Goal: Task Accomplishment & Management: Complete application form

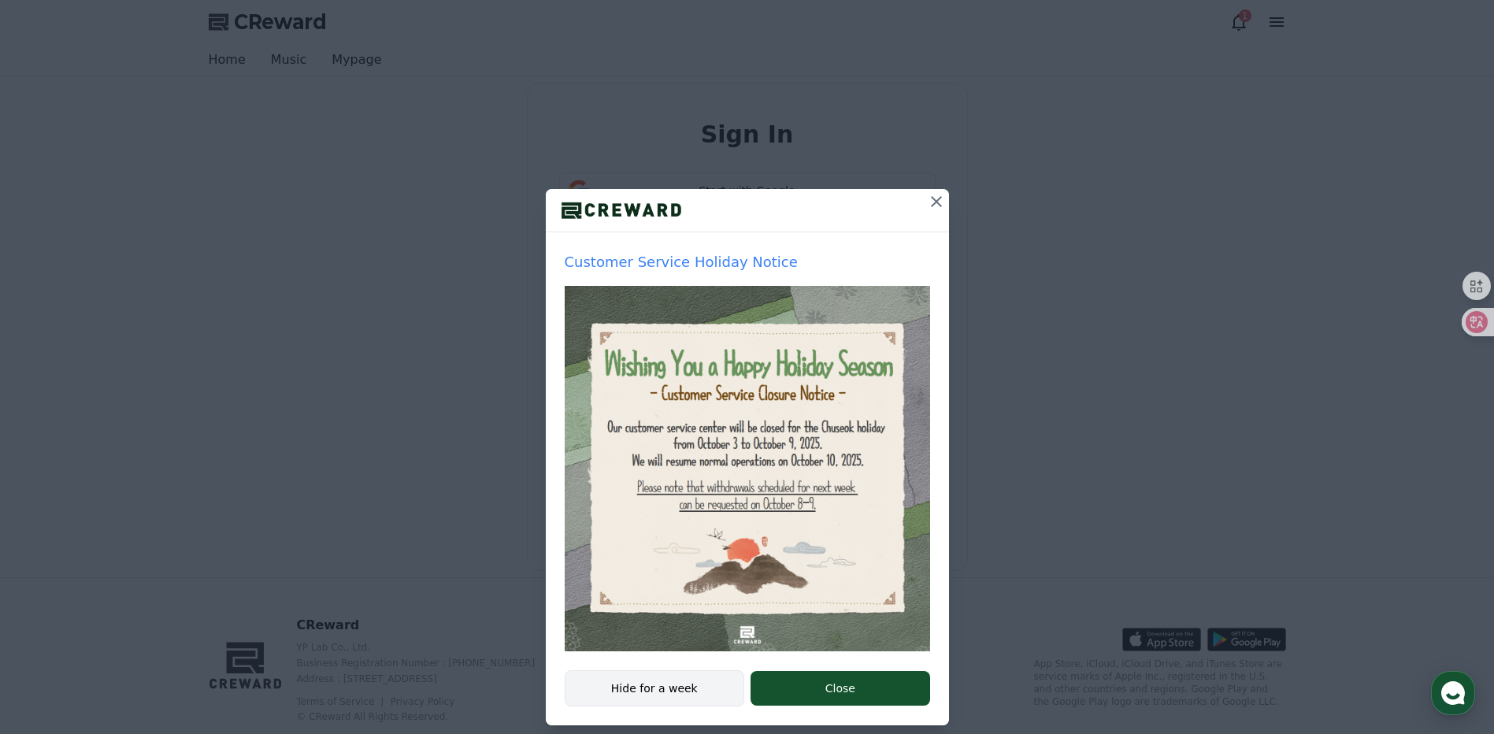
drag, startPoint x: 682, startPoint y: 685, endPoint x: 683, endPoint y: 700, distance: 15.0
click at [682, 685] on button "Hide for a week" at bounding box center [655, 688] width 180 height 36
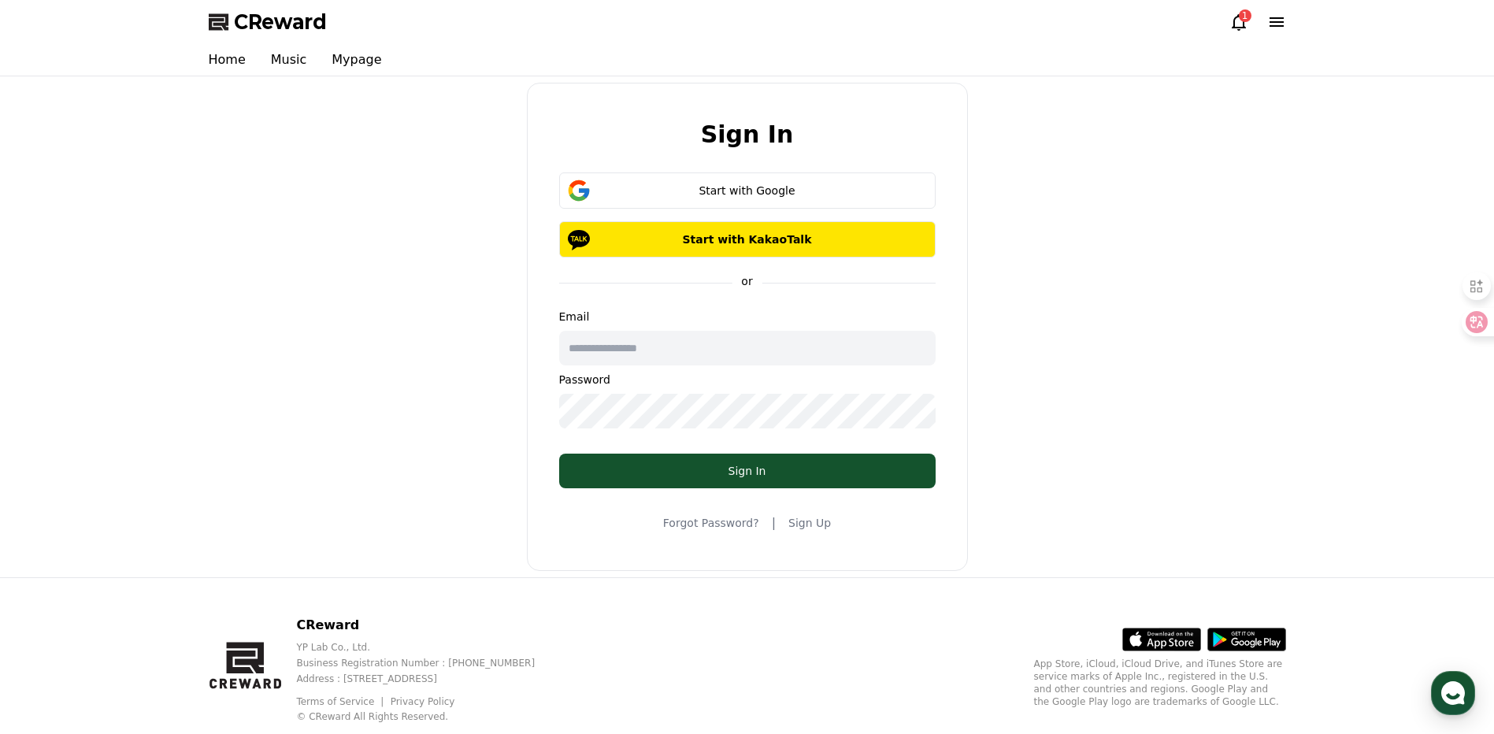
click at [685, 339] on input "text" at bounding box center [747, 348] width 377 height 35
type input "**********"
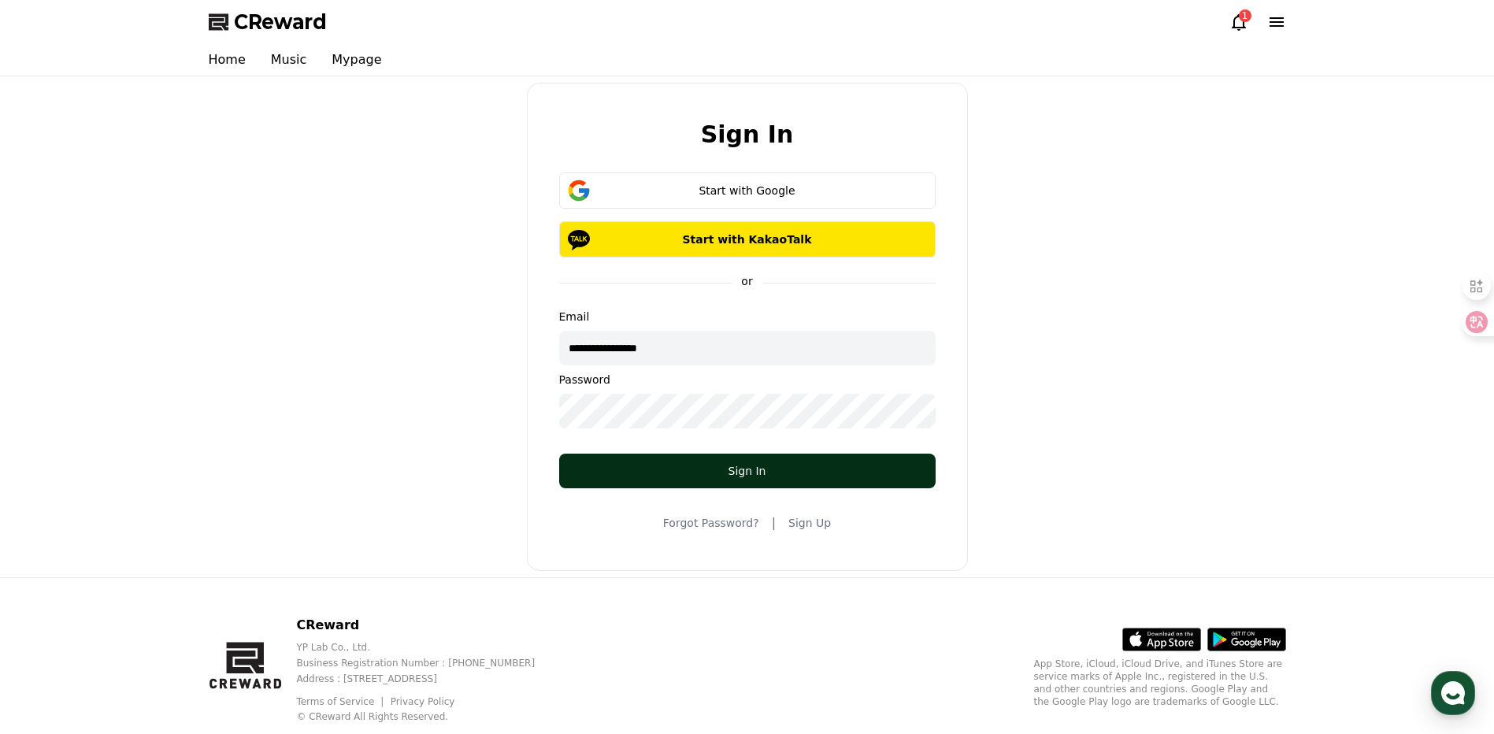
click at [703, 466] on div "Sign In" at bounding box center [748, 471] width 314 height 16
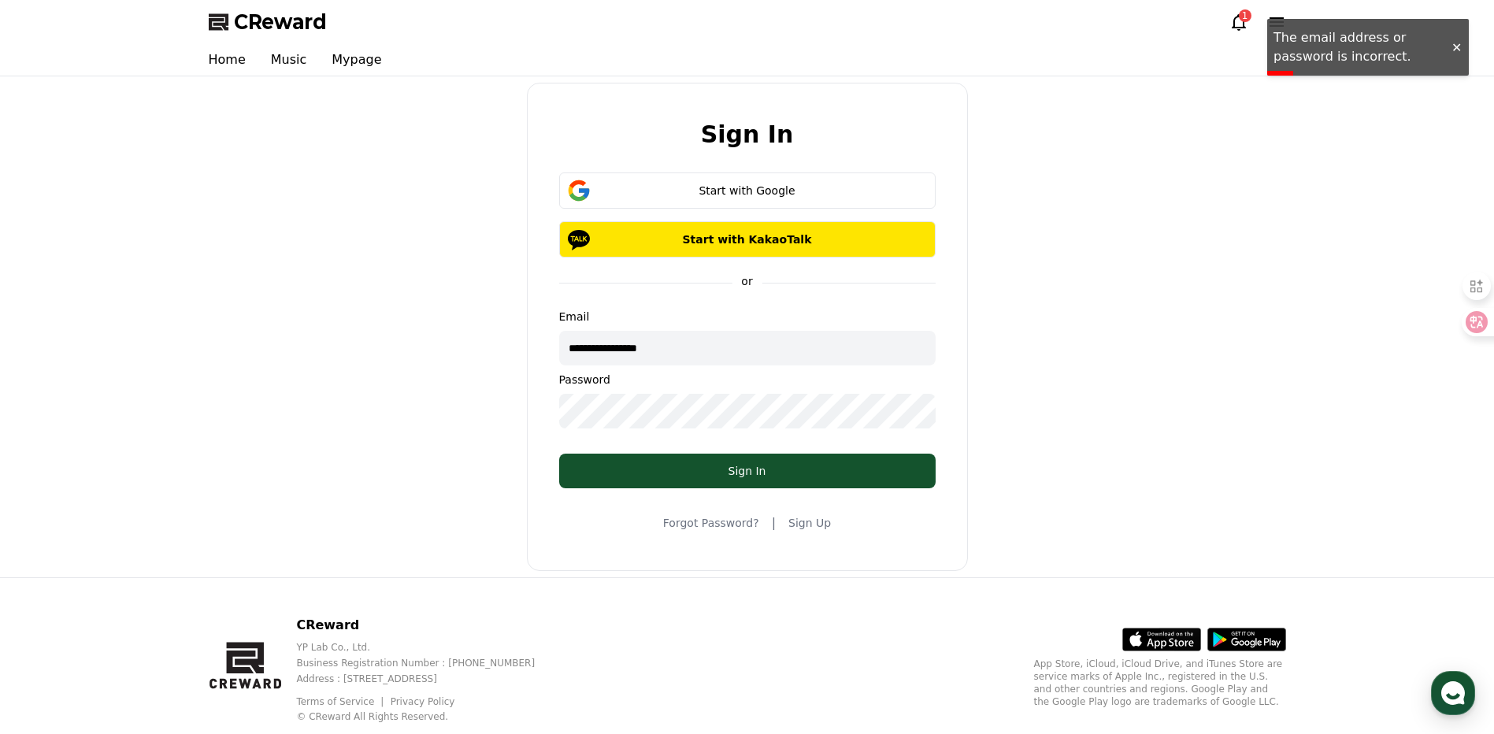
click at [484, 395] on div "**********" at bounding box center [747, 327] width 1090 height 488
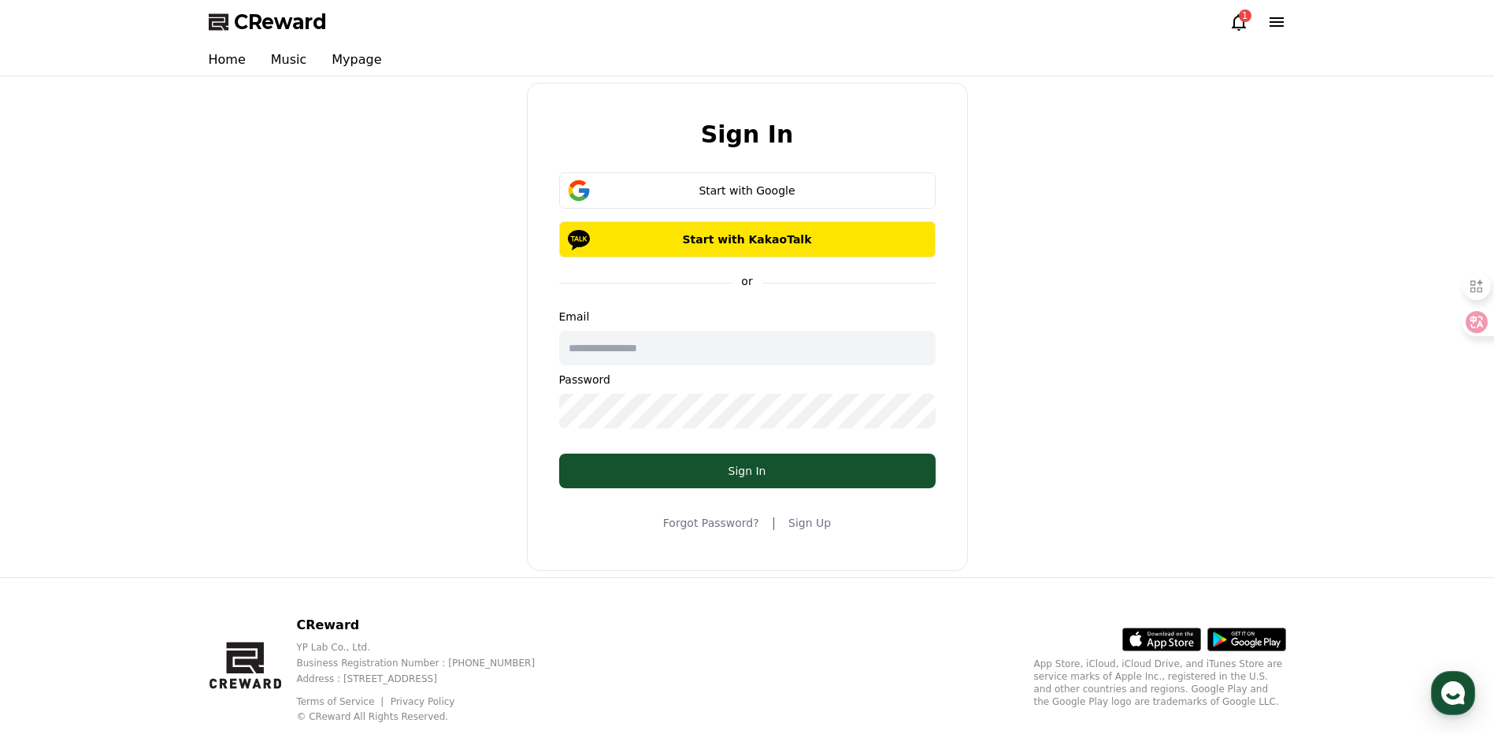
click at [1275, 24] on icon at bounding box center [1277, 22] width 19 height 19
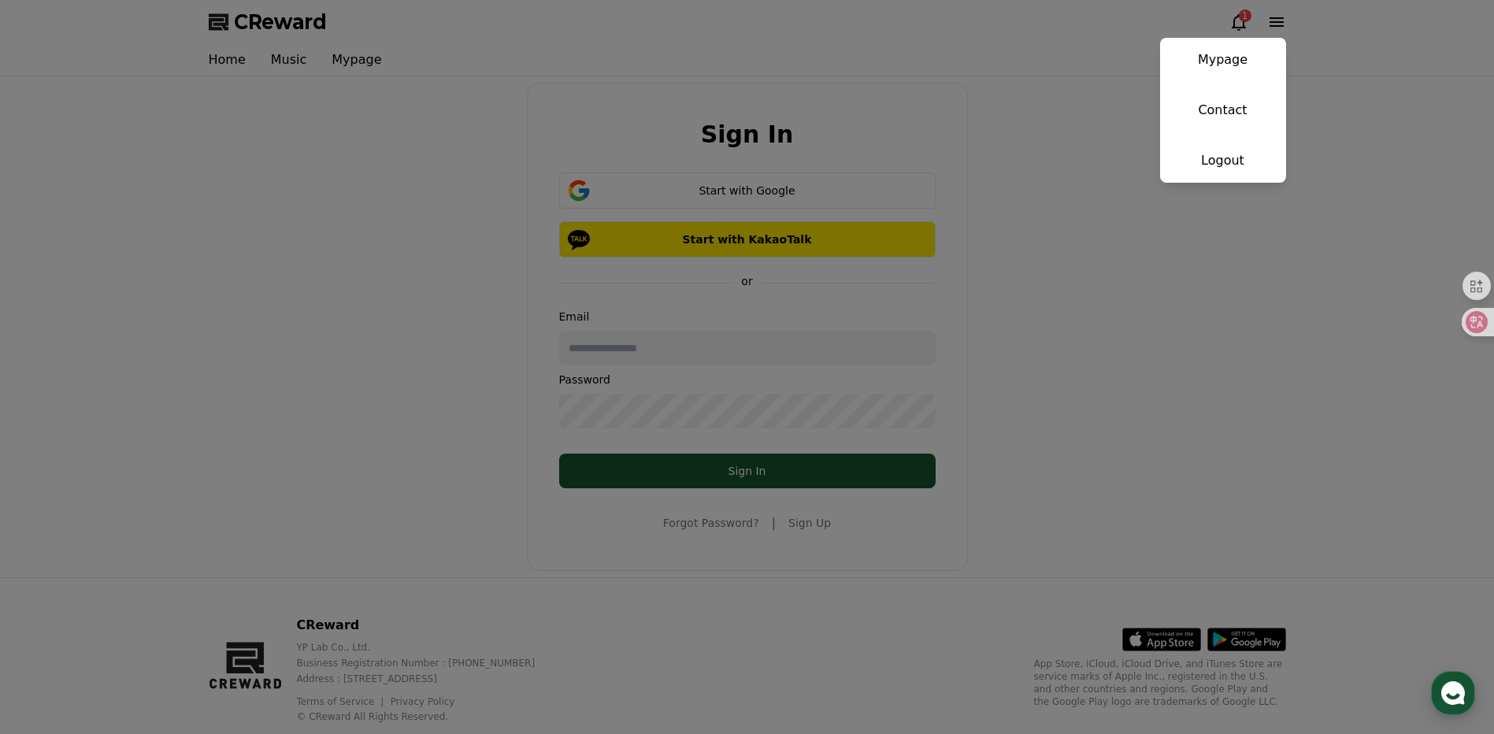
click at [1086, 176] on button "close" at bounding box center [747, 367] width 1494 height 734
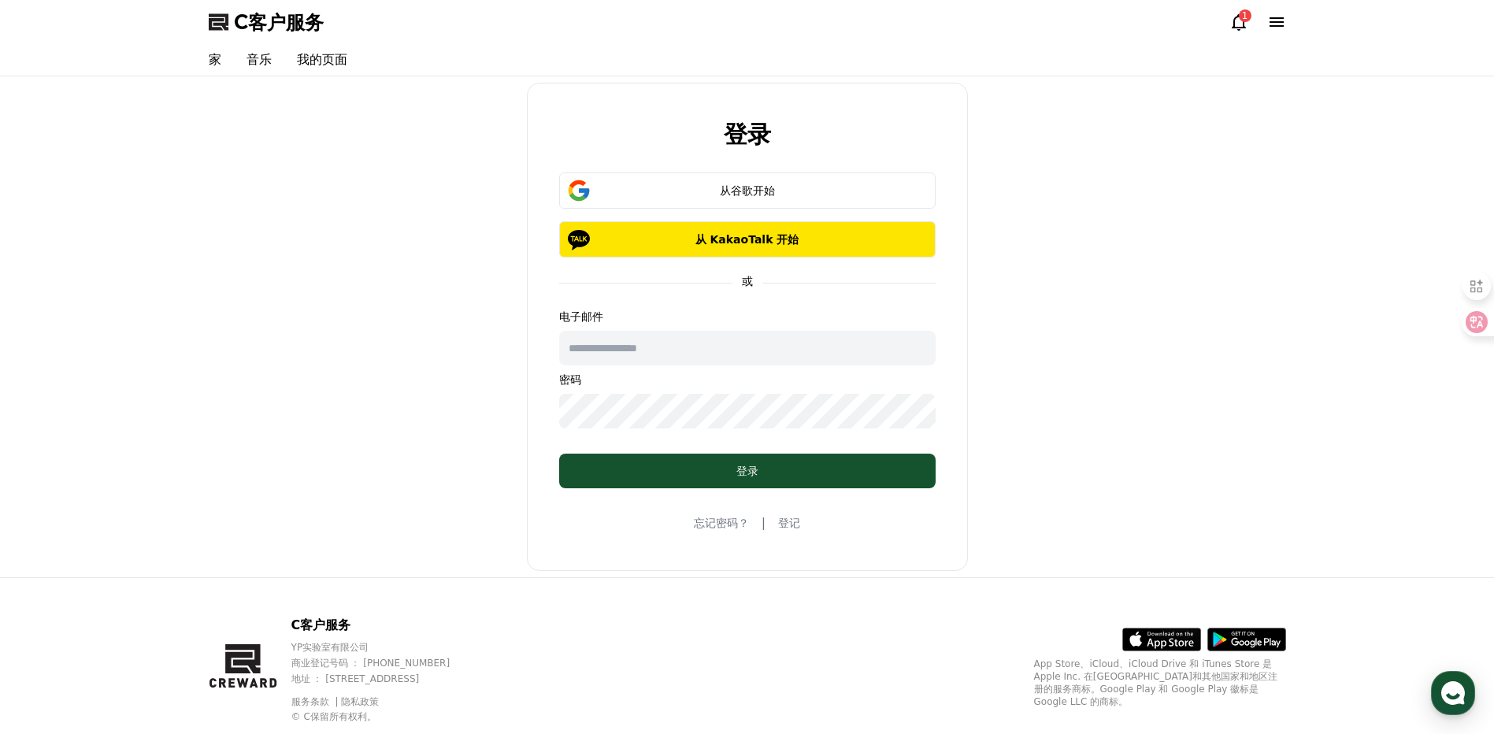
click at [1060, 290] on div "登录 从谷歌开始 从 KakaoTalk 开始 或 电子邮件 密码 登录 忘记密码？ | 登记" at bounding box center [747, 327] width 1090 height 488
click at [1290, 16] on div "C客户服务 1" at bounding box center [747, 22] width 1103 height 44
click at [1273, 24] on icon at bounding box center [1277, 22] width 19 height 19
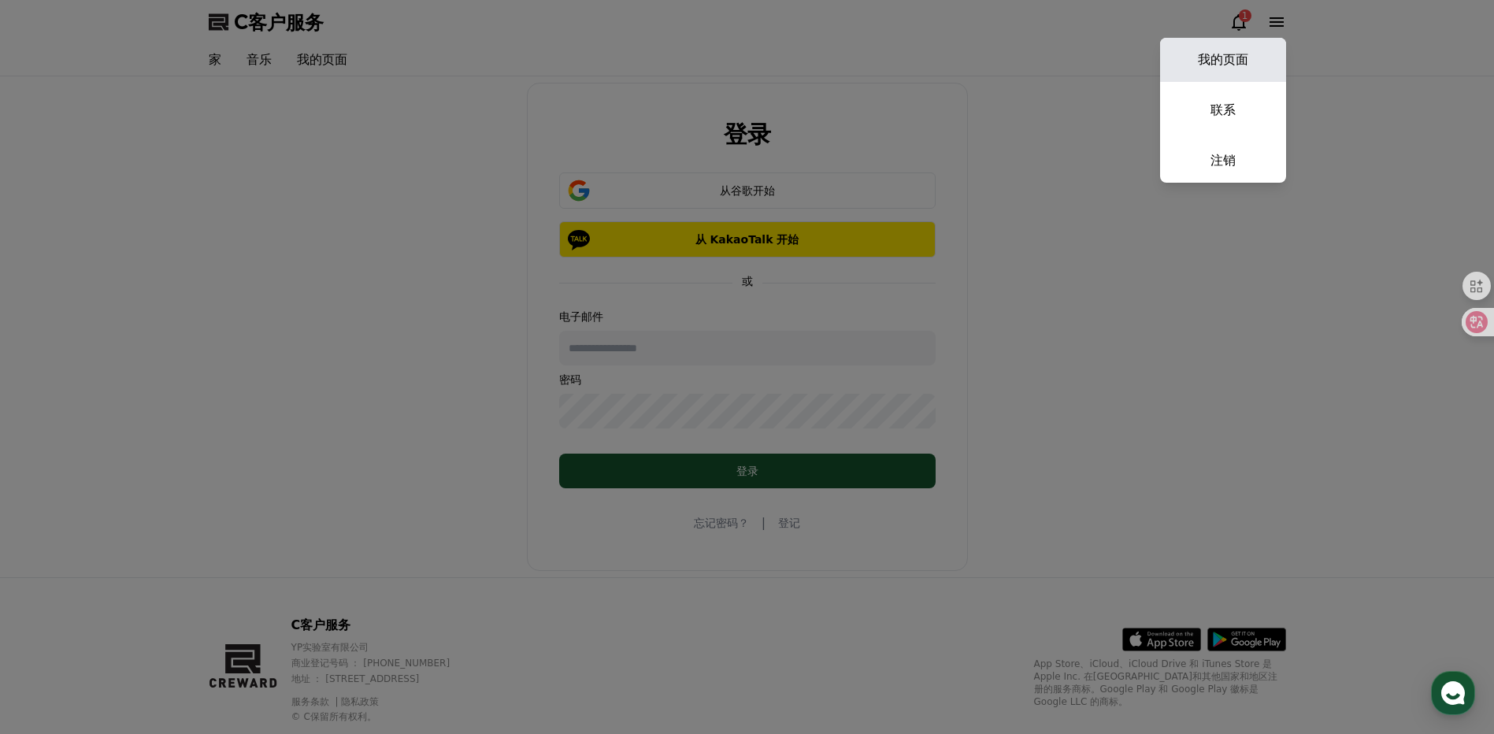
click at [1235, 59] on link "我的页面" at bounding box center [1223, 60] width 126 height 44
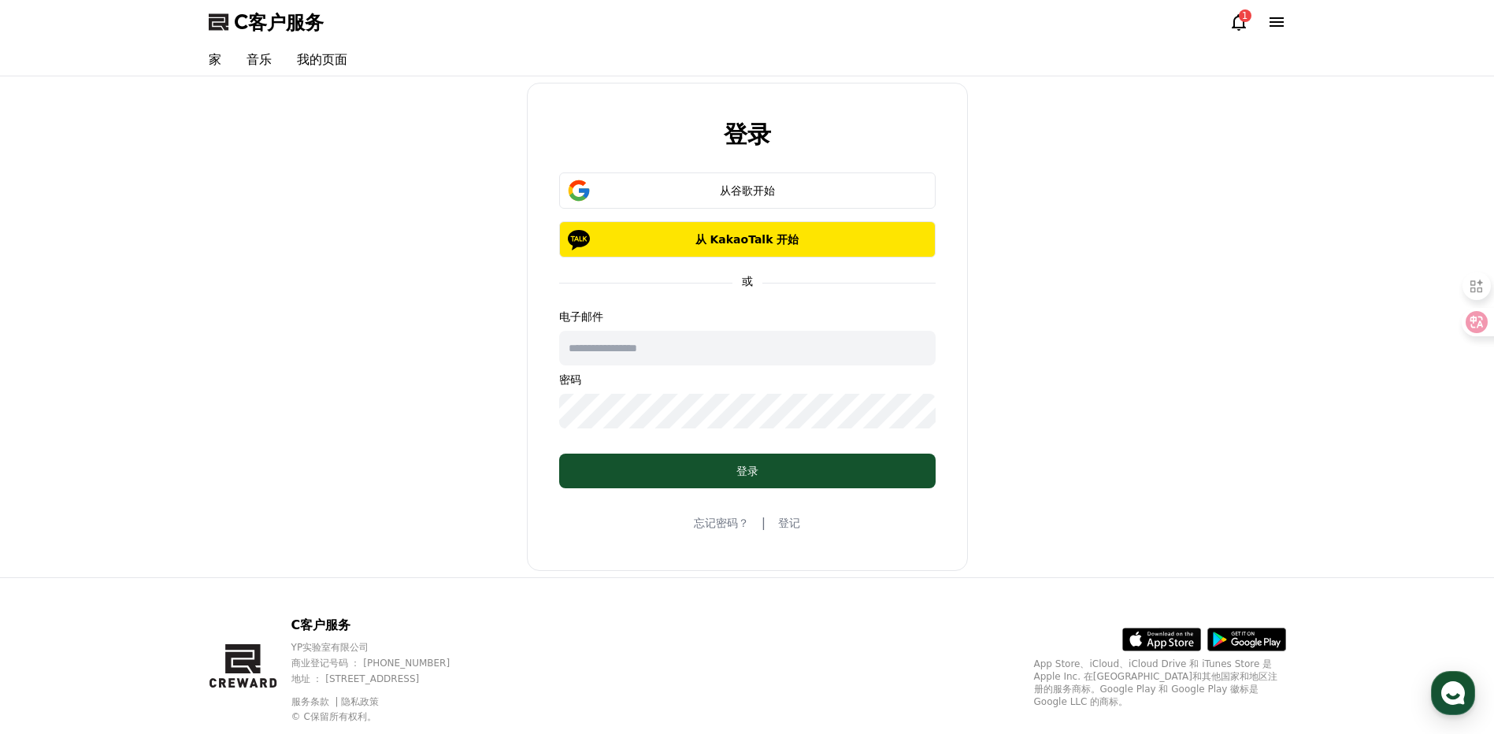
select select "**********"
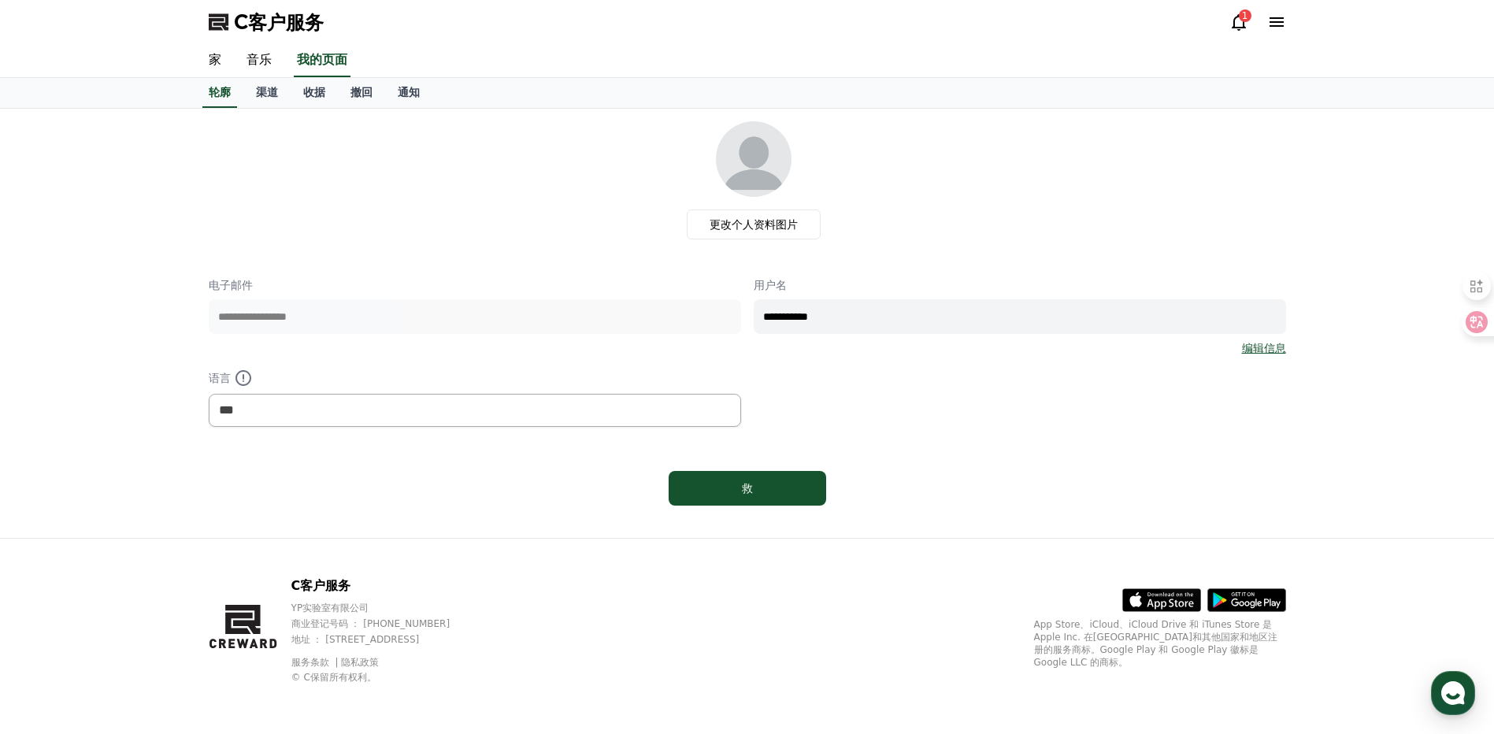
click at [1280, 24] on icon at bounding box center [1277, 22] width 19 height 19
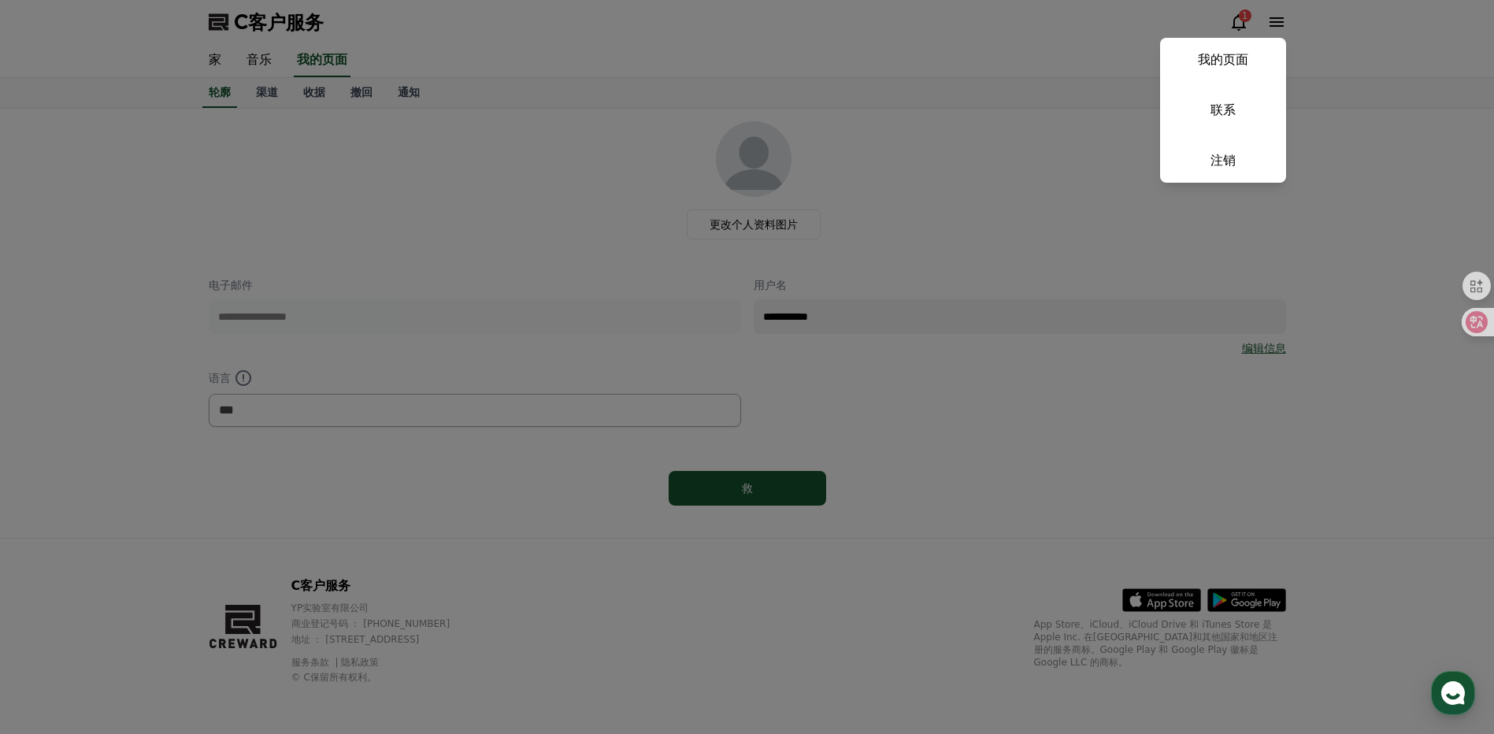
click at [1044, 168] on button "关闭" at bounding box center [747, 367] width 1494 height 734
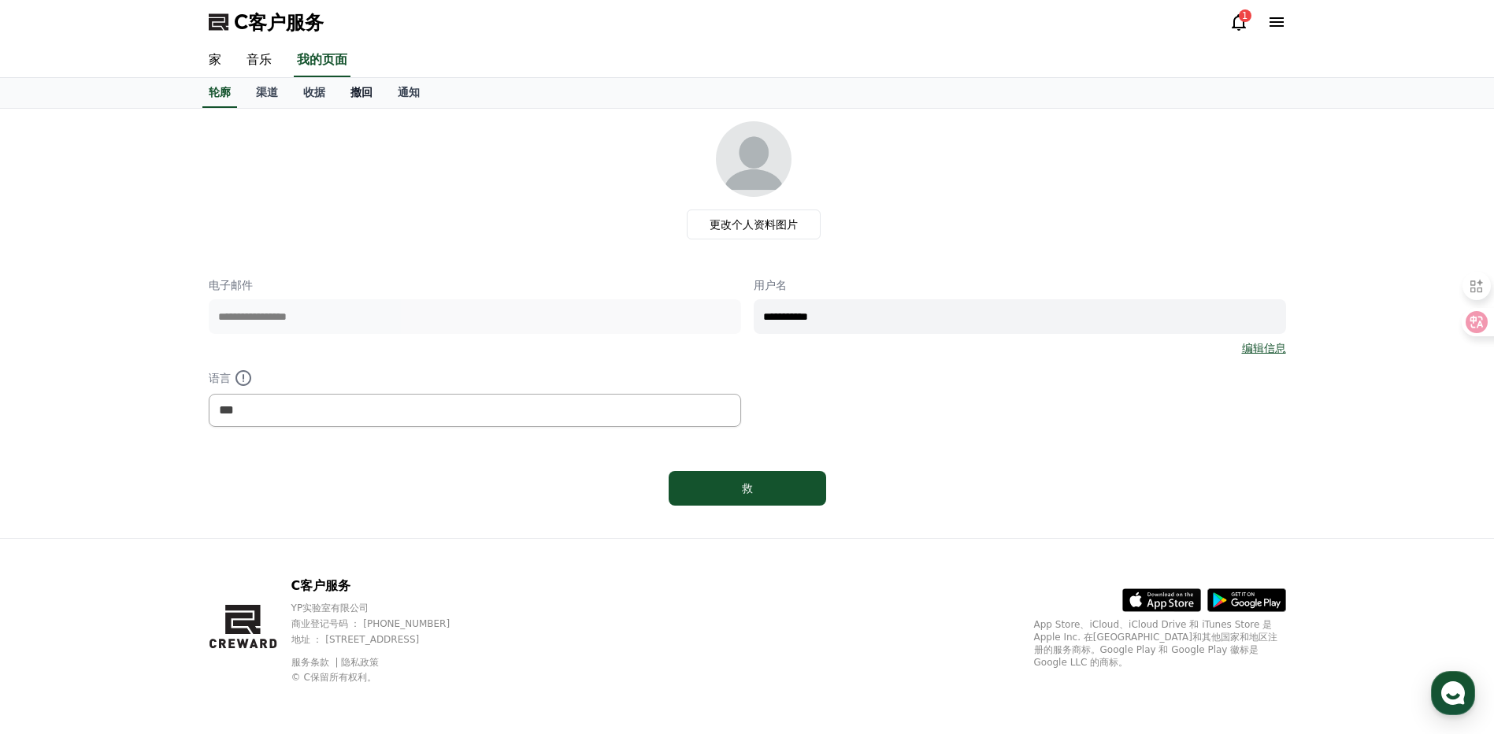
click at [340, 87] on link "撤回" at bounding box center [361, 93] width 47 height 30
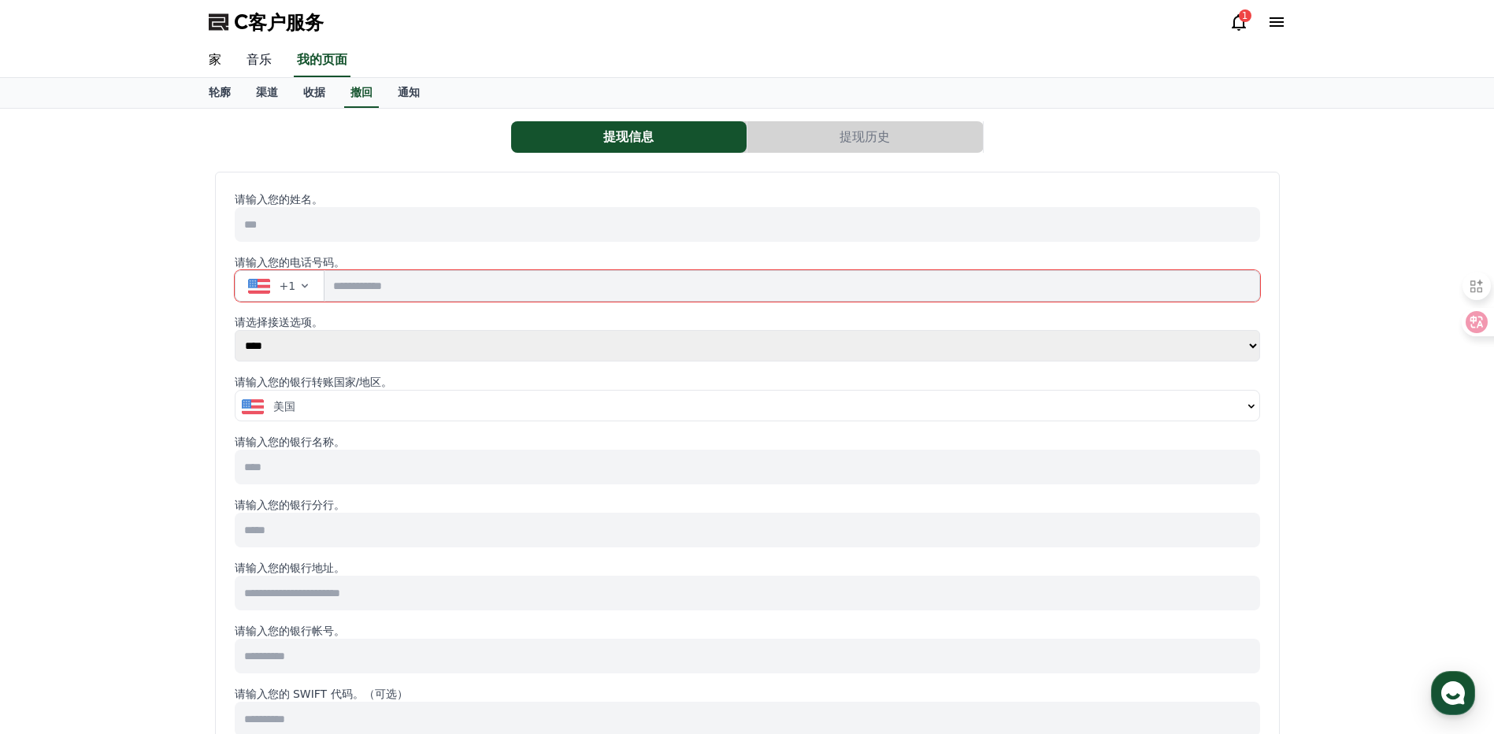
click at [257, 76] on link "音乐" at bounding box center [259, 60] width 50 height 33
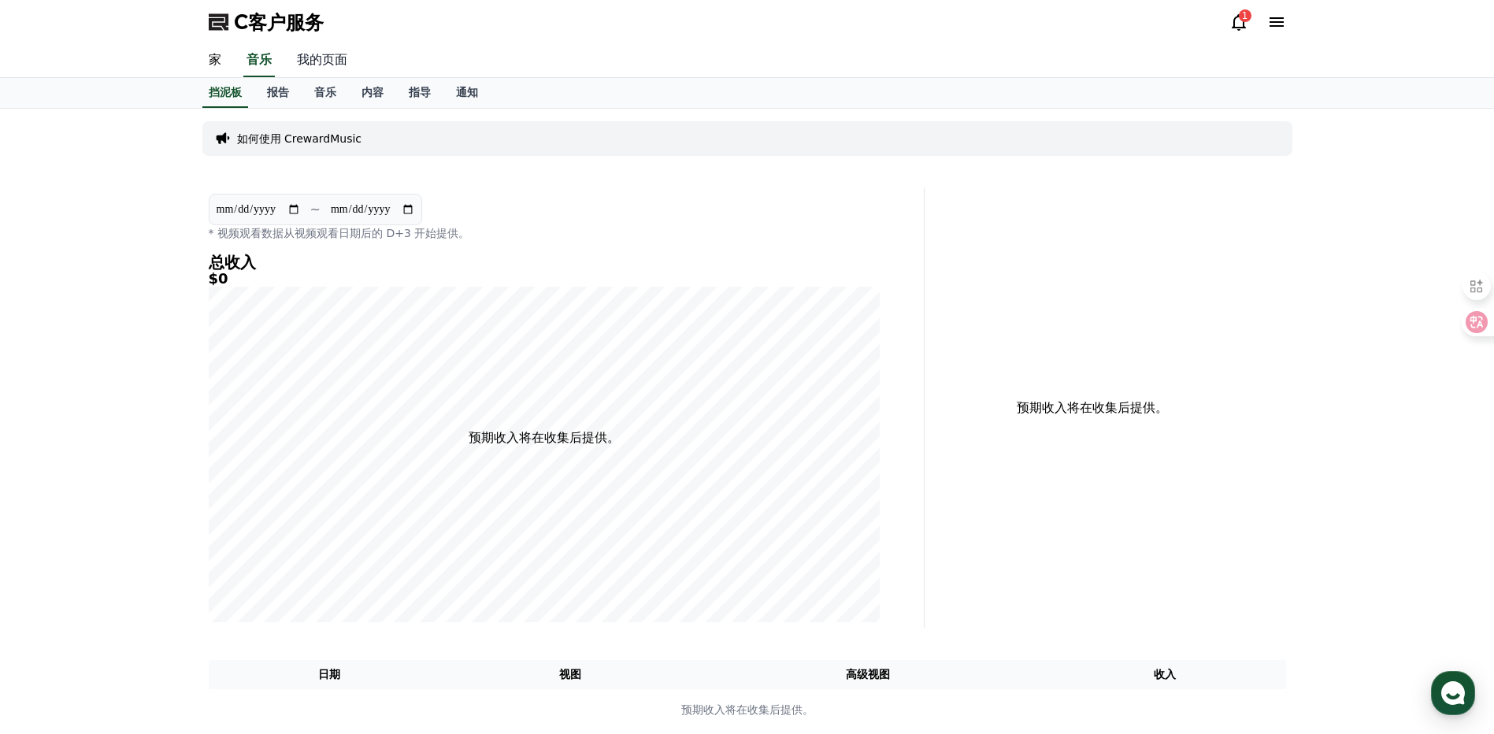
click at [315, 58] on link "我的页面" at bounding box center [322, 60] width 76 height 33
select select "**********"
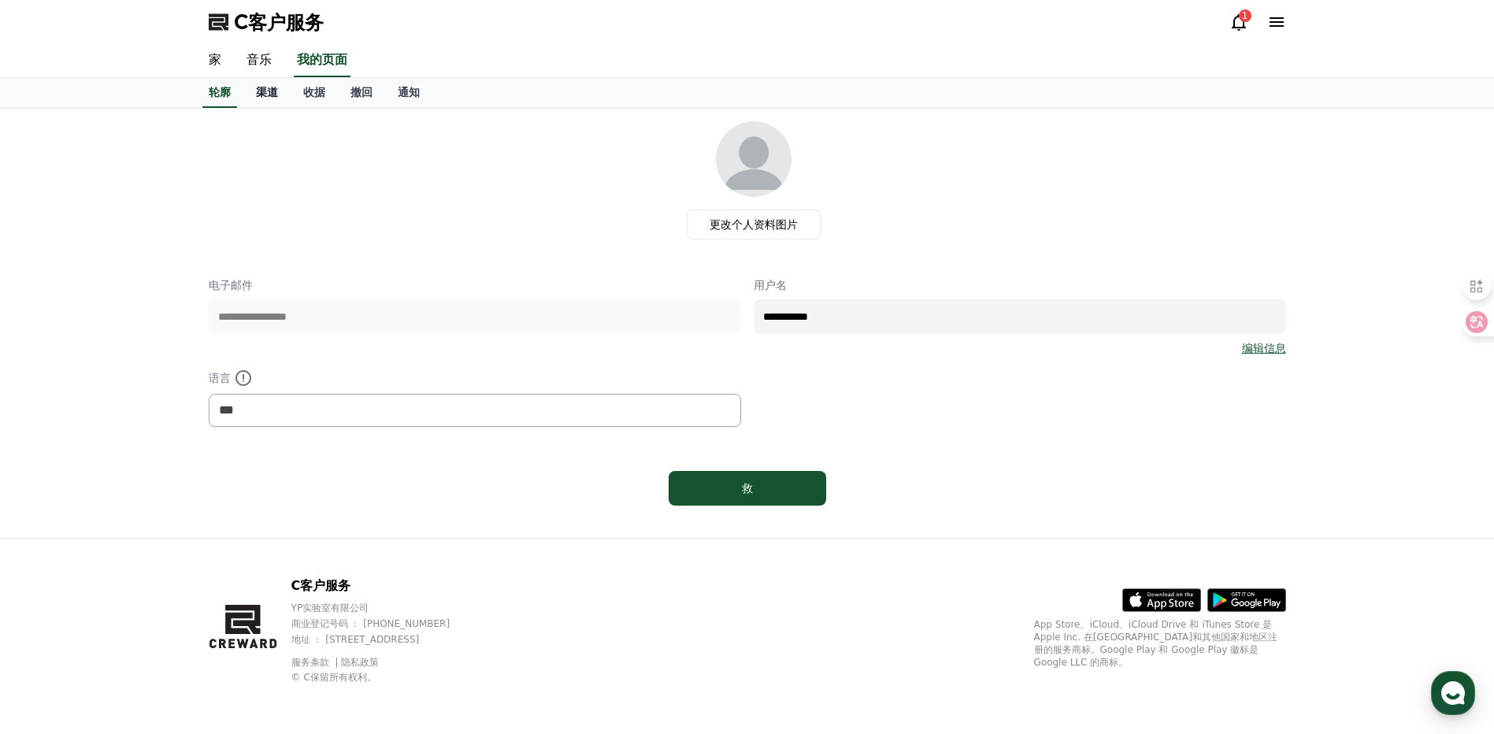
click at [283, 99] on link "渠道" at bounding box center [266, 93] width 47 height 30
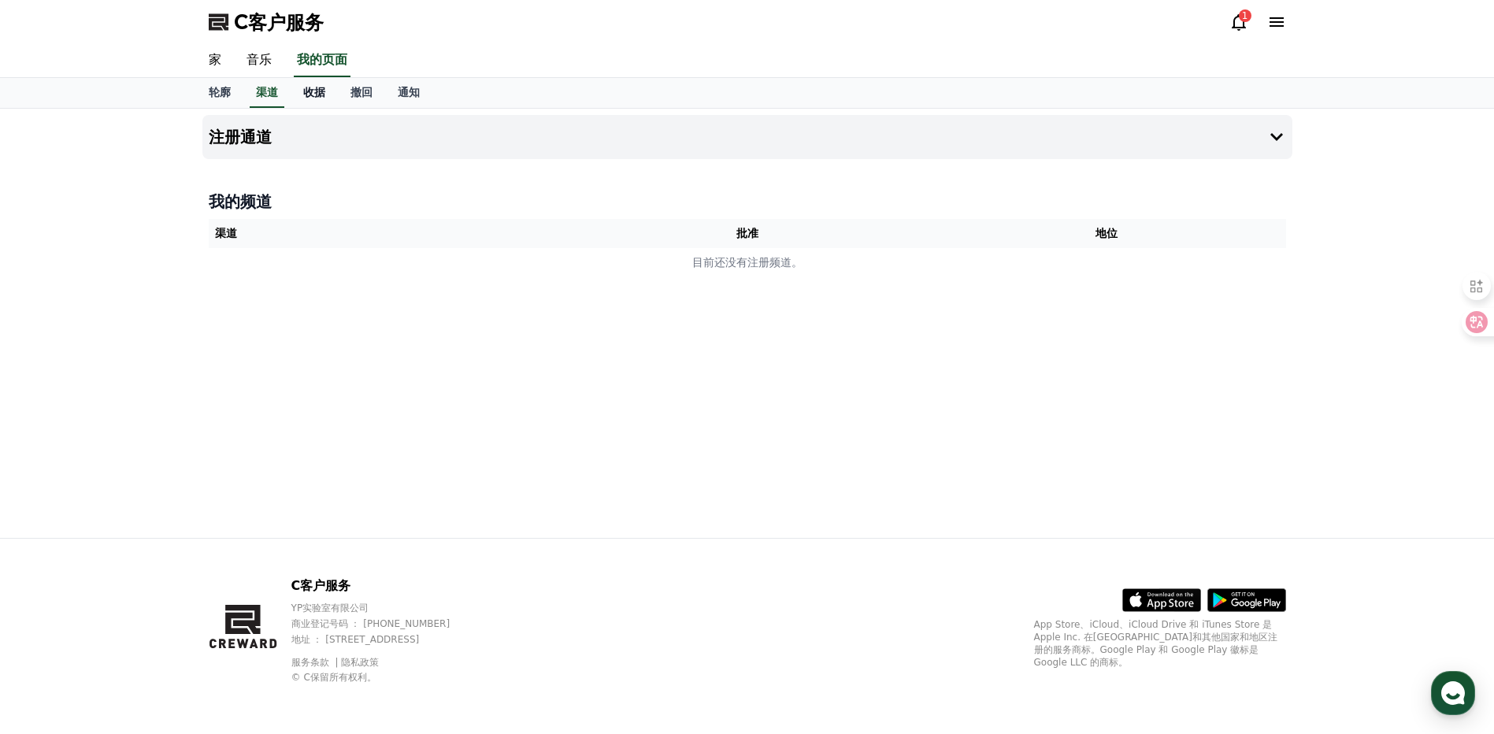
click at [302, 99] on link "收据" at bounding box center [314, 93] width 47 height 30
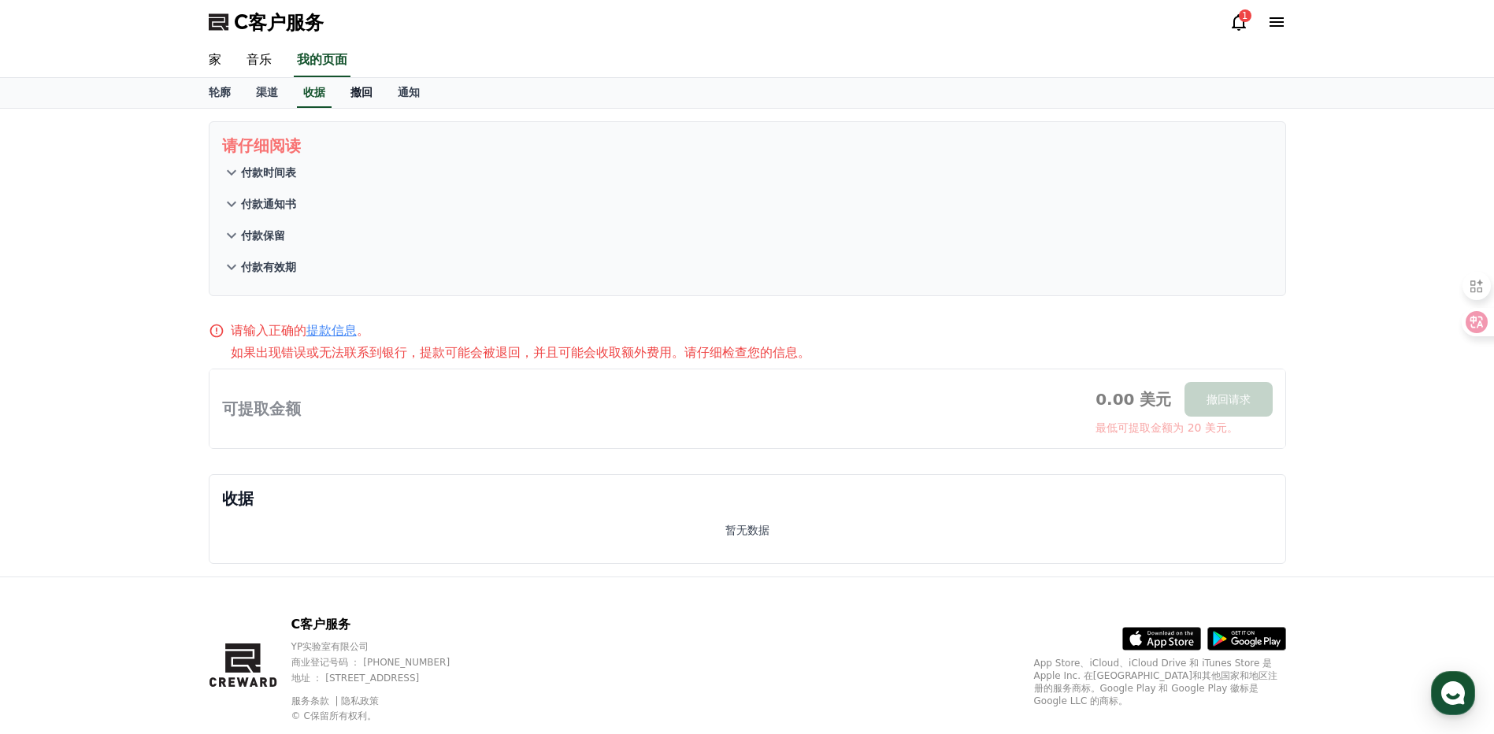
click at [366, 98] on font "撤回" at bounding box center [362, 92] width 22 height 13
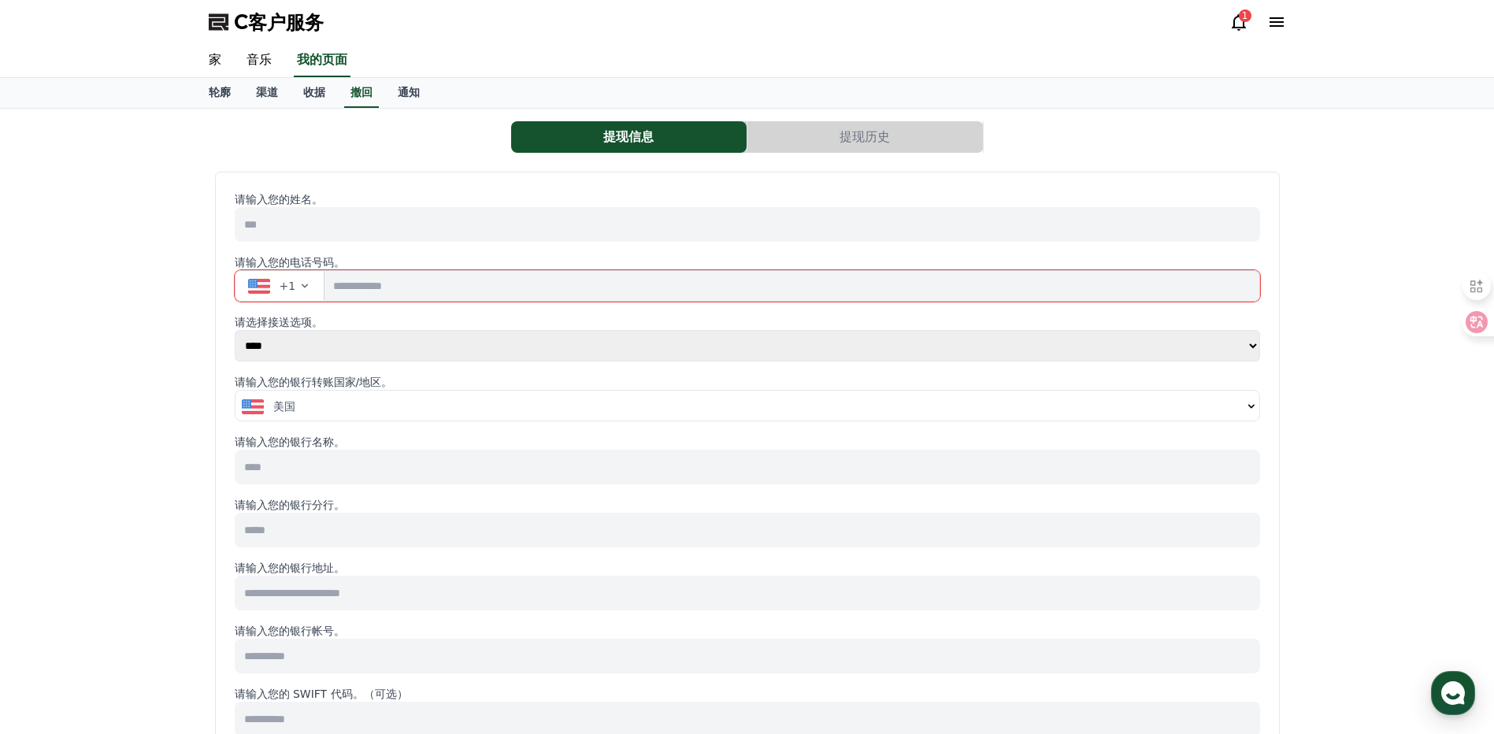
click at [305, 281] on icon "button" at bounding box center [305, 286] width 13 height 13
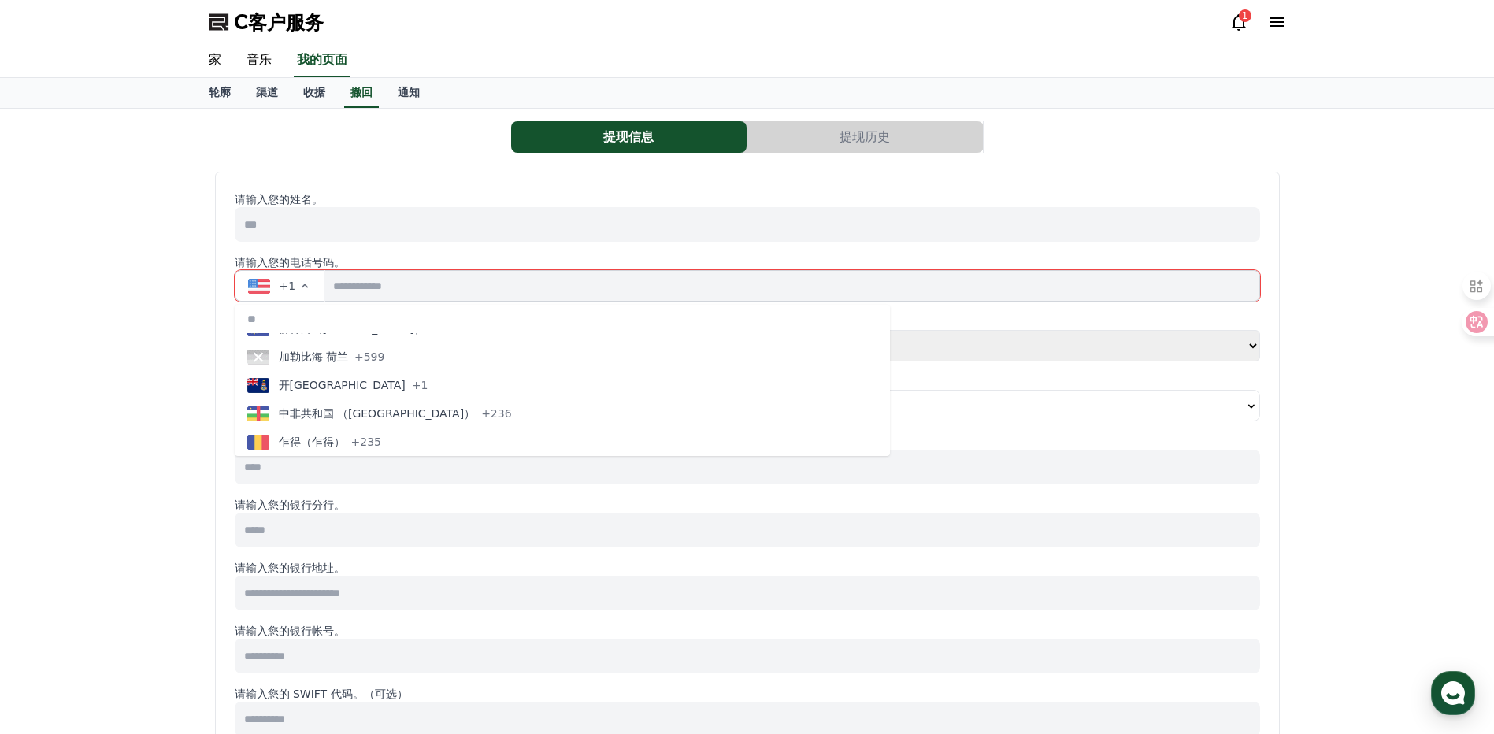
scroll to position [1204, 0]
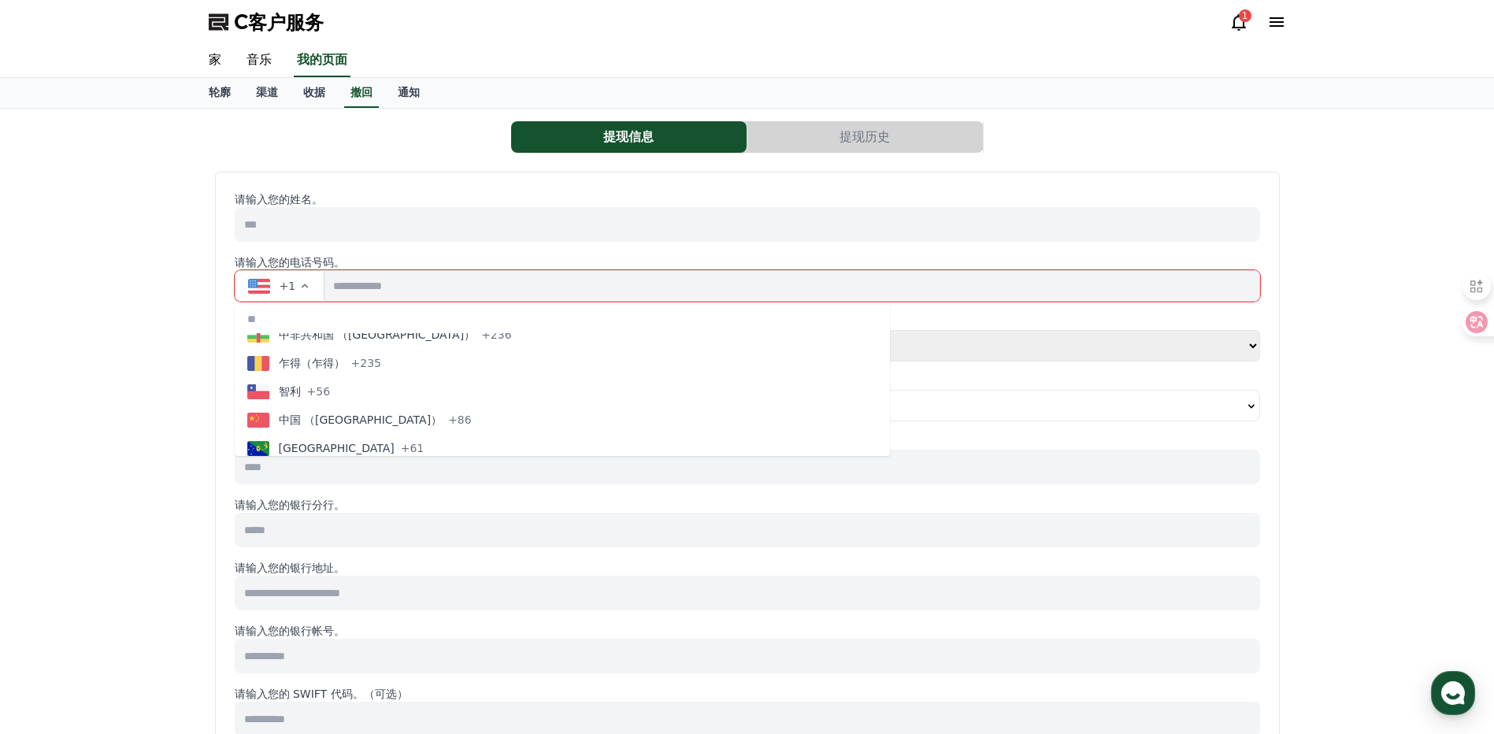
click at [336, 419] on span "中国 （China）" at bounding box center [361, 420] width 164 height 16
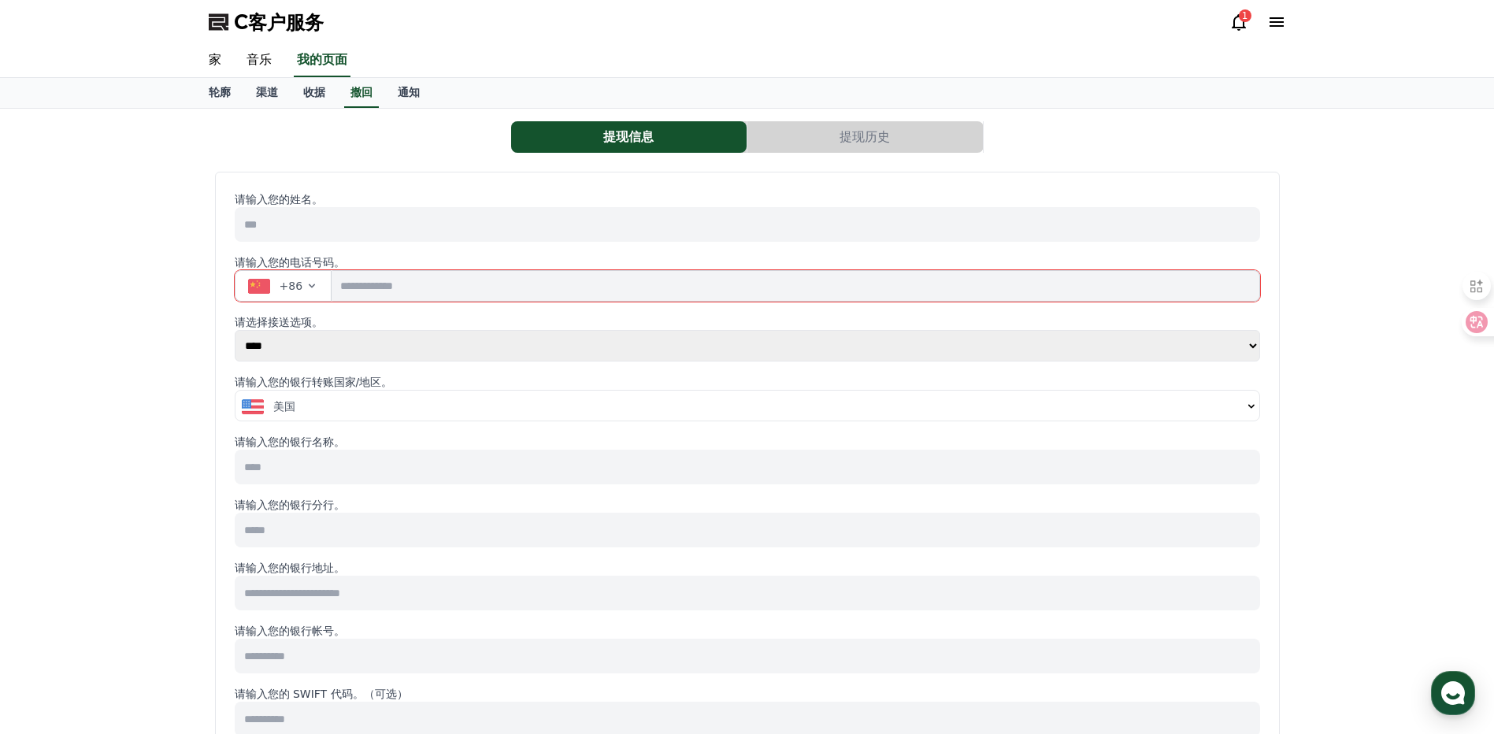
click at [338, 418] on button "美国" at bounding box center [748, 407] width 1024 height 32
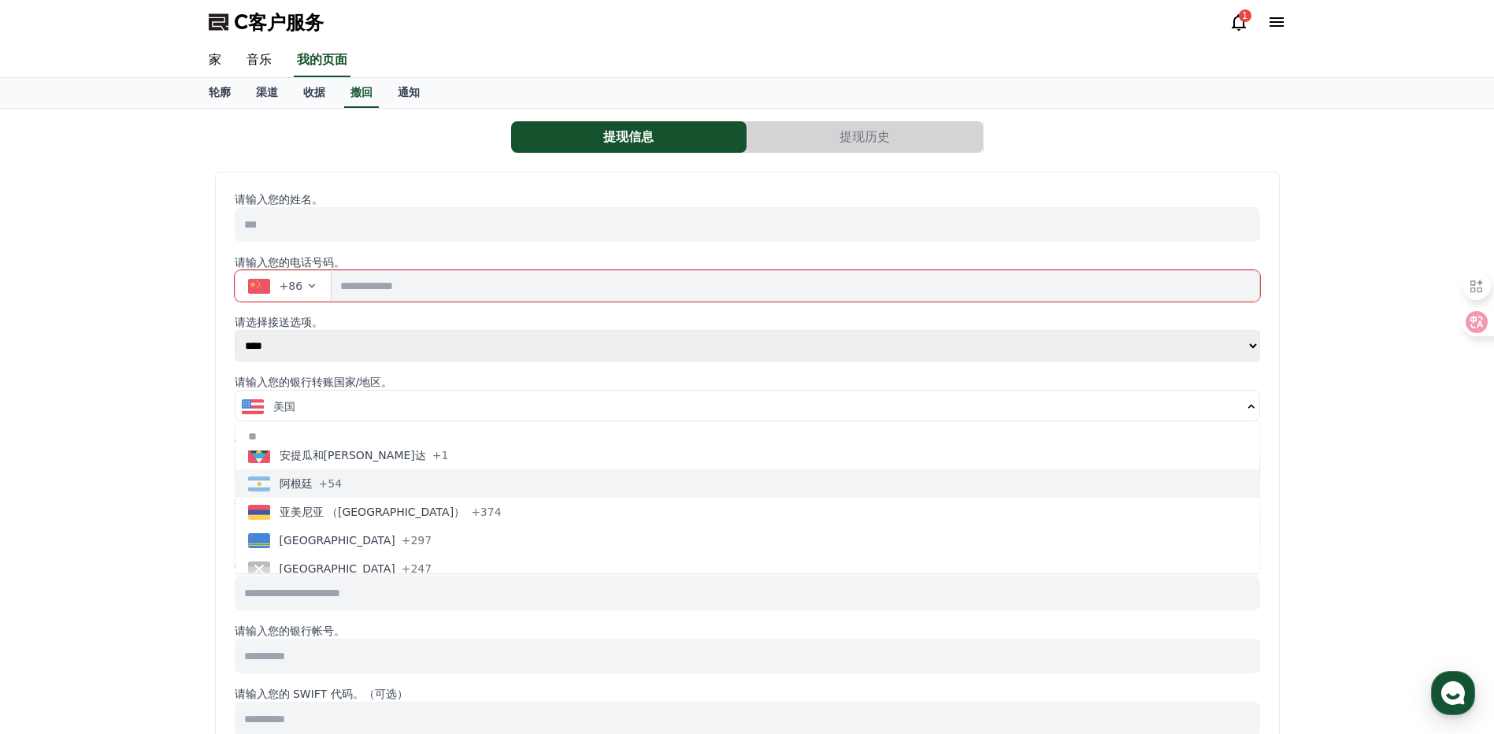
scroll to position [0, 0]
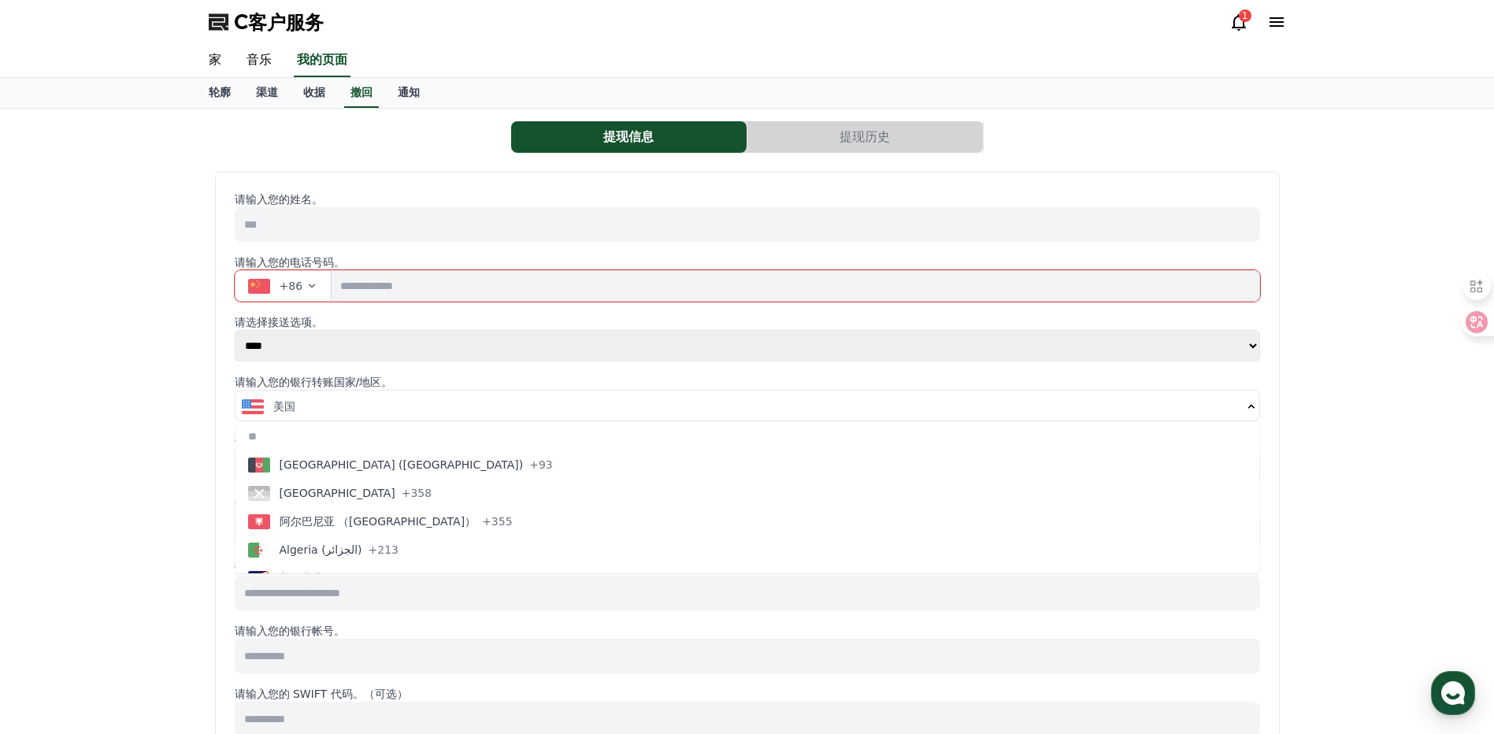
click at [344, 410] on div "美国" at bounding box center [742, 407] width 1000 height 16
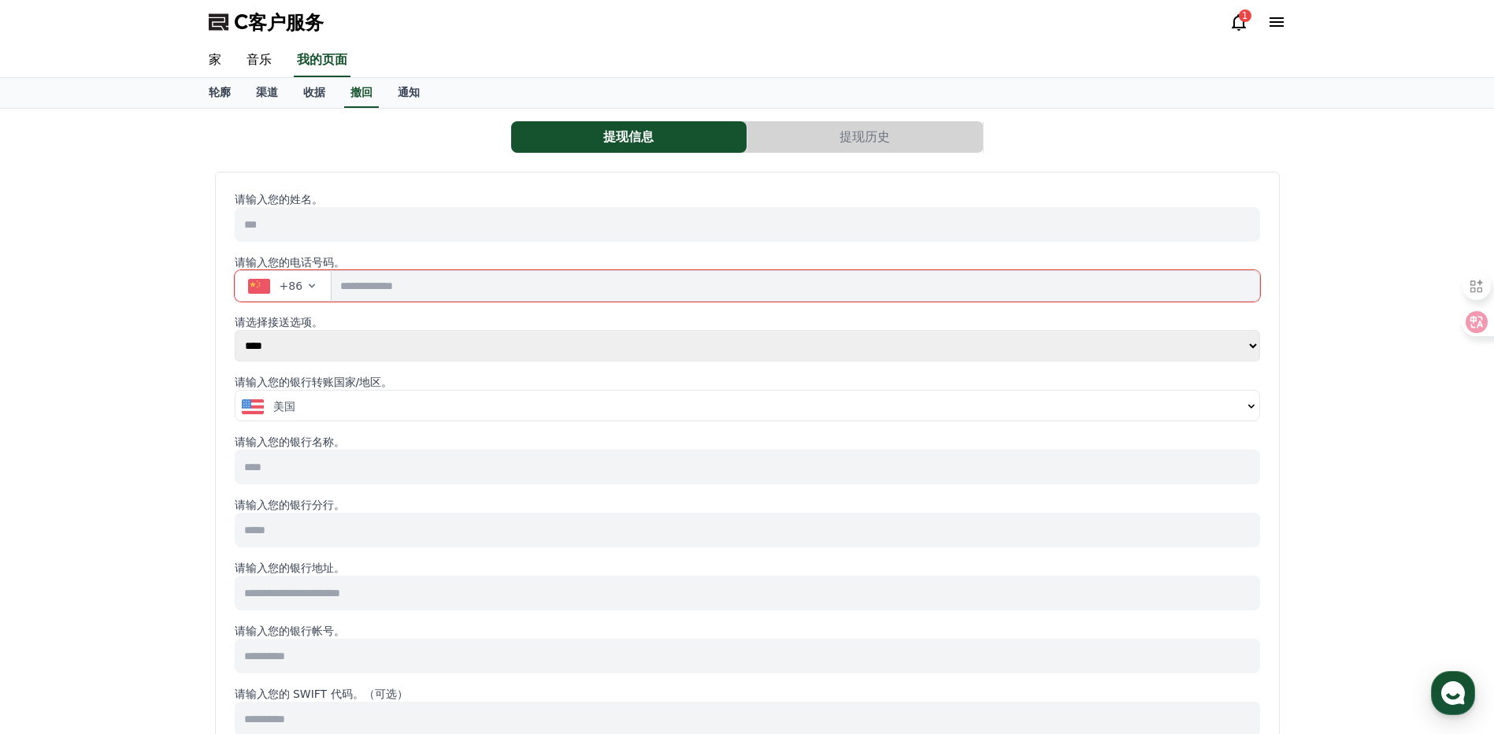
drag, startPoint x: 340, startPoint y: 338, endPoint x: 346, endPoint y: 346, distance: 9.6
click at [340, 338] on select "**** ******" at bounding box center [748, 346] width 1026 height 32
select select "******"
click at [235, 330] on select "**** ******" at bounding box center [748, 346] width 1026 height 32
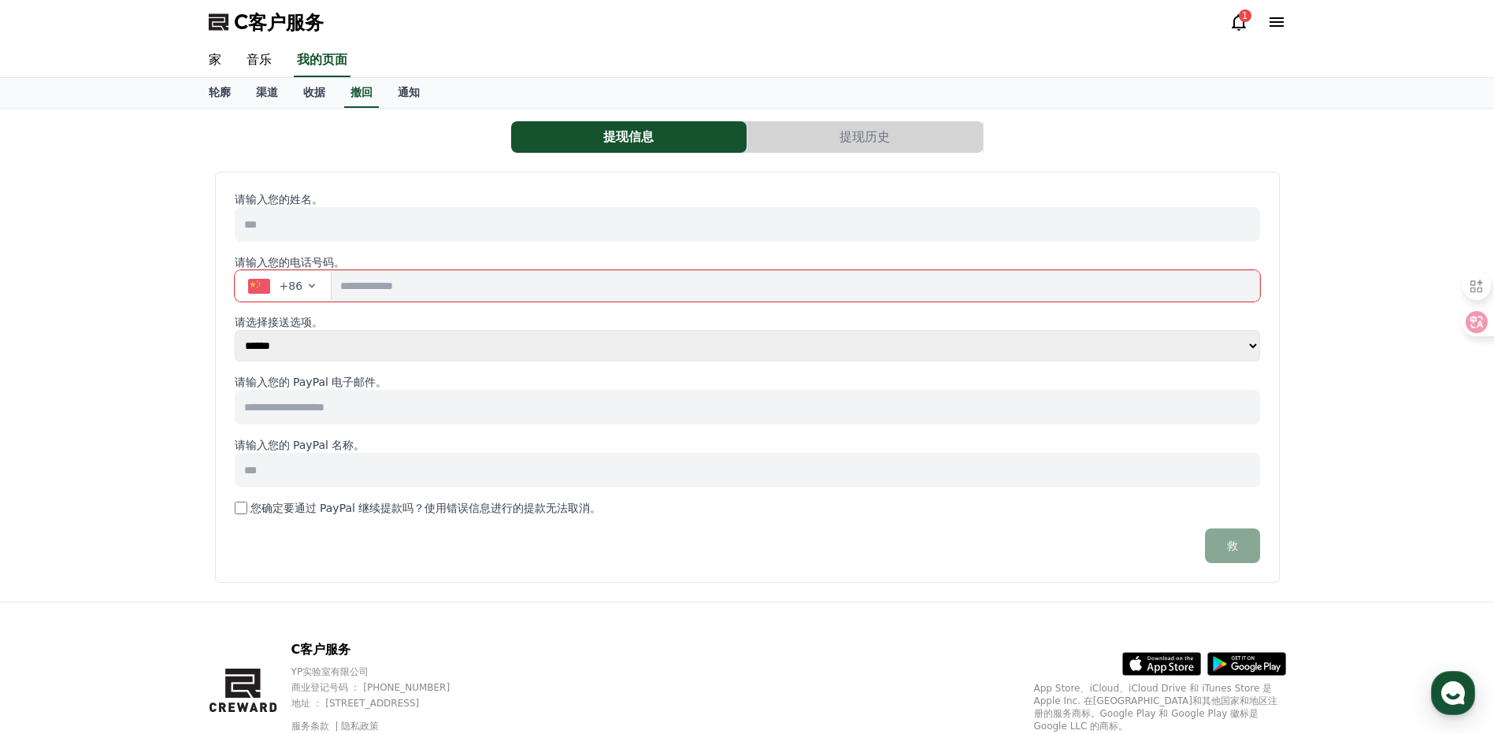
click at [283, 423] on input at bounding box center [748, 407] width 1026 height 35
click at [236, 454] on div "请输入您的 PayPal 名称。" at bounding box center [748, 462] width 1026 height 50
click at [251, 465] on input at bounding box center [748, 470] width 1026 height 35
click at [404, 97] on font "通知" at bounding box center [409, 92] width 22 height 13
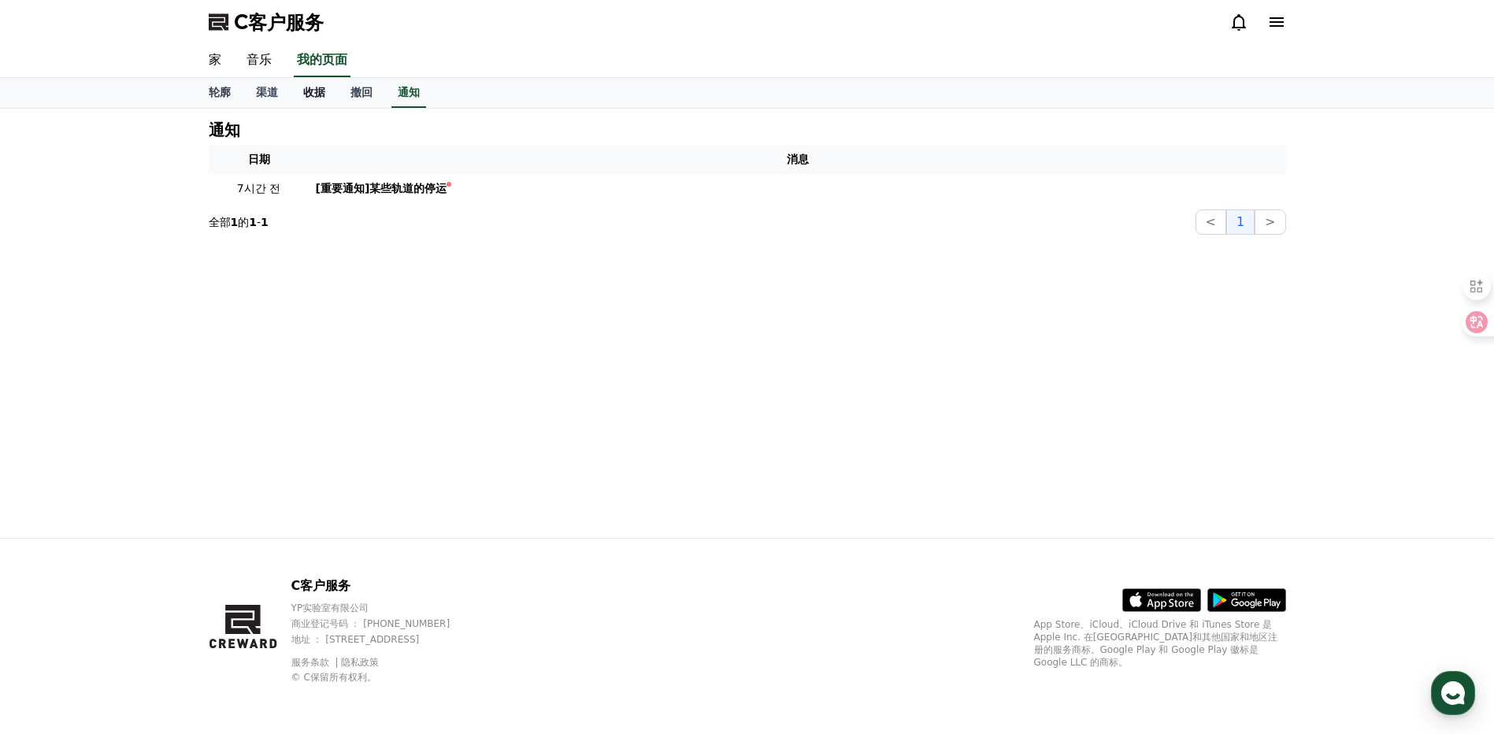
click at [314, 88] on font "收据" at bounding box center [314, 92] width 22 height 13
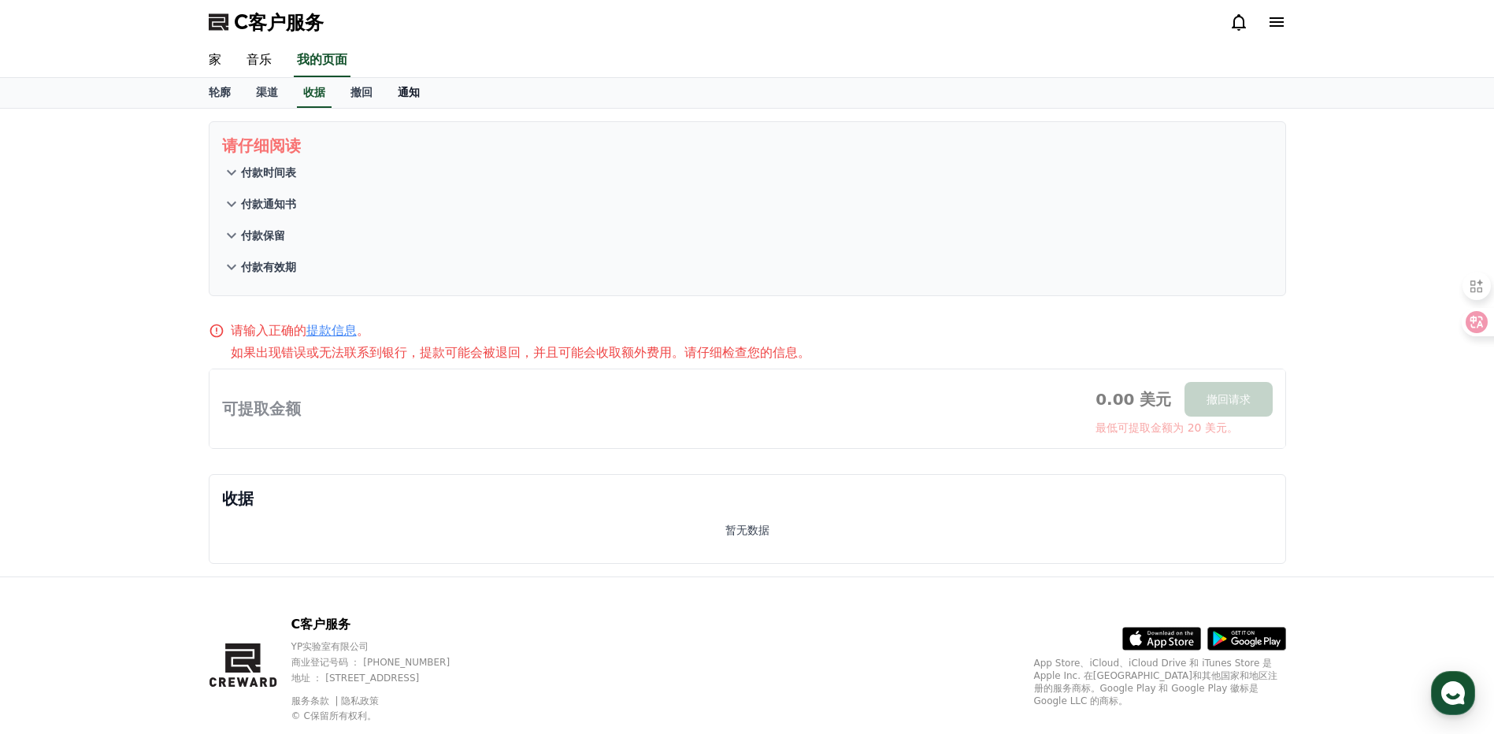
click at [405, 98] on font "通知" at bounding box center [409, 92] width 22 height 13
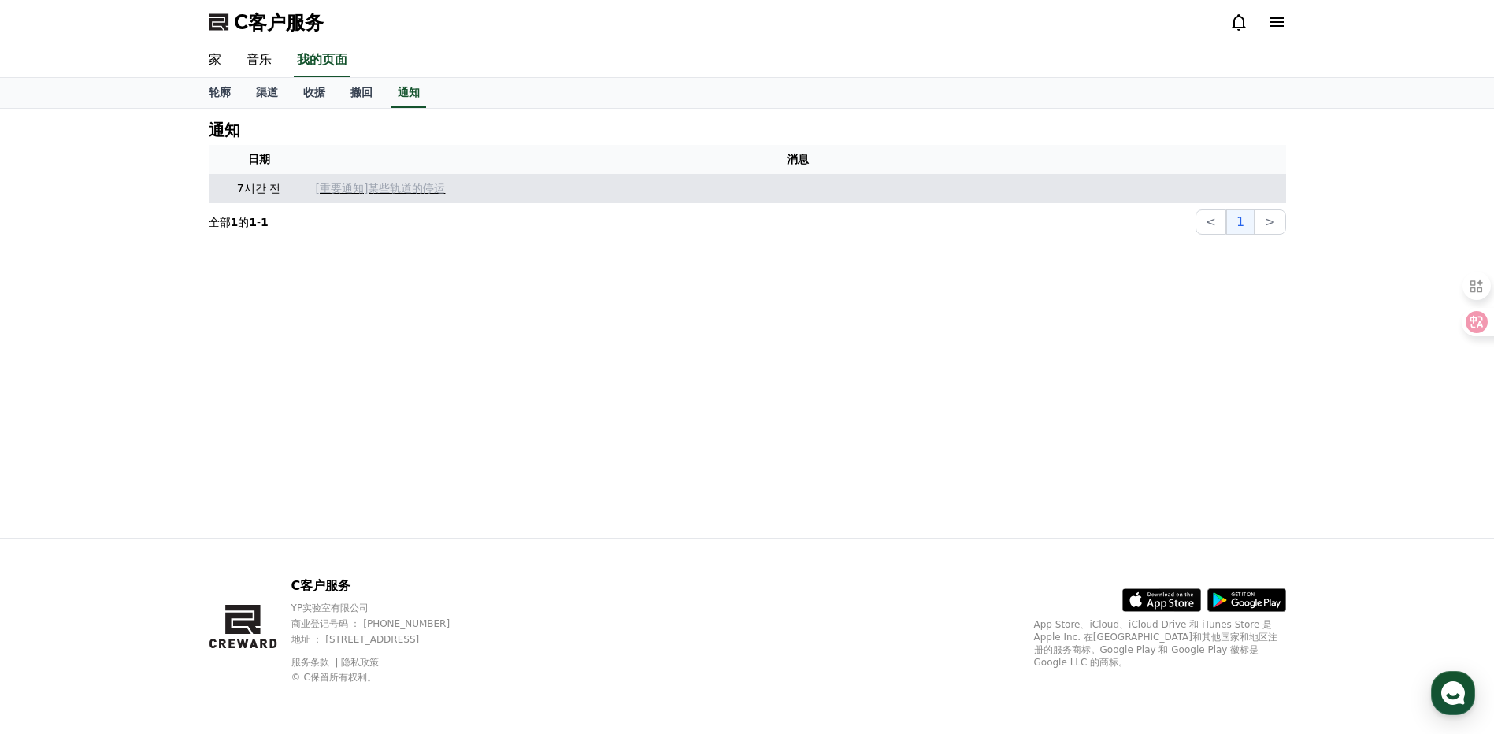
click at [343, 194] on p "[重要通知]某些轨道的停运" at bounding box center [798, 188] width 964 height 17
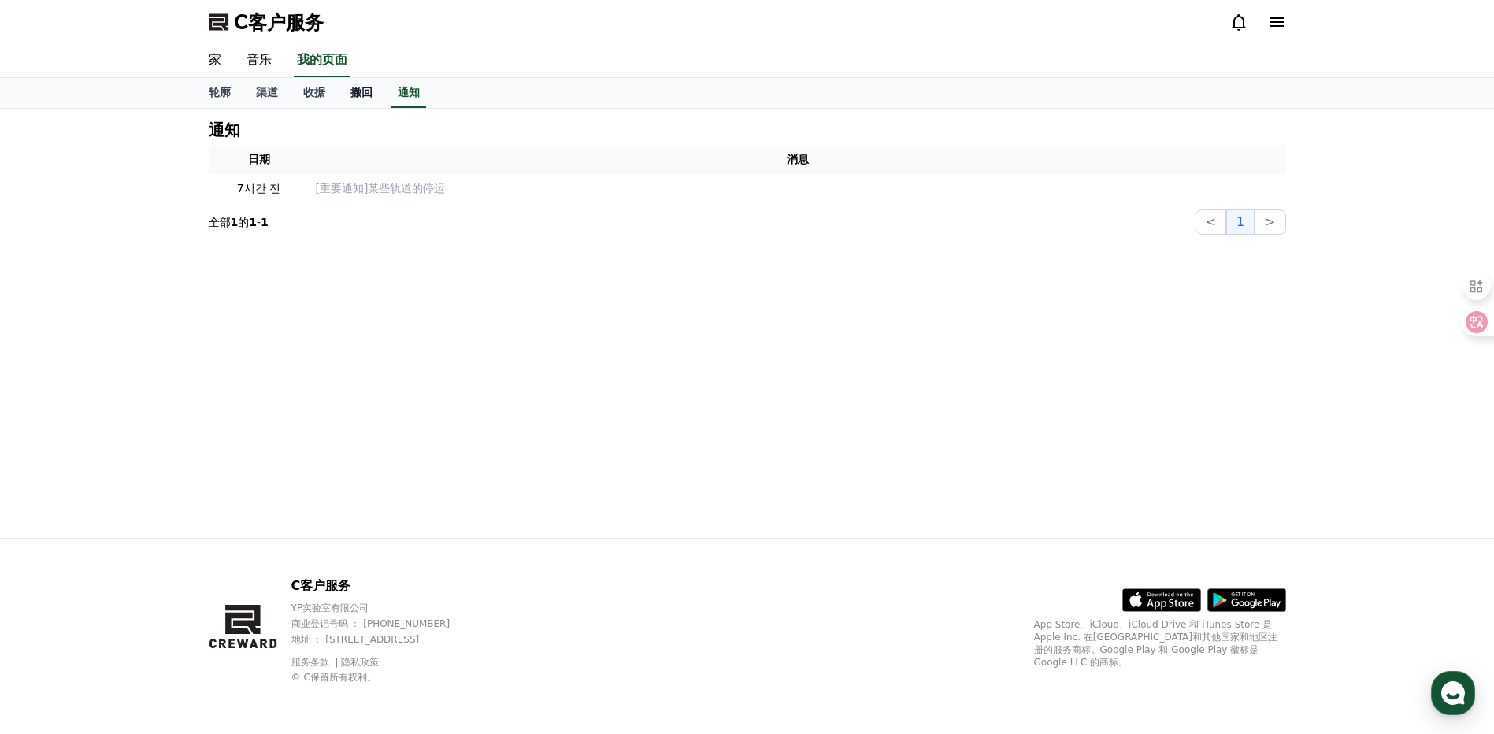
click at [374, 82] on link "撤回" at bounding box center [361, 93] width 47 height 30
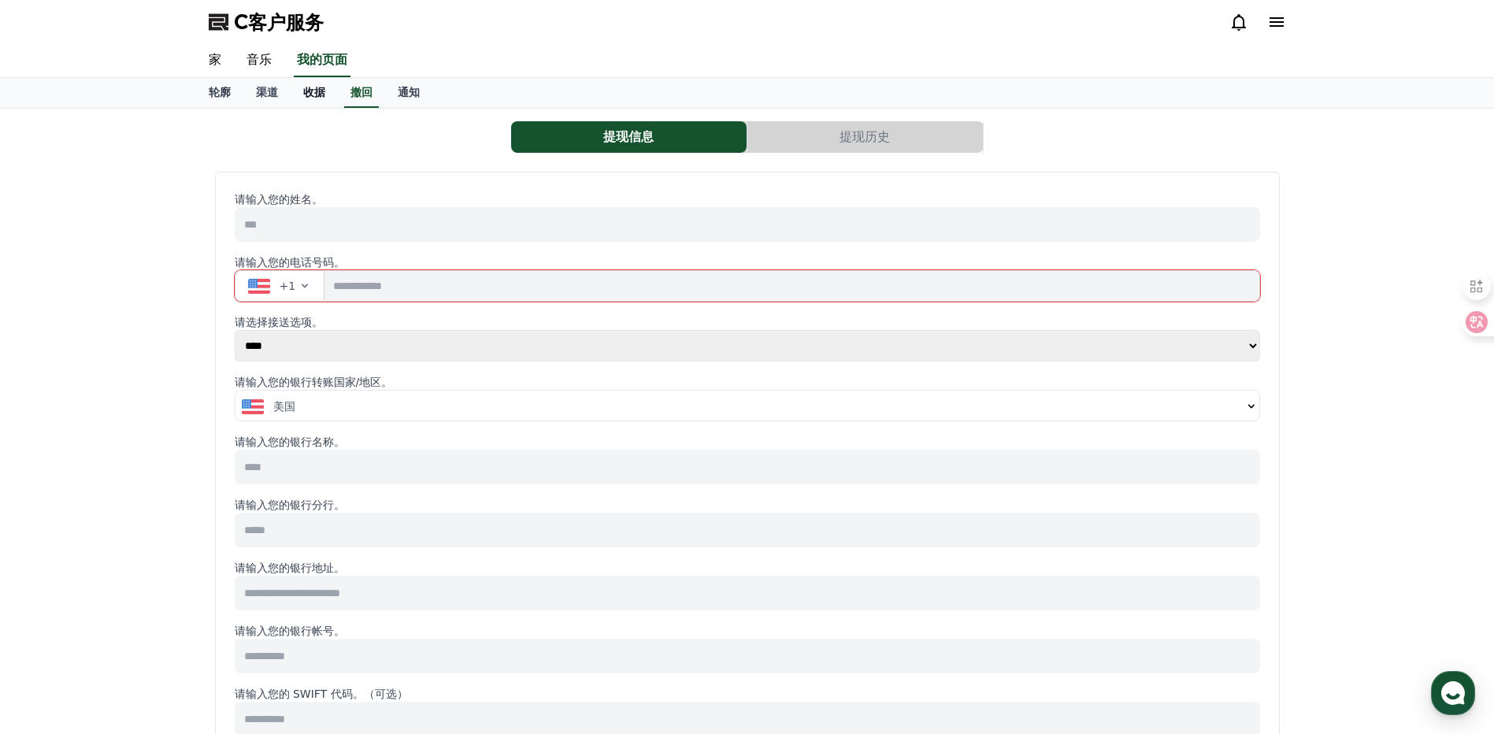
click at [308, 98] on font "收据" at bounding box center [314, 92] width 22 height 13
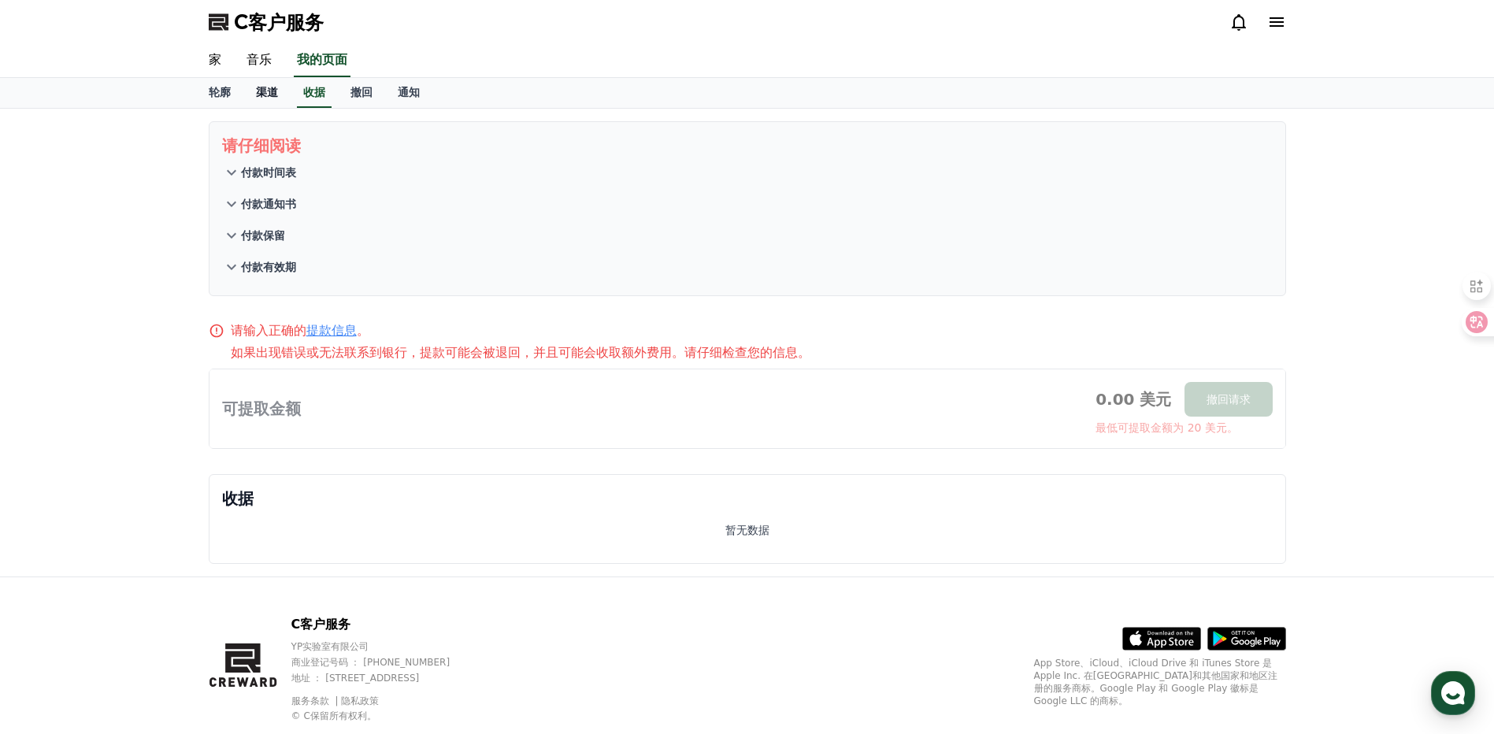
click at [258, 95] on font "渠道" at bounding box center [267, 92] width 22 height 13
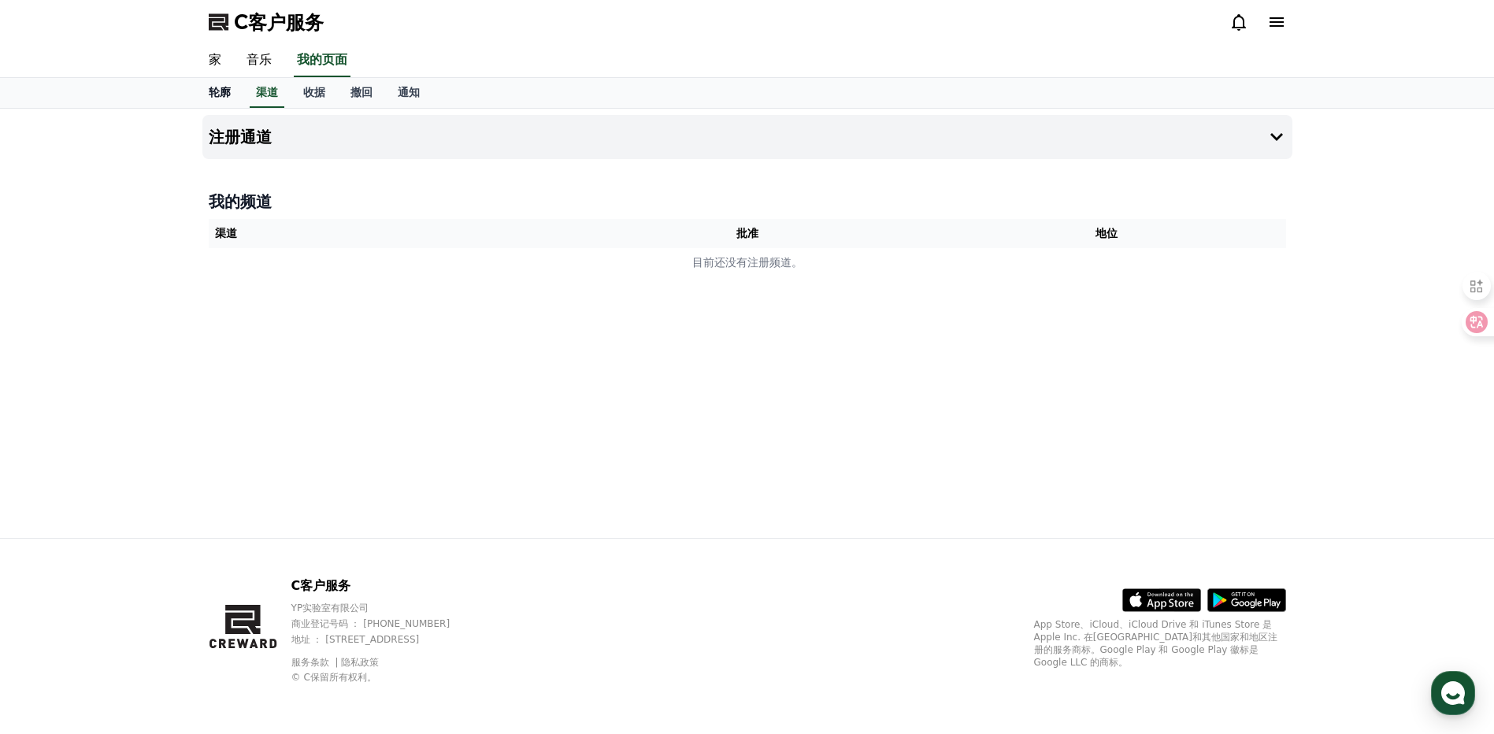
click at [205, 95] on link "轮廓" at bounding box center [219, 93] width 47 height 30
select select "**********"
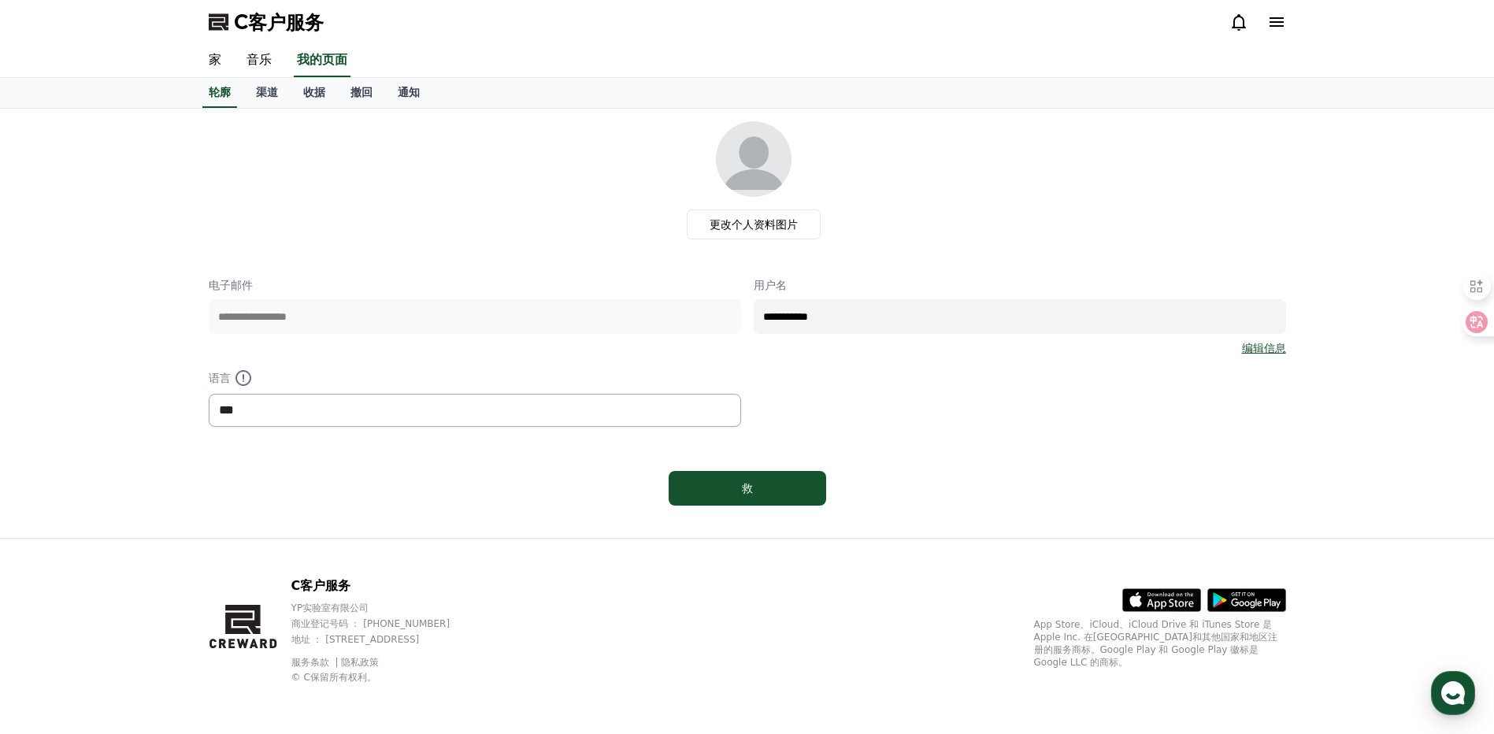
click at [518, 422] on select "*** ** ***" at bounding box center [475, 410] width 533 height 33
drag, startPoint x: 933, startPoint y: 452, endPoint x: 908, endPoint y: 446, distance: 26.7
click at [934, 452] on div "**********" at bounding box center [748, 316] width 1078 height 391
click at [737, 488] on div "救" at bounding box center [747, 489] width 95 height 16
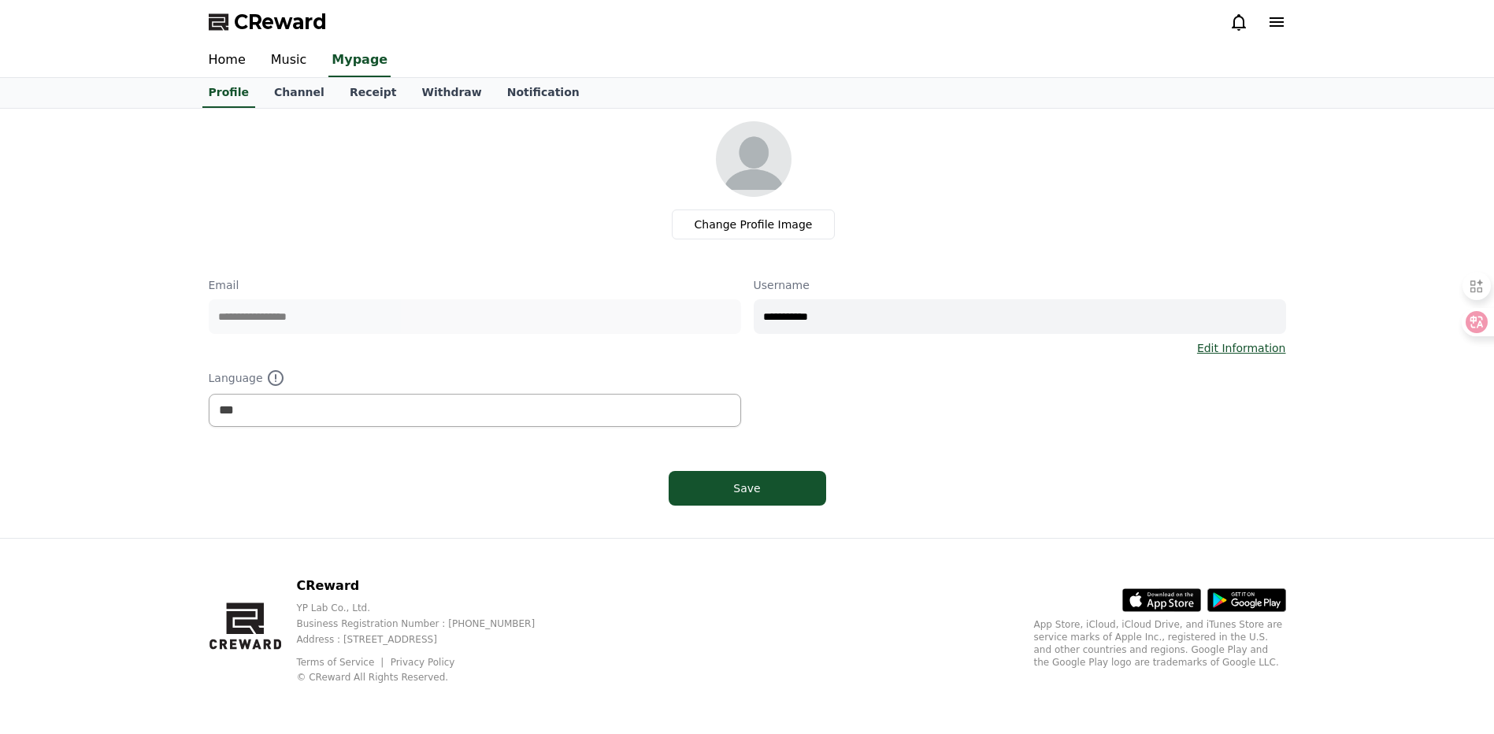
select select "**********"
click at [751, 227] on label "Change Profile Image" at bounding box center [754, 225] width 164 height 30
click at [0, 0] on input "Change Profile Image" at bounding box center [0, 0] width 0 height 0
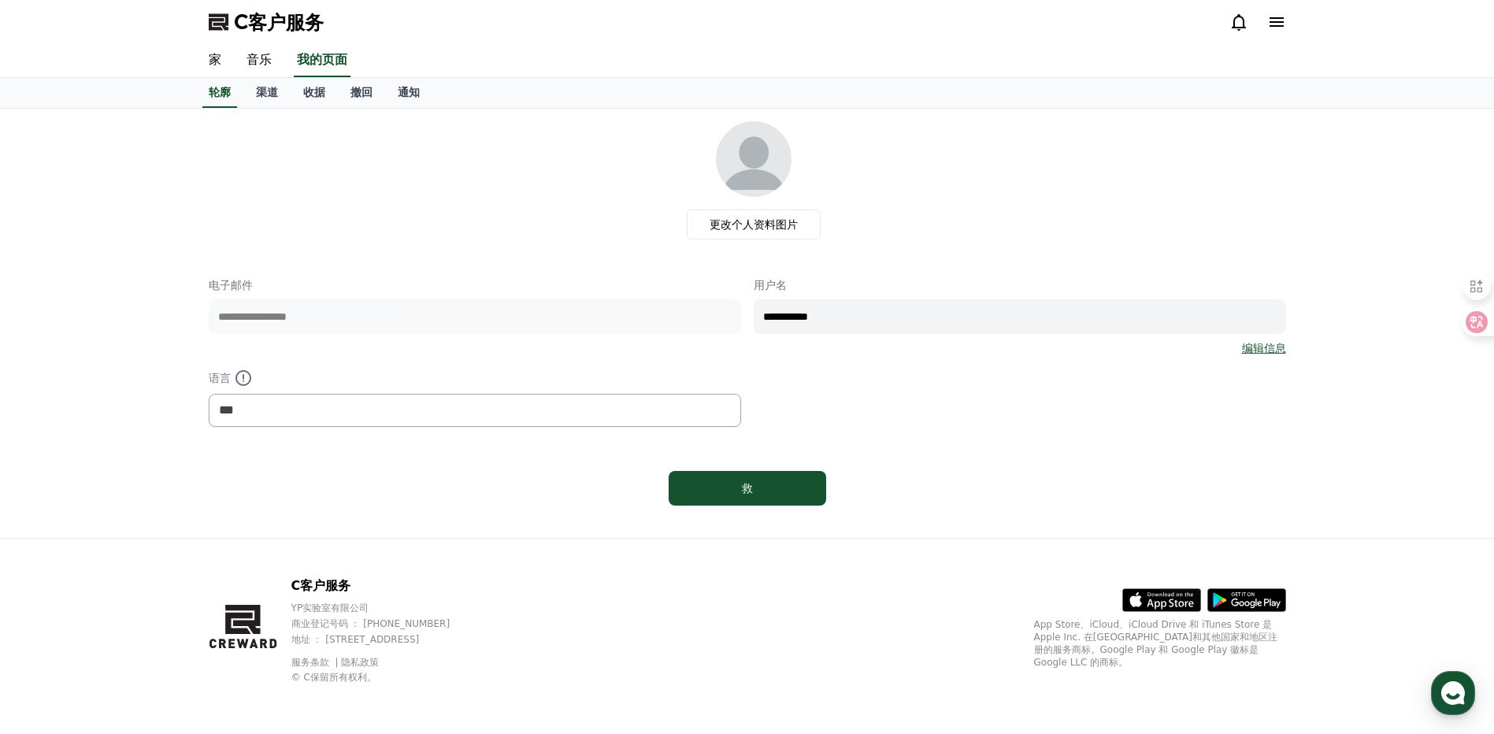
click at [450, 143] on div "更改个人资料图片" at bounding box center [753, 180] width 1065 height 118
click at [1286, 24] on div "C客户服务" at bounding box center [747, 22] width 1103 height 44
click at [1271, 27] on icon at bounding box center [1277, 21] width 14 height 9
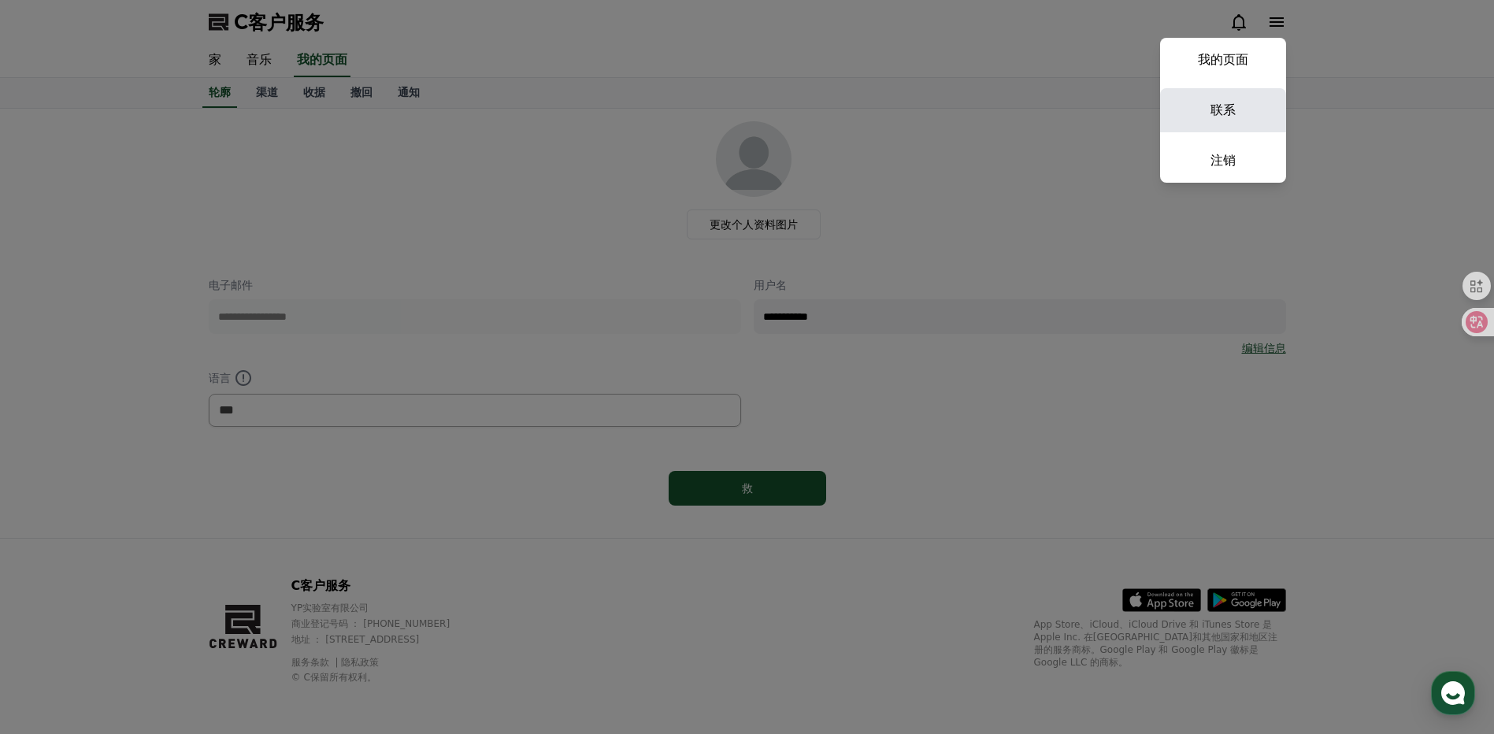
click at [1214, 121] on link "联系" at bounding box center [1223, 110] width 126 height 44
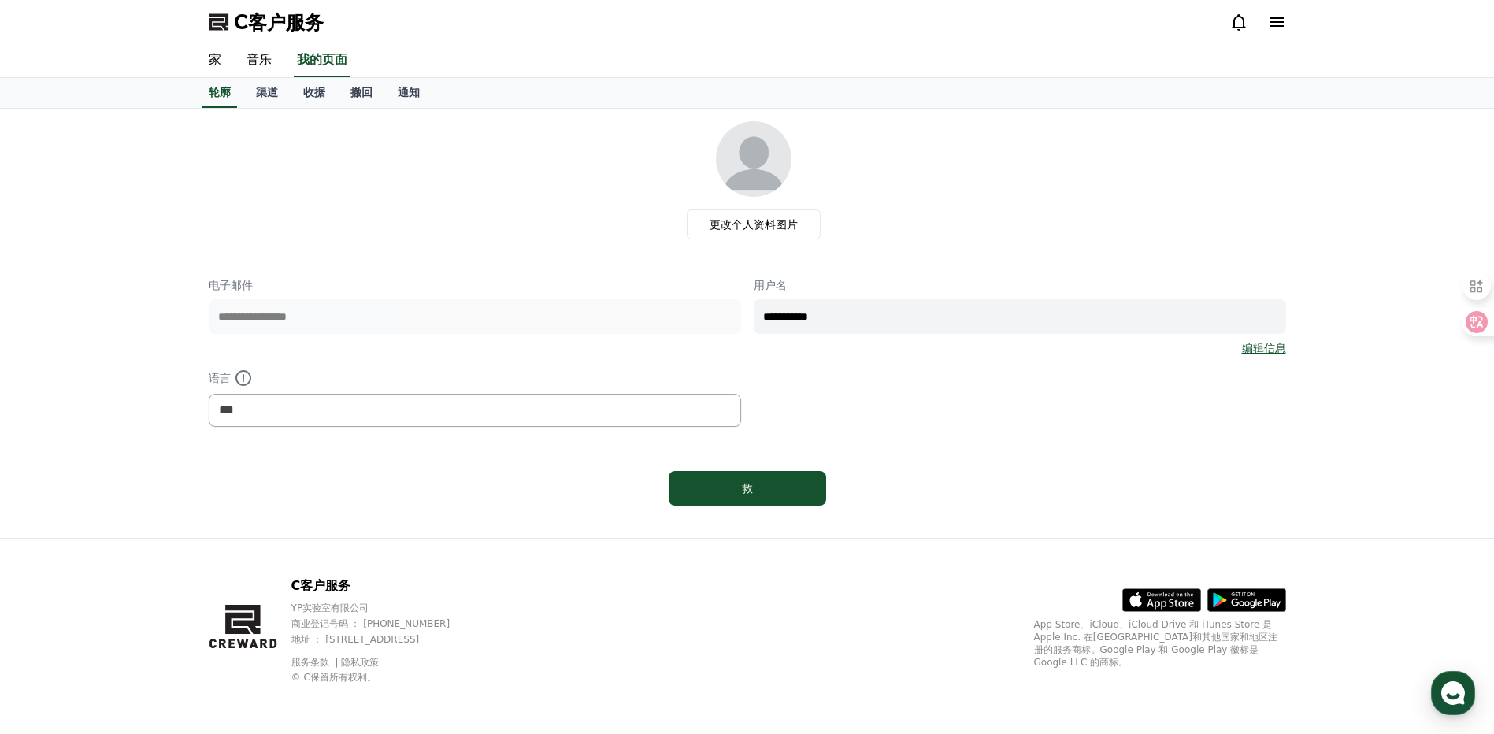
click at [945, 293] on div "**********" at bounding box center [1020, 316] width 533 height 79
click at [1266, 351] on link "编辑信息" at bounding box center [1264, 348] width 44 height 16
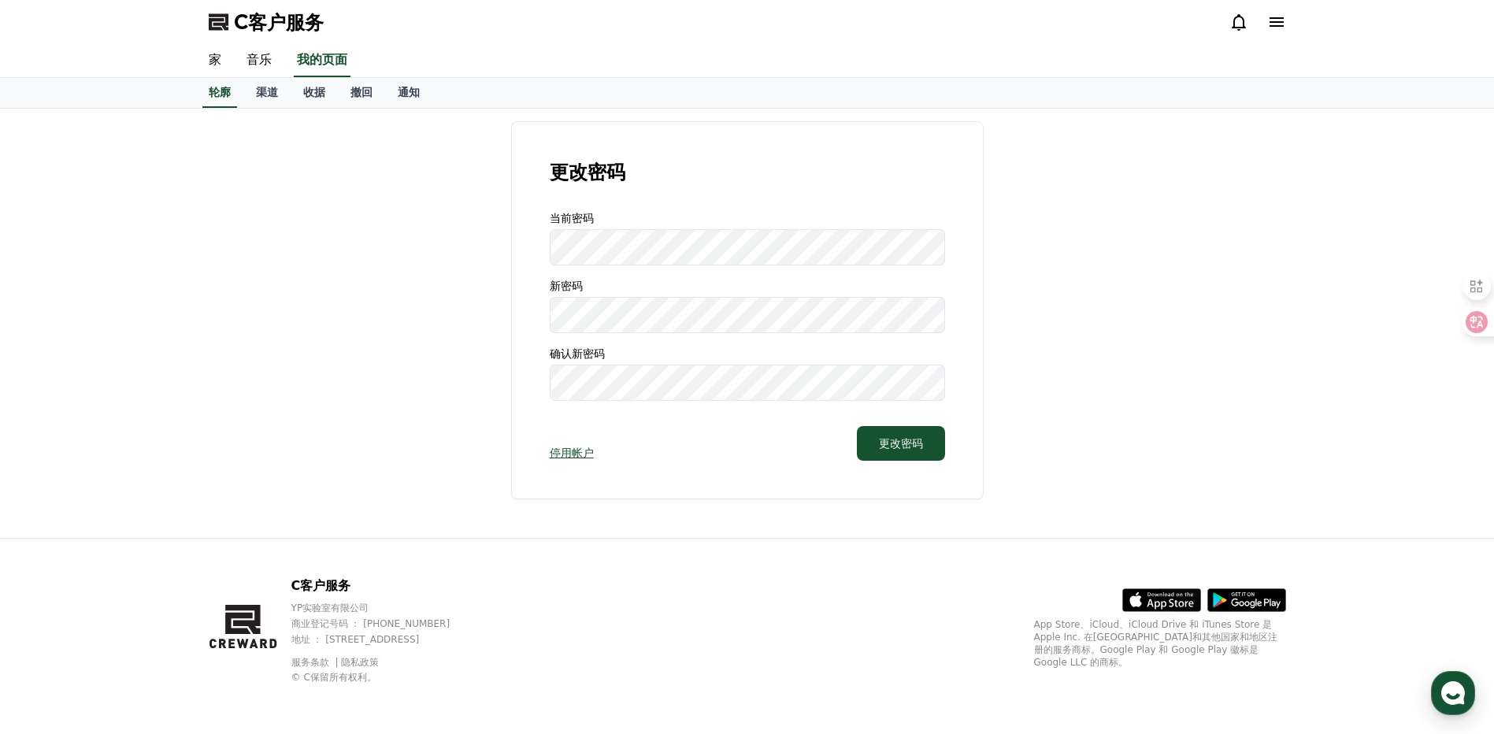
click at [915, 462] on div "更改密码 当前密码 新密码 确认新密码 停用帐户 更改密码" at bounding box center [747, 310] width 473 height 378
click at [903, 443] on font "更改密码" at bounding box center [901, 444] width 44 height 16
click at [489, 242] on div "更改密码 当前密码 新密码 确认新密码 停用帐户 更改密码" at bounding box center [748, 310] width 1078 height 378
click at [920, 439] on font "更改密码" at bounding box center [901, 444] width 44 height 16
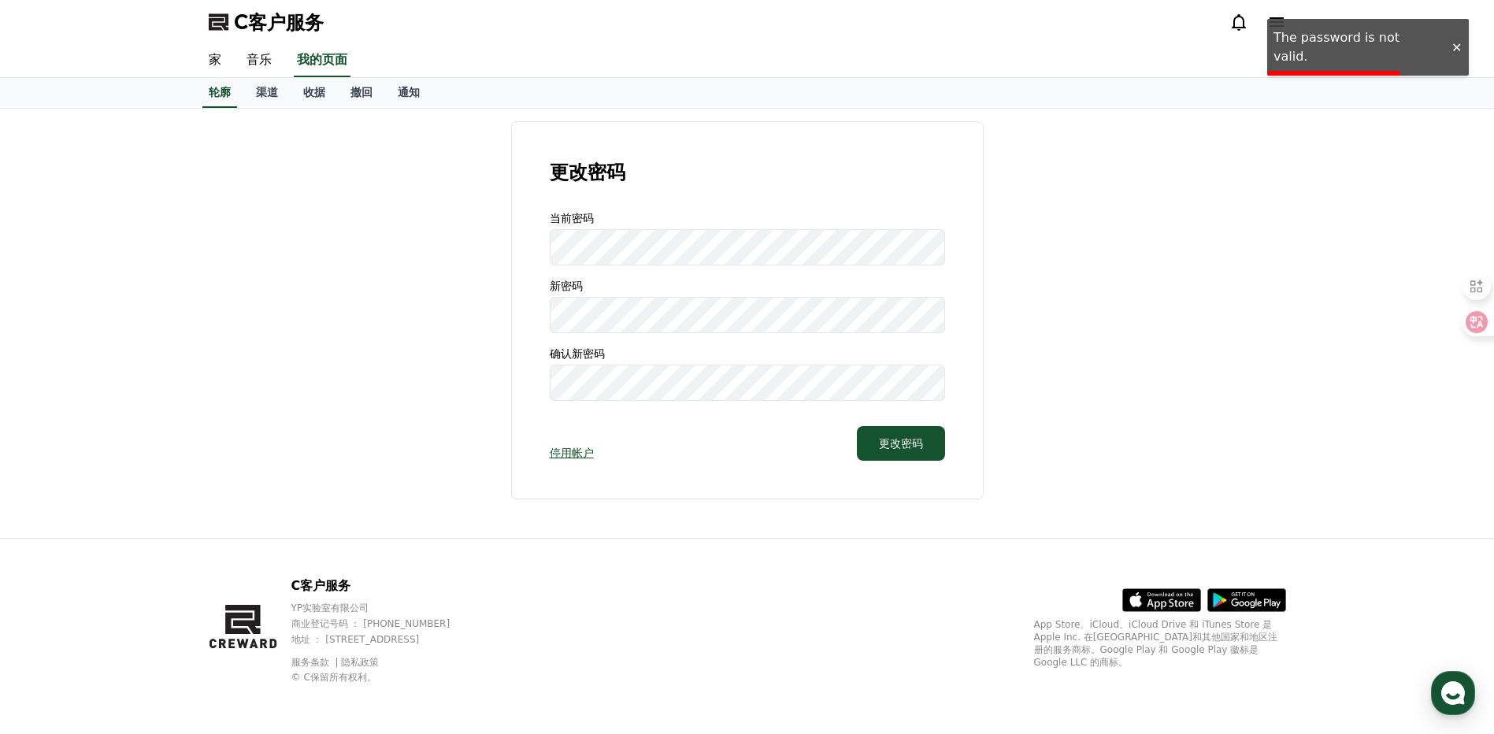
click at [507, 320] on div "更改密码 当前密码 新密码 确认新密码 停用帐户 更改密码" at bounding box center [748, 310] width 1078 height 378
click at [475, 248] on div "更改密码 当前密码 新密码 确认新密码 停用帐户 更改密码" at bounding box center [748, 310] width 1078 height 378
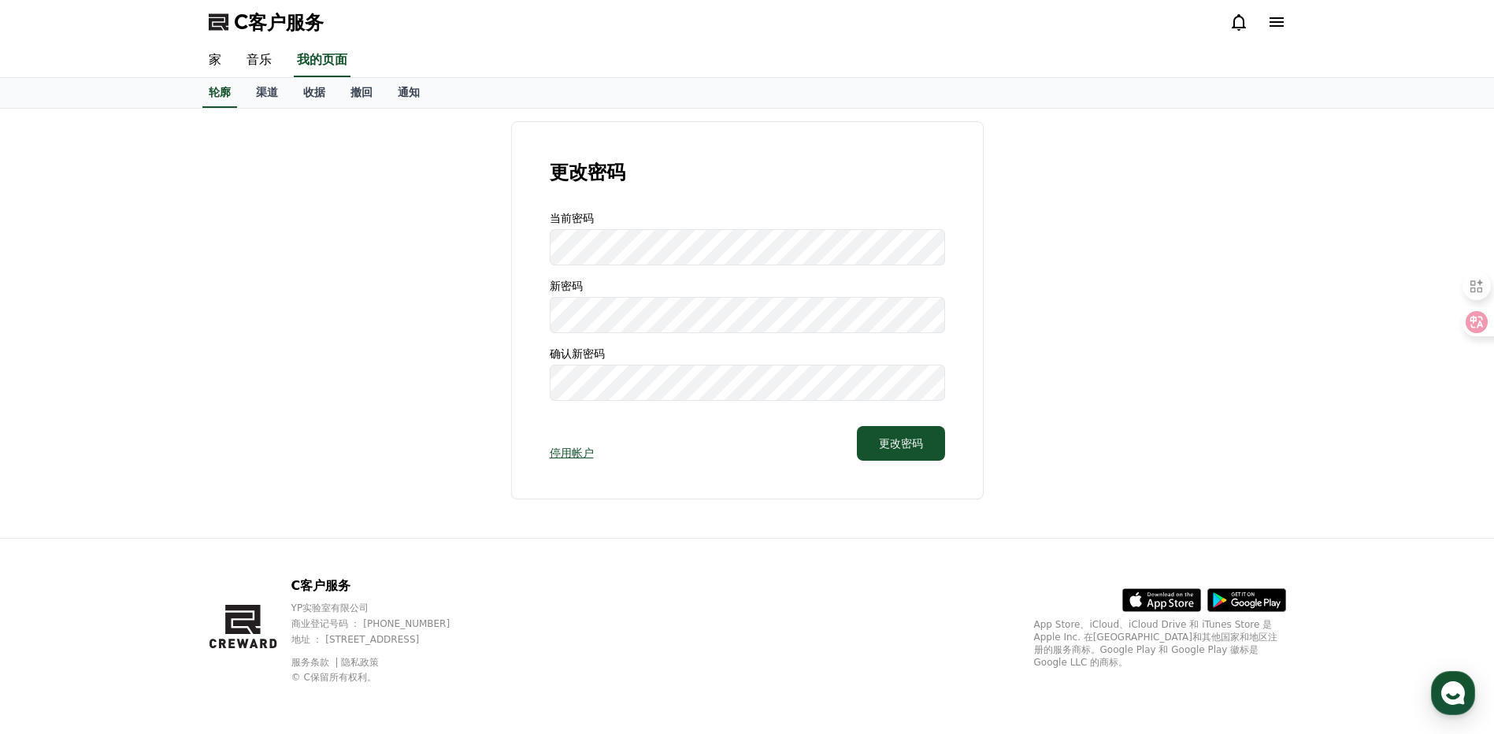
click at [307, 402] on div "更改密码 当前密码 新密码 确认新密码 停用帐户 更改密码" at bounding box center [748, 310] width 1078 height 378
click at [442, 383] on div "更改密码 当前密码 新密码 确认新密码 停用帐户 更改密码" at bounding box center [748, 310] width 1078 height 378
click at [894, 445] on font "更改密码" at bounding box center [901, 444] width 44 height 16
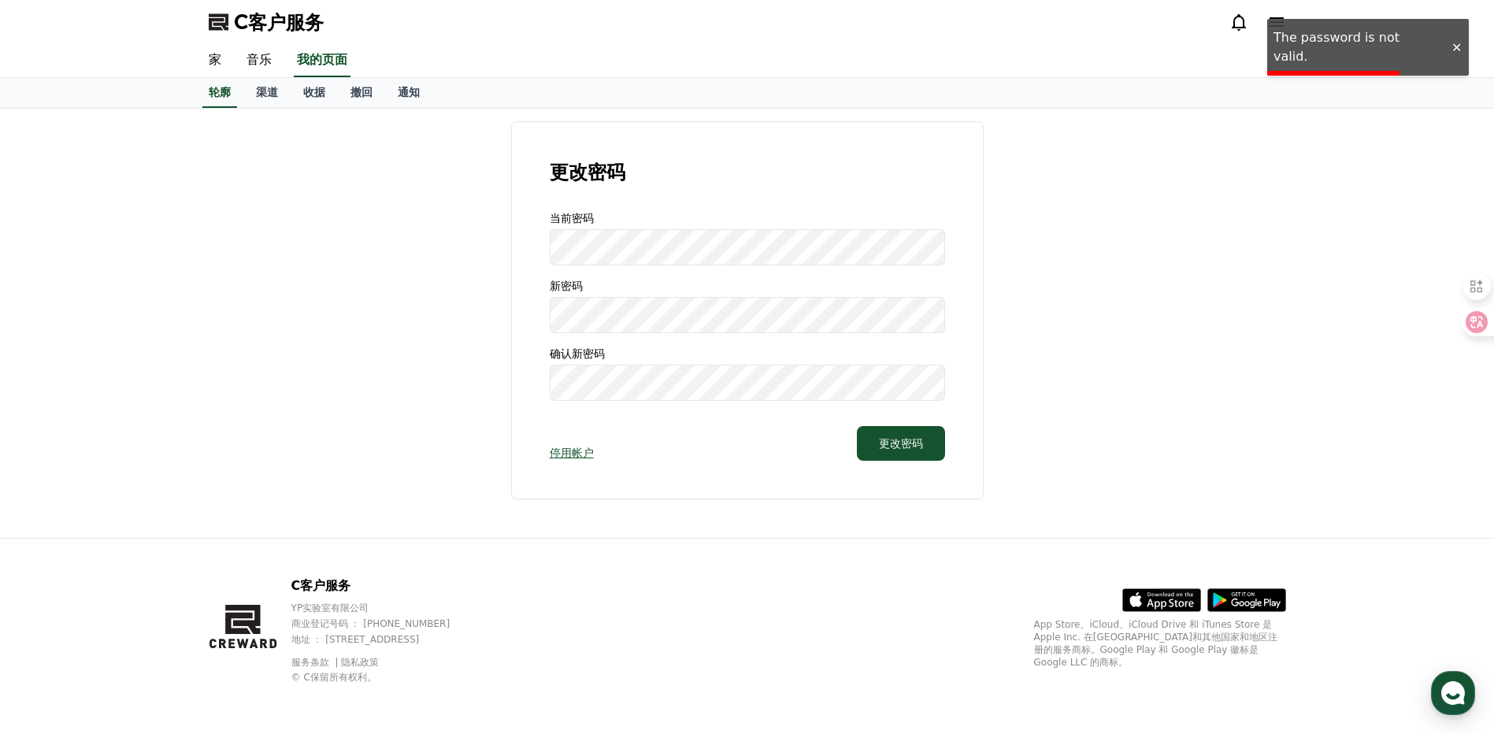
click at [1453, 47] on div at bounding box center [1456, 47] width 25 height 15
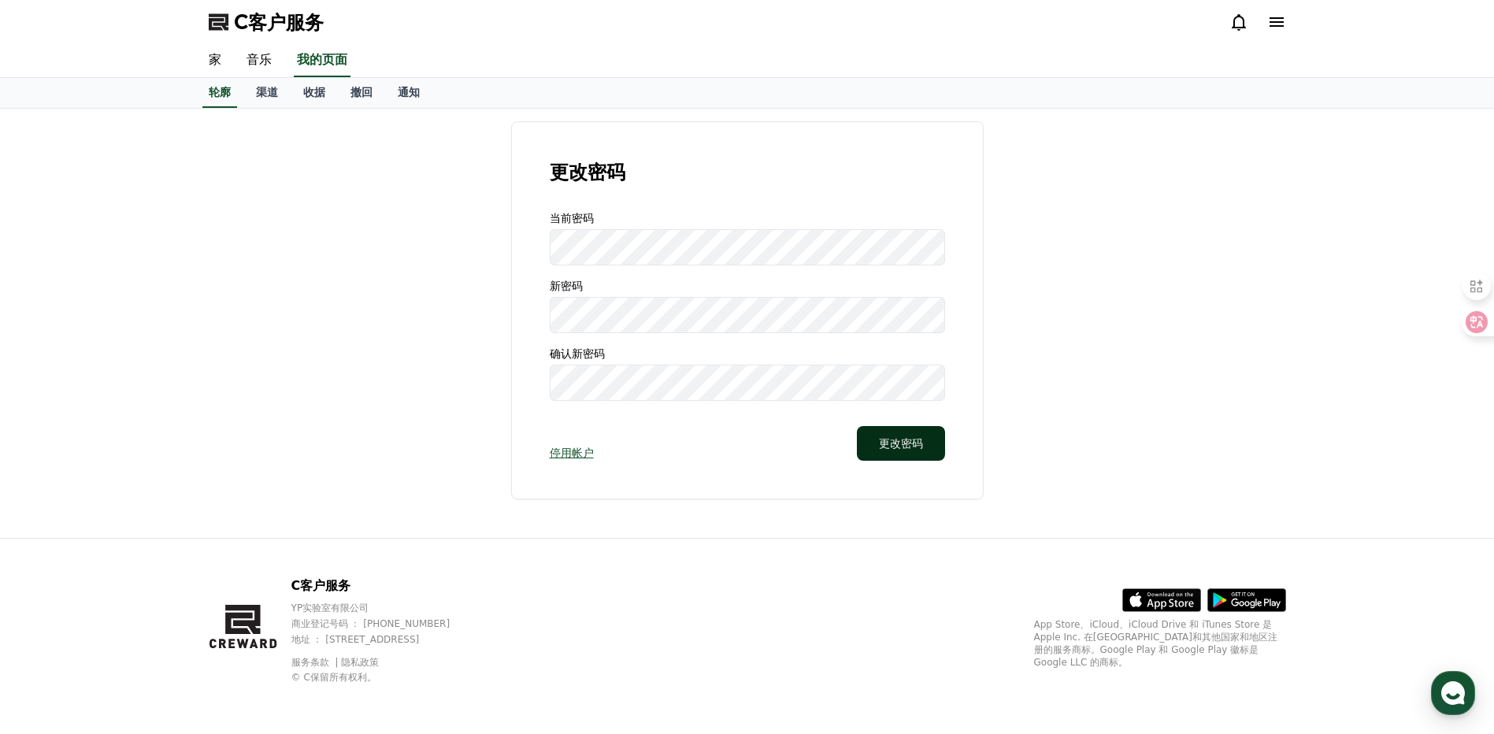
click at [911, 447] on font "更改密码" at bounding box center [901, 444] width 44 height 16
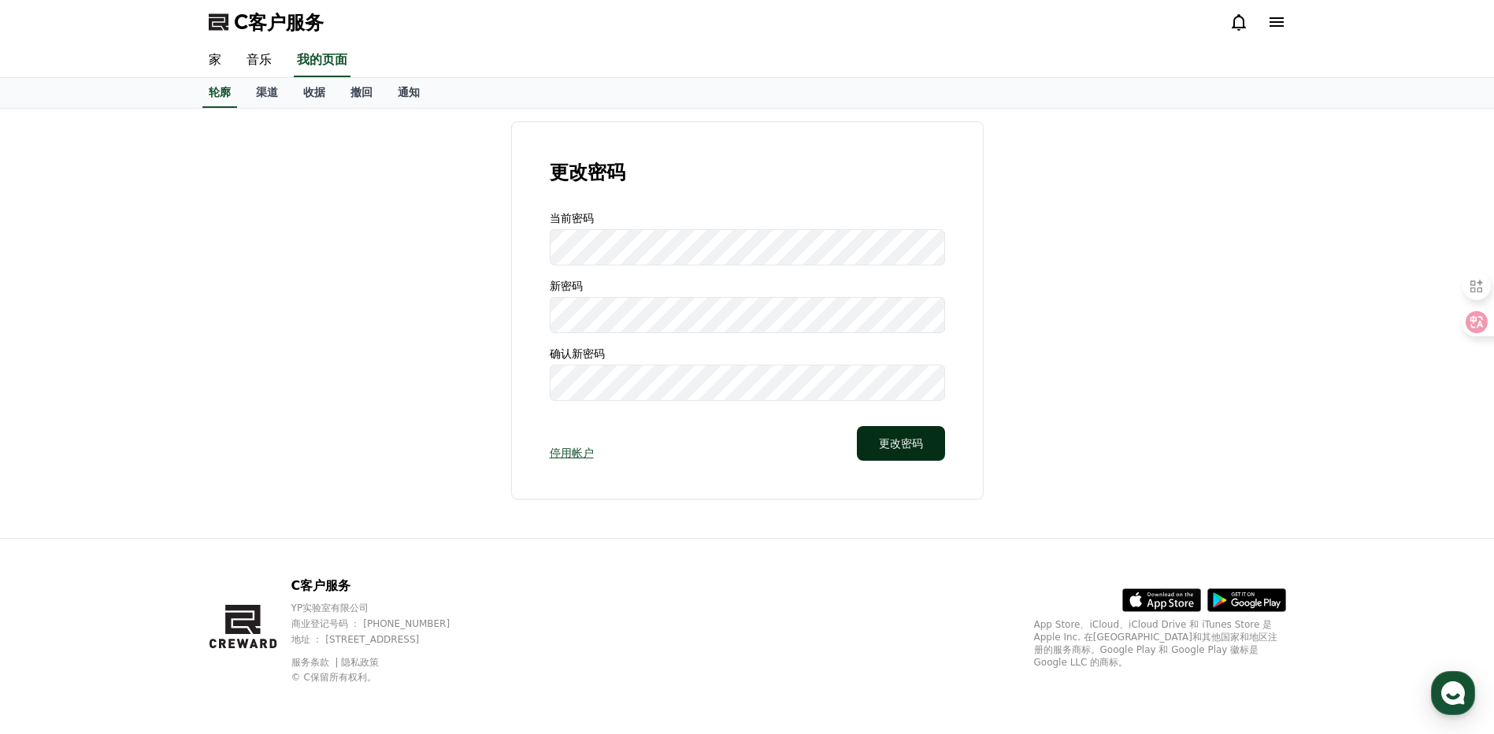
click at [911, 447] on font "更改密码" at bounding box center [901, 444] width 44 height 16
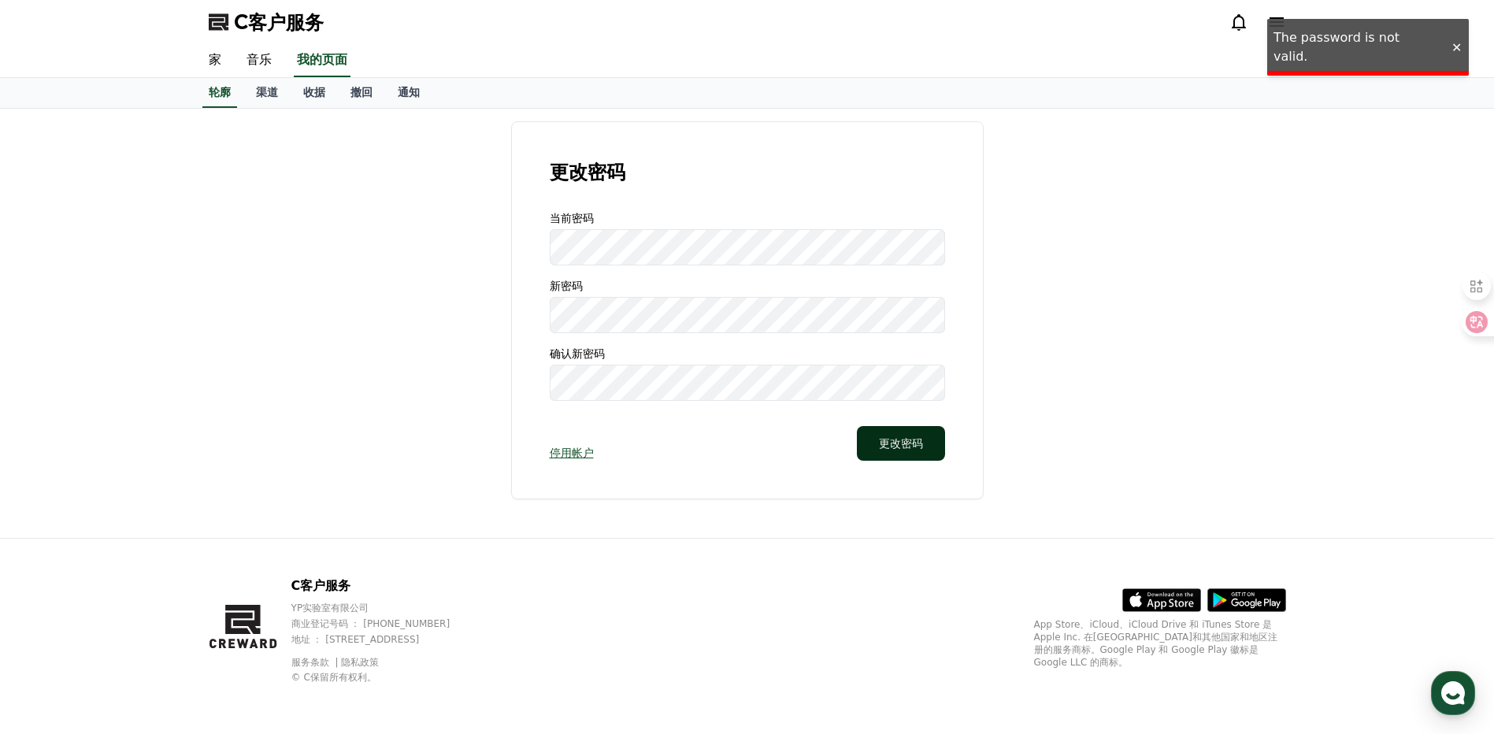
click at [911, 447] on font "更改密码" at bounding box center [901, 444] width 44 height 16
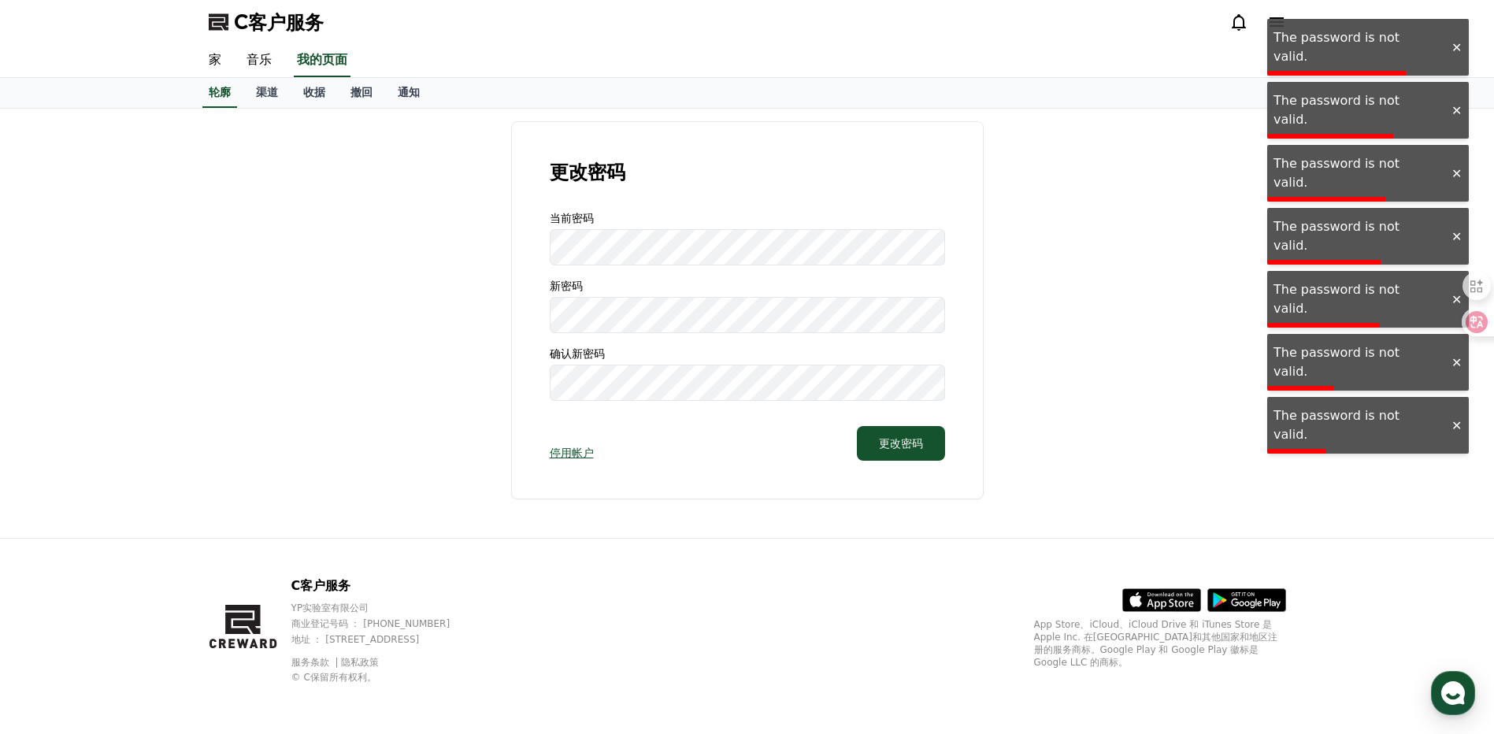
click at [1456, 40] on div at bounding box center [1456, 47] width 25 height 15
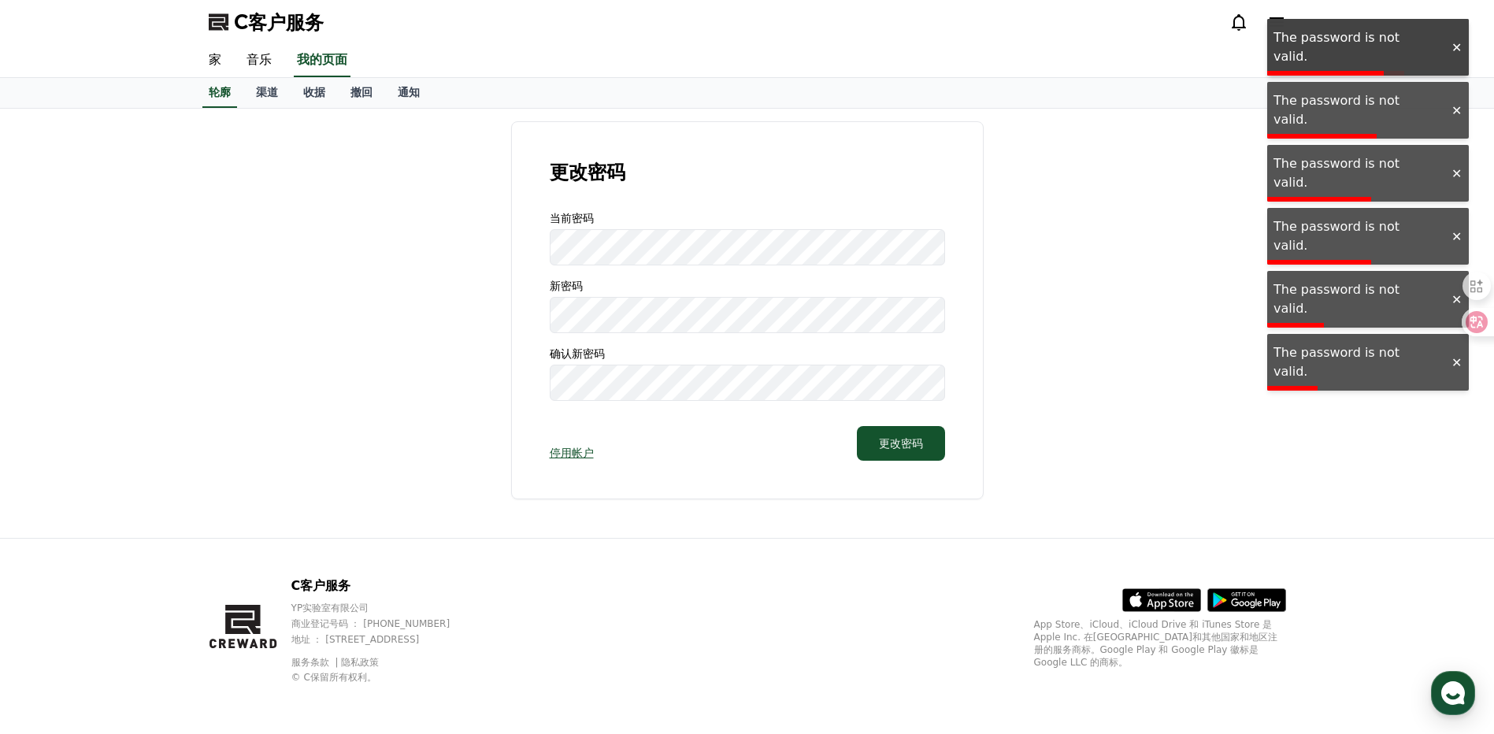
click at [1456, 40] on div at bounding box center [1456, 47] width 25 height 15
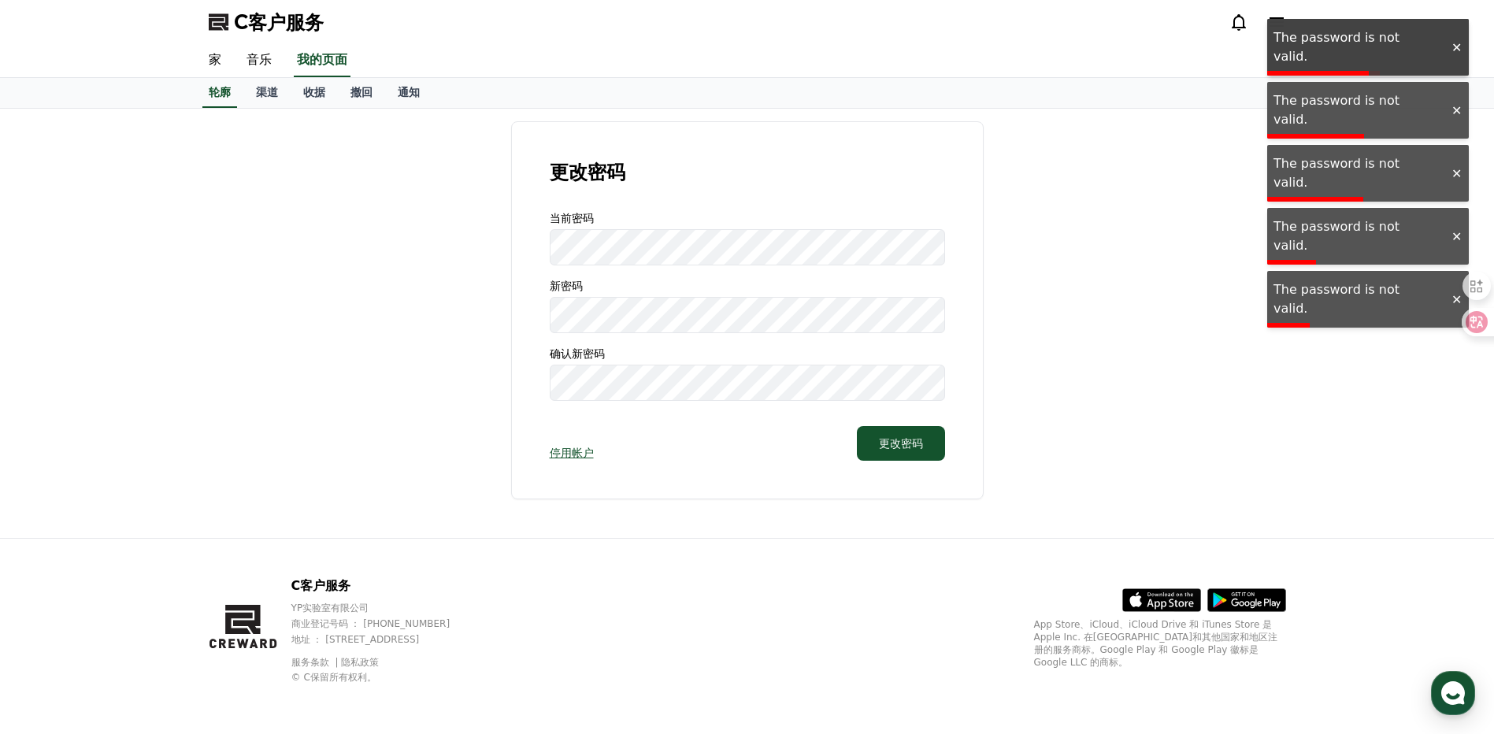
click at [0, 0] on div "C客户服务 家 音乐 我的页面 轮廓 渠道 收据 撤回 通知 更改密码 当前密码 新密码 确认新密码 停用帐户 更改密码 C客户服务 YP实验室有限公司 商业…" at bounding box center [0, 0] width 0 height 0
click at [1456, 40] on div at bounding box center [1456, 47] width 25 height 15
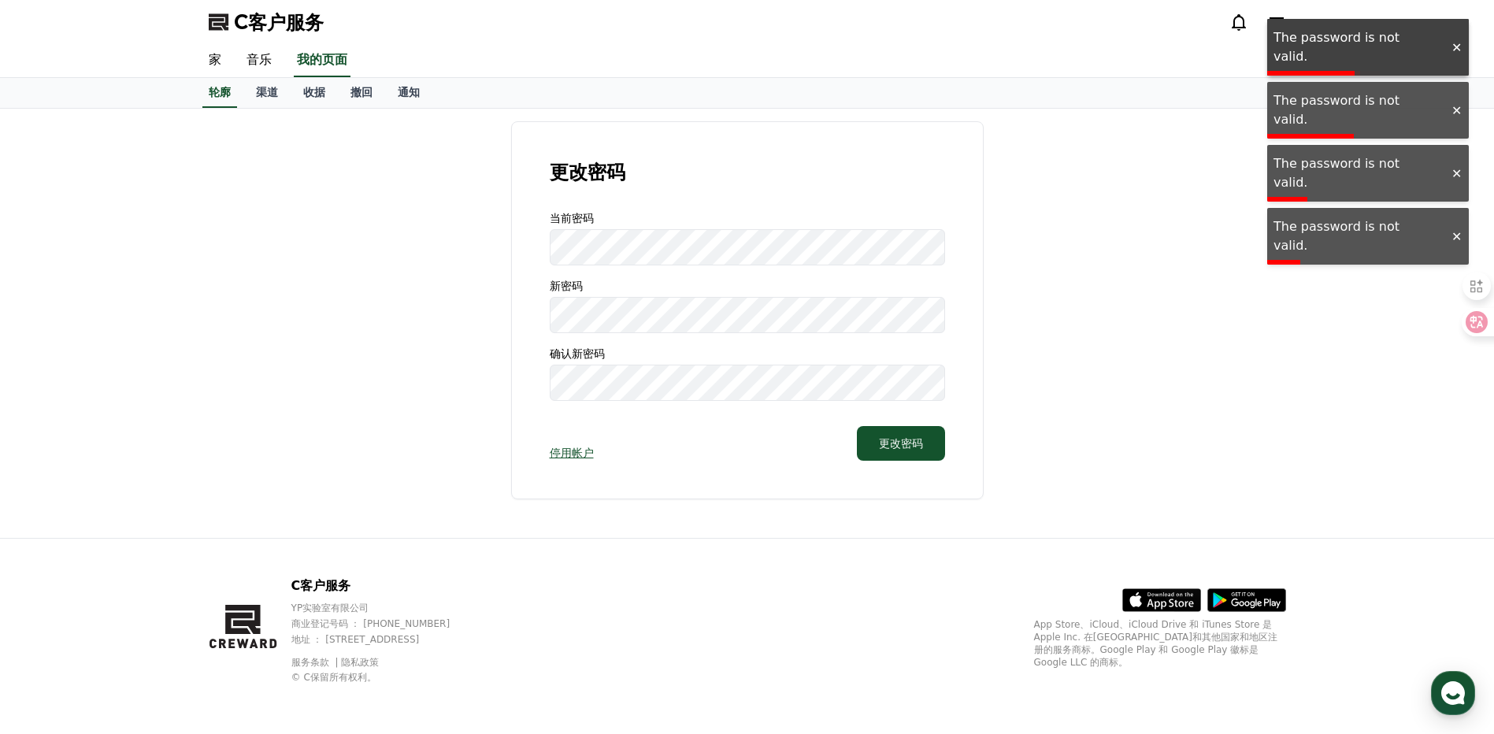
click at [0, 0] on div "C客户服务 家 音乐 我的页面 轮廓 渠道 收据 撤回 通知 更改密码 当前密码 新密码 确认新密码 停用帐户 更改密码 C客户服务 YP实验室有限公司 商业…" at bounding box center [0, 0] width 0 height 0
click at [1456, 40] on div at bounding box center [1456, 47] width 25 height 15
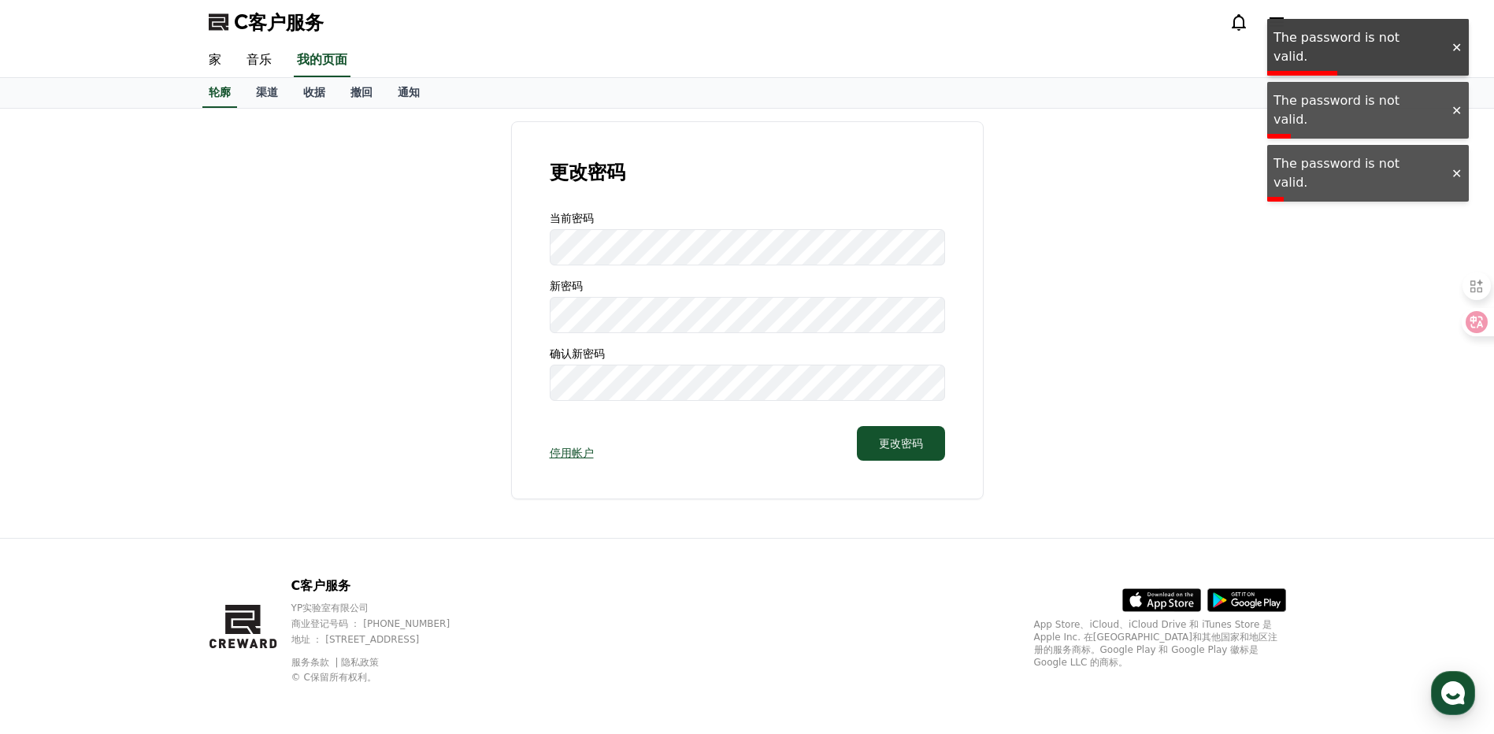
click at [0, 0] on div "C客户服务 家 音乐 我的页面 轮廓 渠道 收据 撤回 通知 更改密码 当前密码 新密码 确认新密码 停用帐户 更改密码 C客户服务 YP实验室有限公司 商业…" at bounding box center [0, 0] width 0 height 0
click at [1456, 40] on div at bounding box center [1456, 47] width 25 height 15
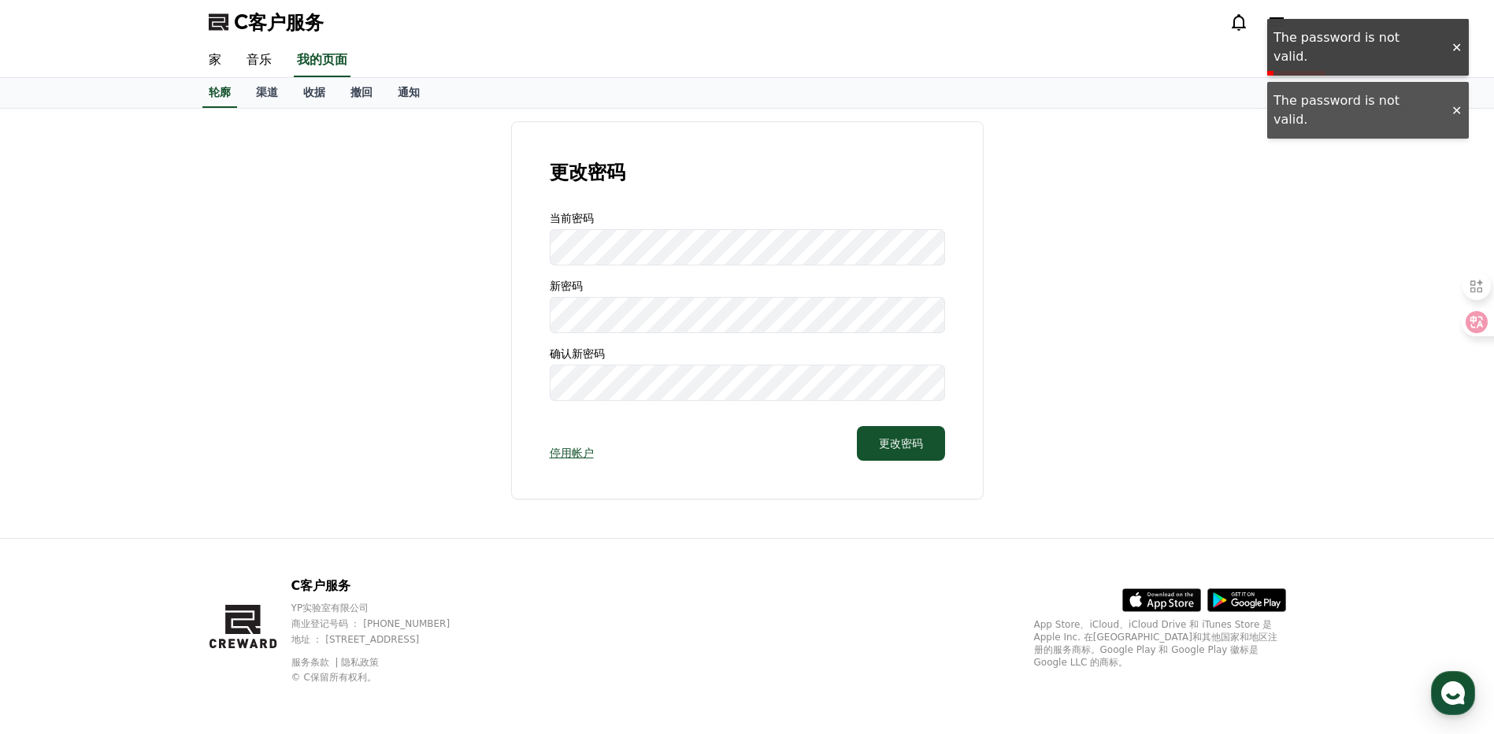
click at [0, 0] on div "C客户服务 家 音乐 我的页面 轮廓 渠道 收据 撤回 通知 更改密码 当前密码 新密码 确认新密码 停用帐户 更改密码 C客户服务 YP实验室有限公司 商业…" at bounding box center [0, 0] width 0 height 0
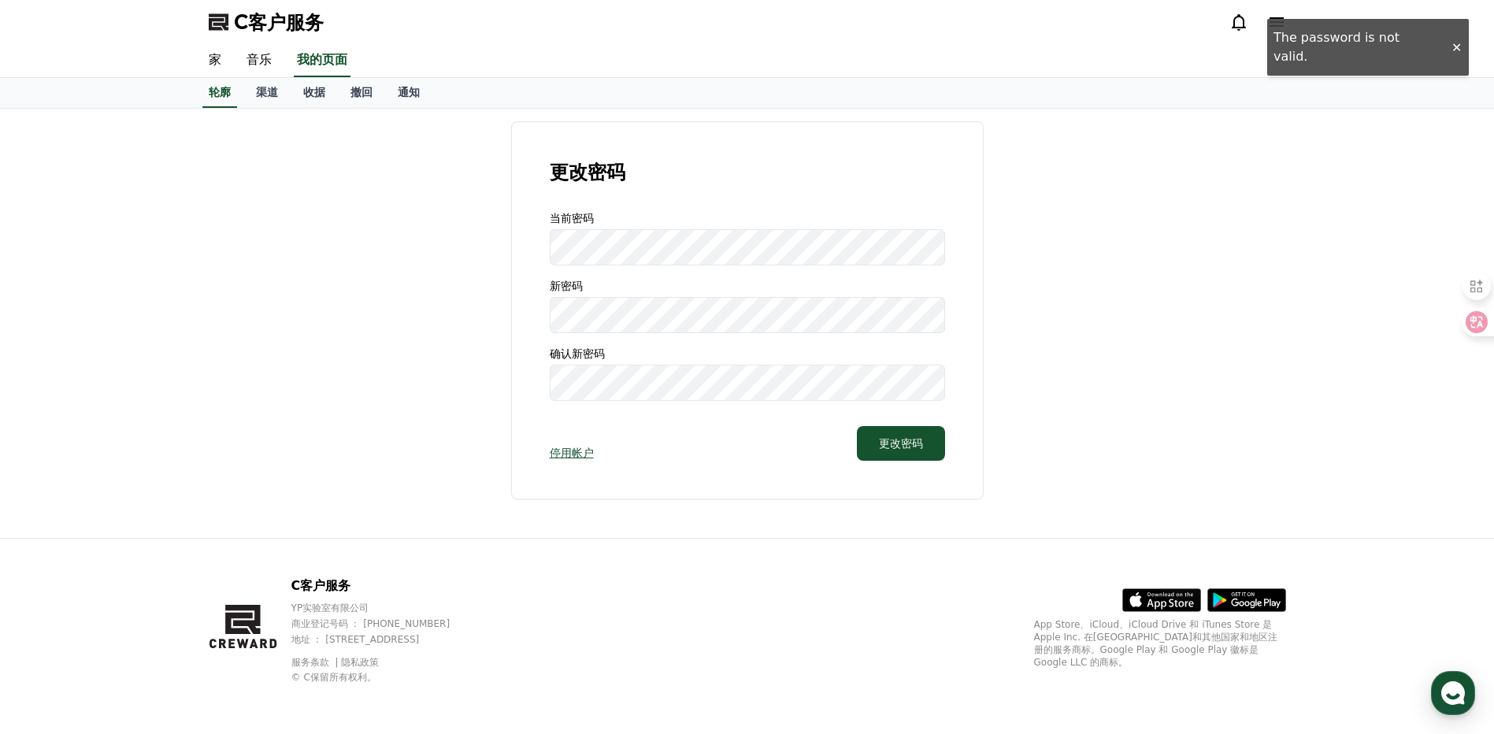
click at [1456, 35] on div "C客户服务" at bounding box center [747, 22] width 1494 height 44
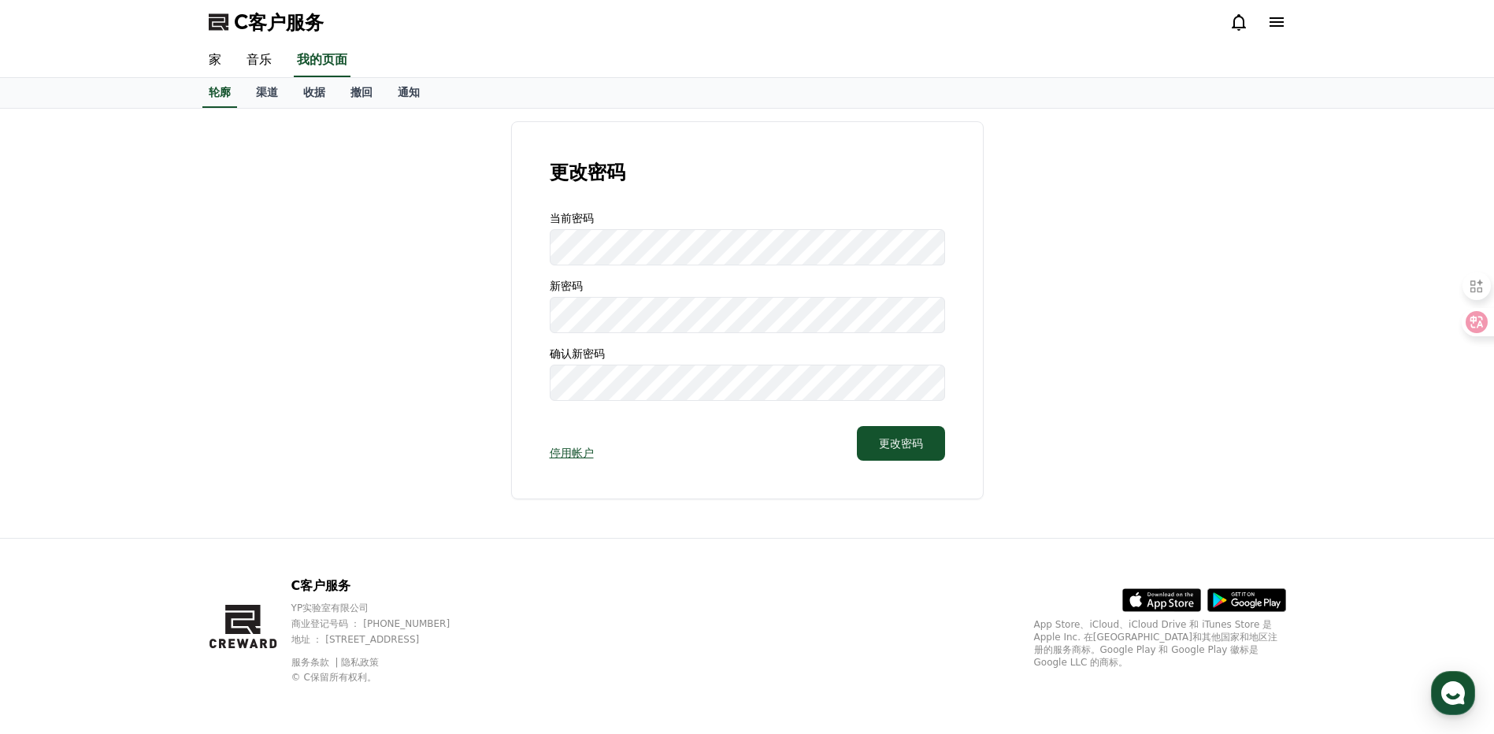
select select "**********"
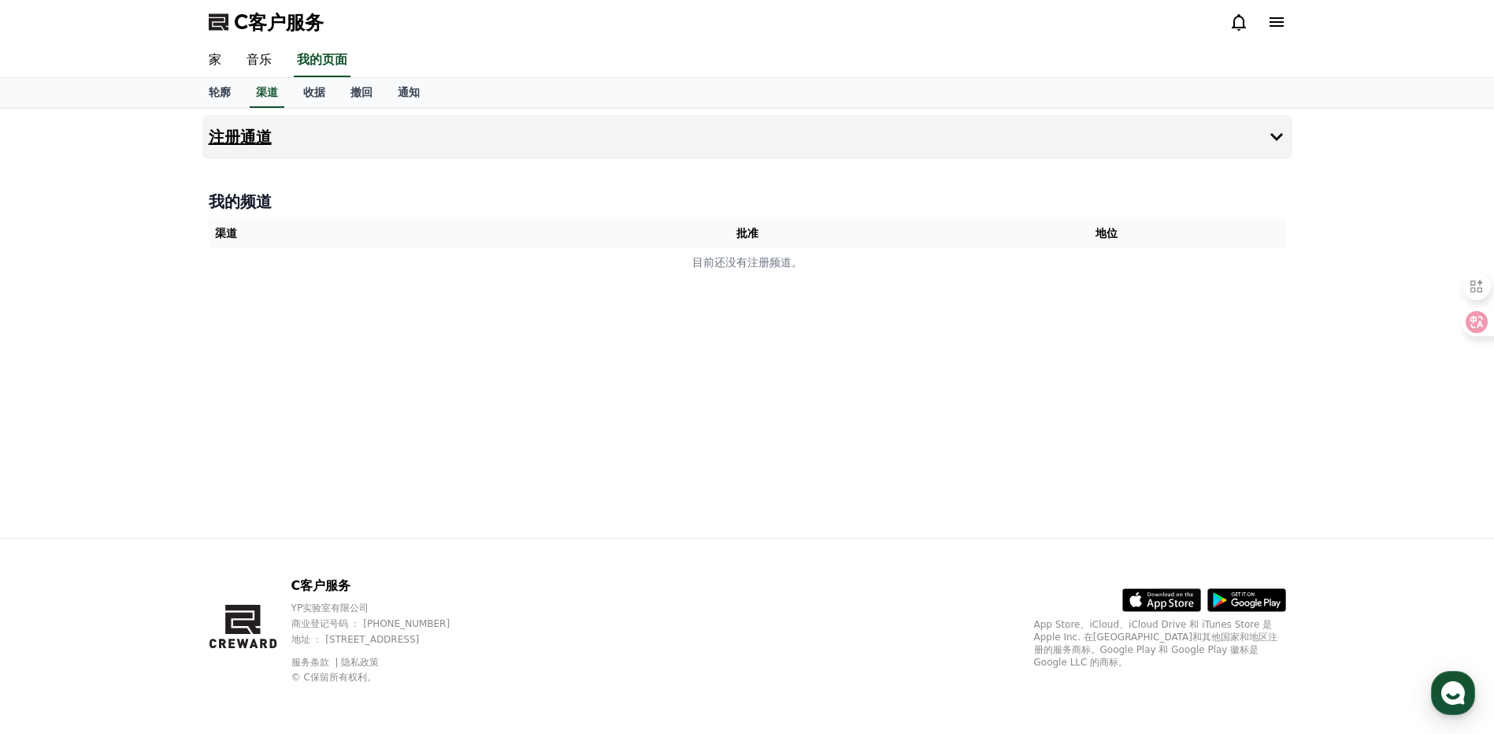
click at [240, 143] on h4 "注册通道" at bounding box center [240, 136] width 63 height 17
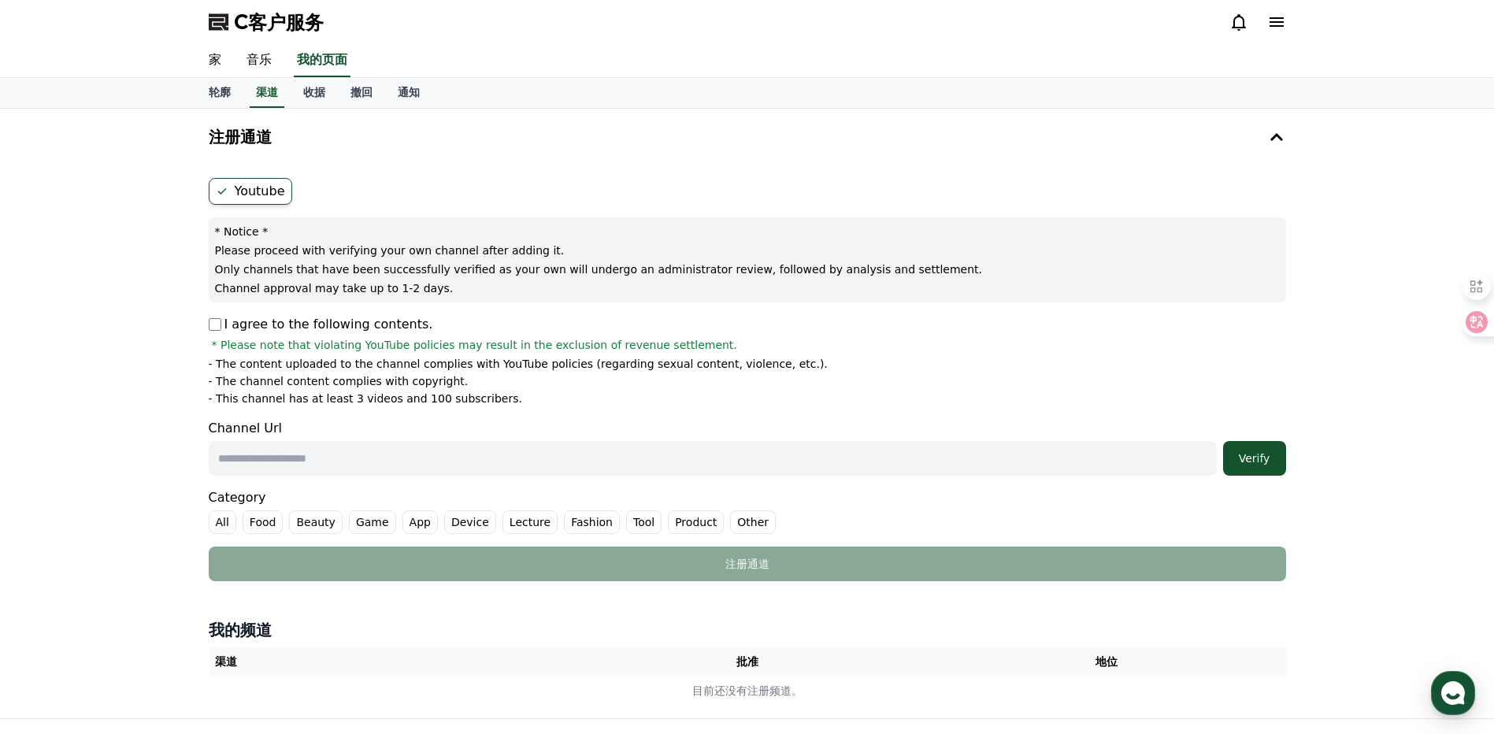
click at [204, 323] on div "Youtube * Notice * Please proceed with verifying your own channel after adding …" at bounding box center [747, 380] width 1090 height 416
drag, startPoint x: 573, startPoint y: 146, endPoint x: 983, endPoint y: 208, distance: 415.1
click at [983, 208] on form "Youtube * Notice * Please proceed with verifying your own channel after adding …" at bounding box center [748, 379] width 1078 height 403
click at [685, 175] on div "Youtube * Notice * Please proceed with verifying your own channel after adding …" at bounding box center [747, 380] width 1090 height 416
click at [891, 218] on div "* Notice * Please proceed with verifying your own channel after adding it. Only…" at bounding box center [748, 259] width 1078 height 85
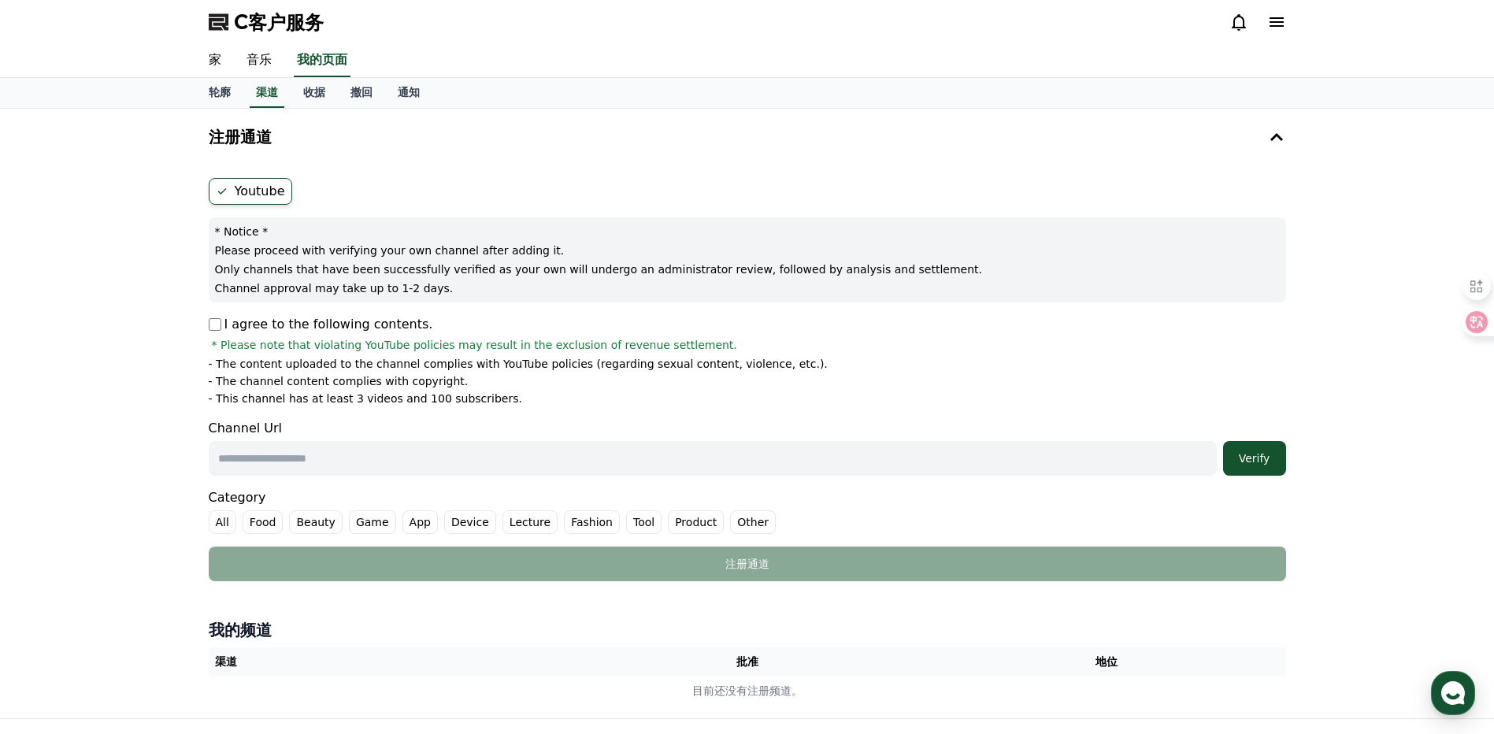
drag, startPoint x: 1403, startPoint y: 143, endPoint x: 1358, endPoint y: 75, distance: 81.3
click at [1403, 143] on div "注册通道 Youtube * Notice * Please proceed with verifying your own channel after ad…" at bounding box center [747, 414] width 1494 height 610
click at [432, 170] on div "注册通道 Youtube * Notice * Please proceed with verifying your own channel after ad…" at bounding box center [747, 351] width 1090 height 473
click at [855, 325] on div "I agree to the following contents. * Please note that violating YouTube policie…" at bounding box center [748, 334] width 1078 height 38
drag, startPoint x: 453, startPoint y: 163, endPoint x: 398, endPoint y: 166, distance: 55.2
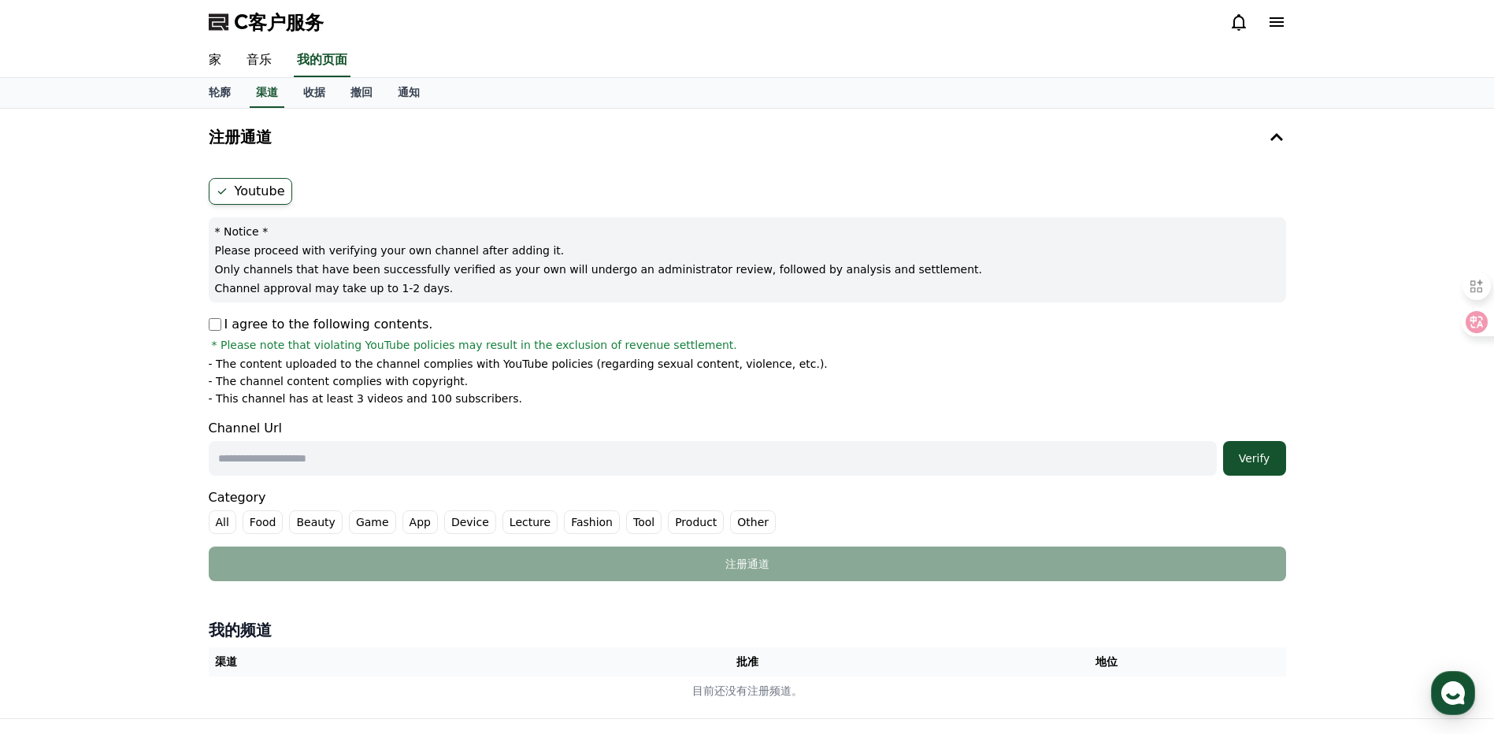
click at [398, 166] on div "注册通道 Youtube * Notice * Please proceed with verifying your own channel after ad…" at bounding box center [747, 351] width 1090 height 473
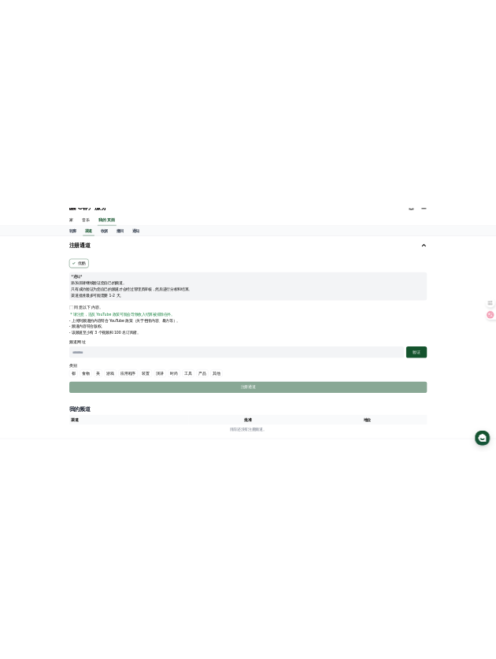
scroll to position [23, 0]
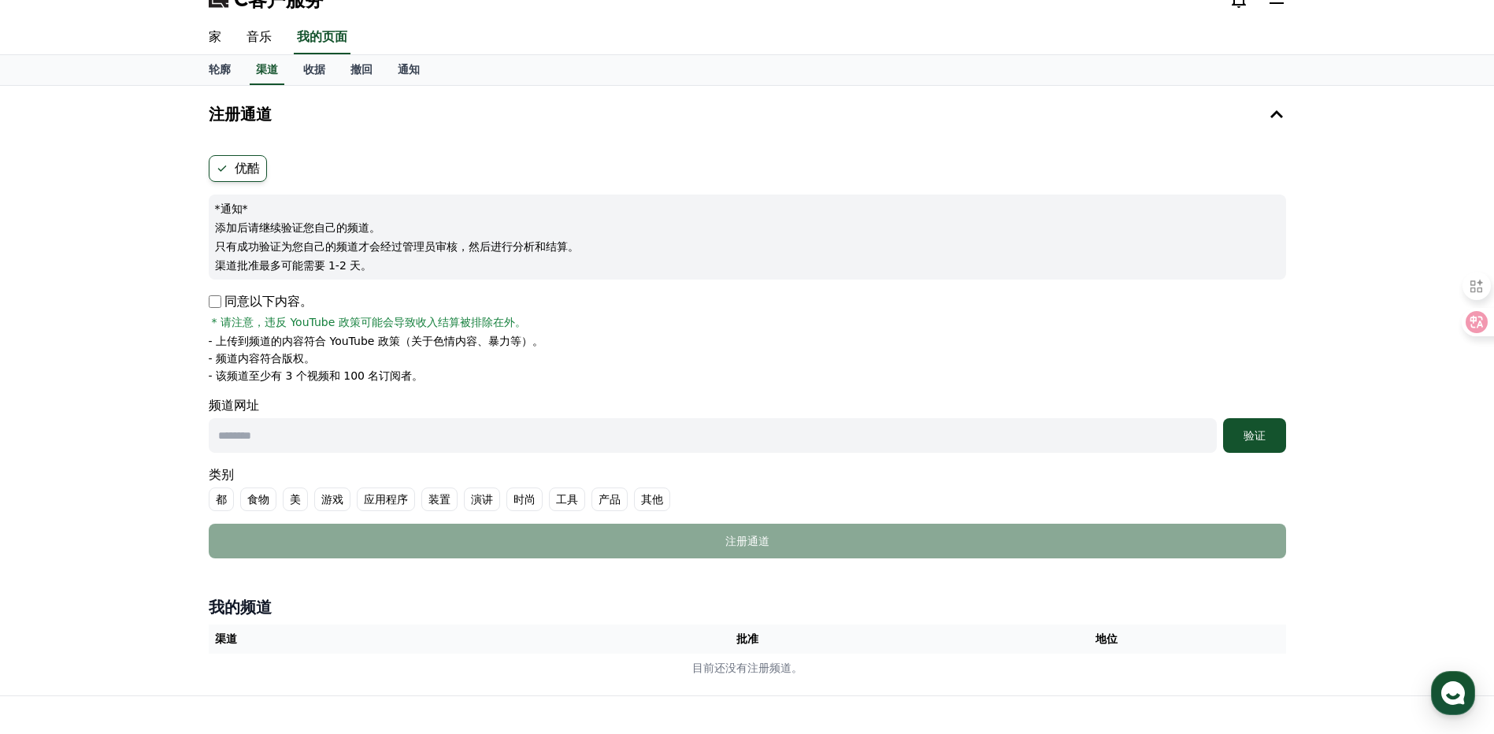
drag, startPoint x: 259, startPoint y: 434, endPoint x: 296, endPoint y: 485, distance: 63.2
click at [259, 434] on input "text" at bounding box center [713, 435] width 1008 height 35
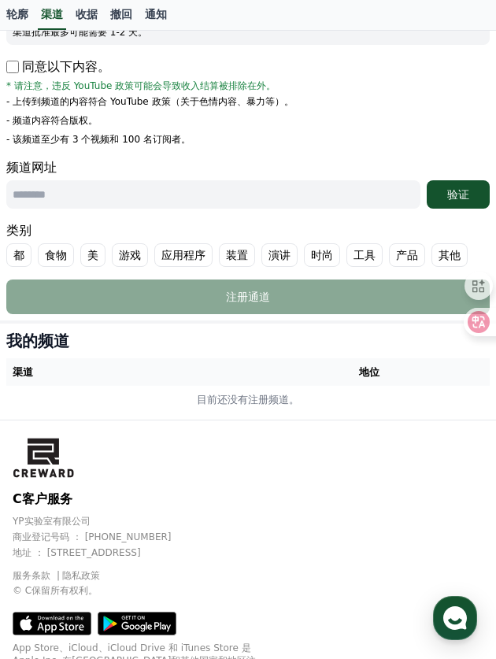
scroll to position [259, 0]
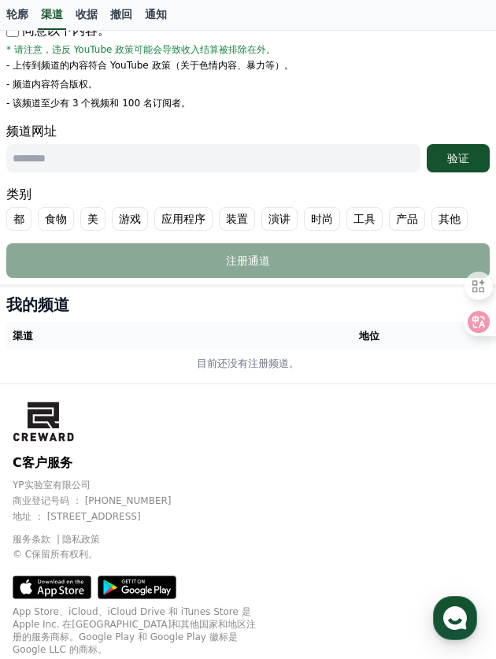
click at [67, 165] on input "text" at bounding box center [213, 158] width 414 height 28
paste input "**********"
type input "**********"
drag, startPoint x: 443, startPoint y: 150, endPoint x: 432, endPoint y: 157, distance: 12.0
click at [443, 150] on div "验证" at bounding box center [458, 158] width 50 height 16
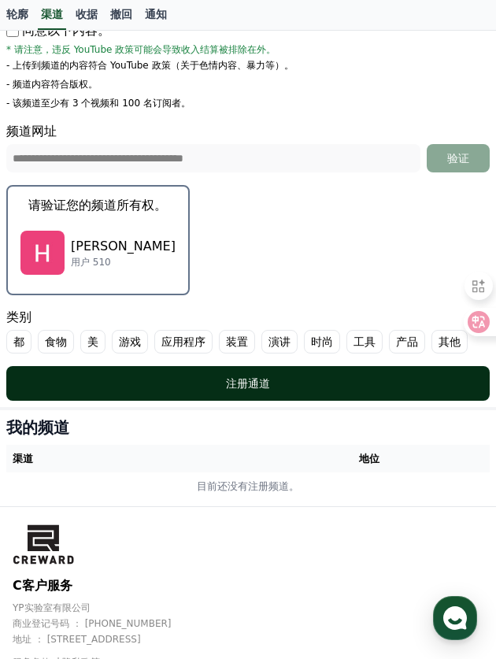
click at [161, 369] on button "注册通道" at bounding box center [248, 383] width 484 height 35
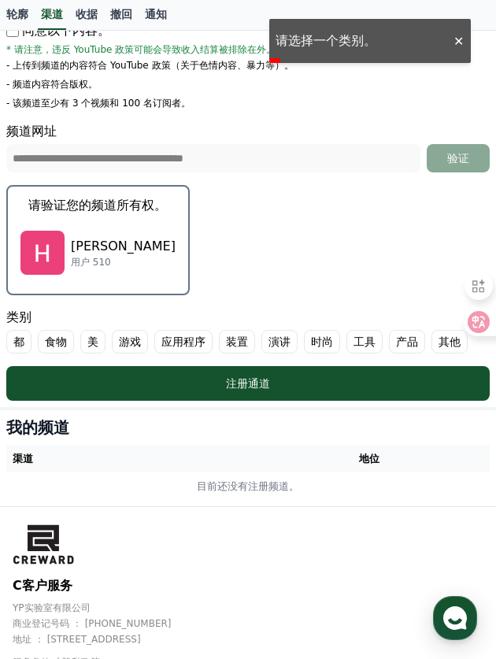
click at [279, 340] on font "演讲" at bounding box center [280, 342] width 22 height 16
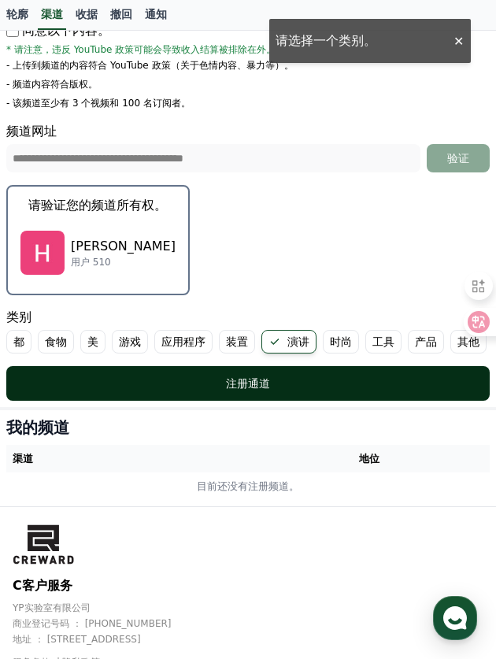
click at [210, 383] on div "注册通道" at bounding box center [248, 384] width 421 height 16
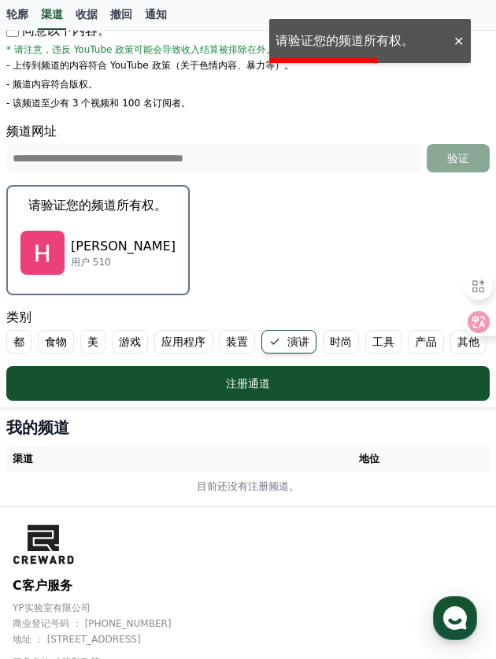
click at [124, 223] on div "哈珀·马丁内斯 用户 510" at bounding box center [97, 252] width 155 height 63
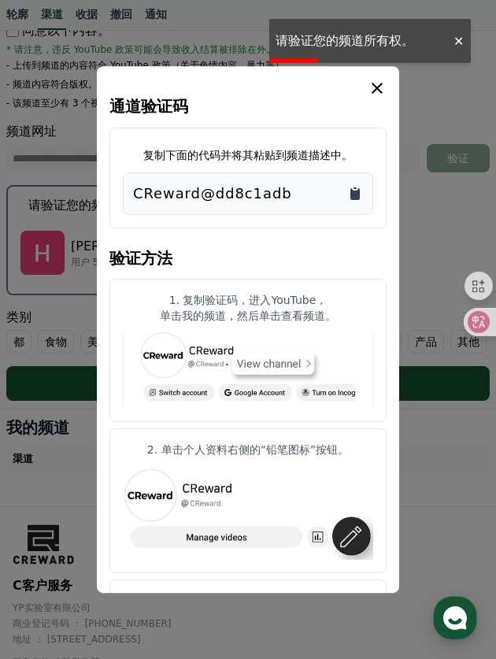
click at [361, 186] on icon "复制到剪贴板" at bounding box center [355, 194] width 16 height 16
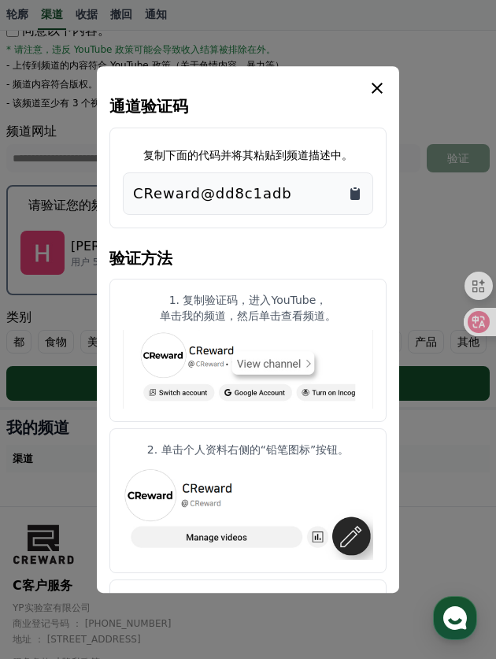
click at [354, 189] on icon "复制到剪贴板" at bounding box center [355, 194] width 16 height 16
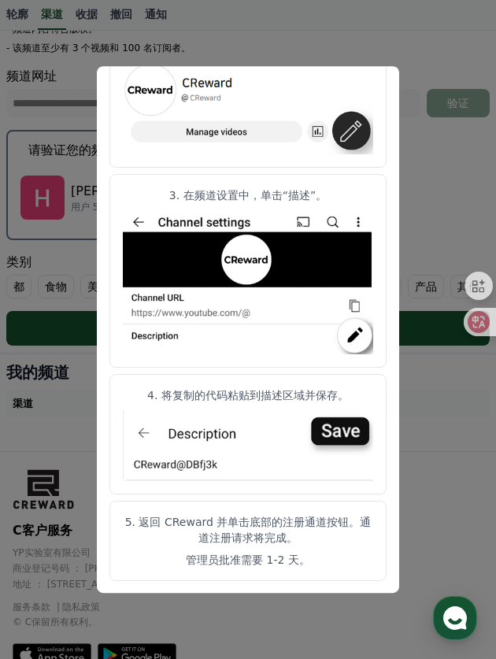
scroll to position [338, 0]
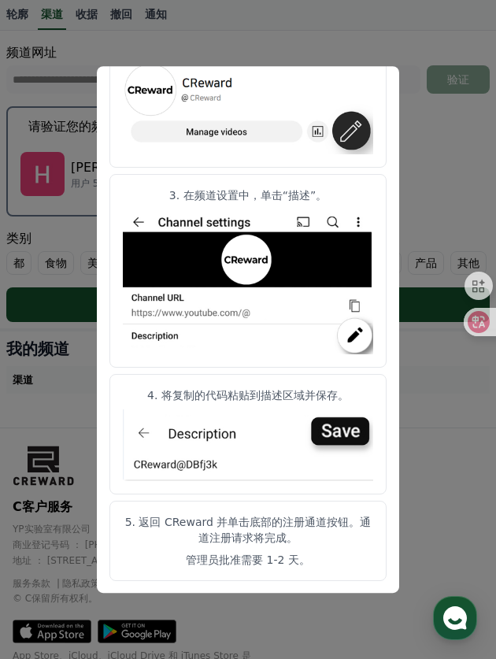
click at [404, 130] on button "关闭模态" at bounding box center [248, 329] width 496 height 659
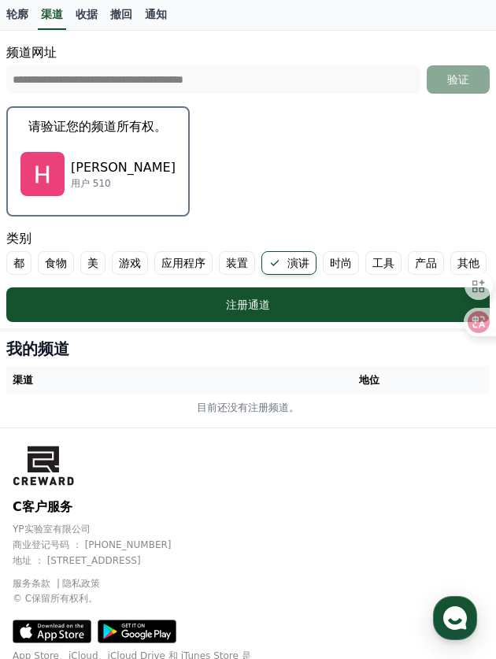
click at [102, 171] on p "哈珀·马丁内斯" at bounding box center [123, 167] width 105 height 19
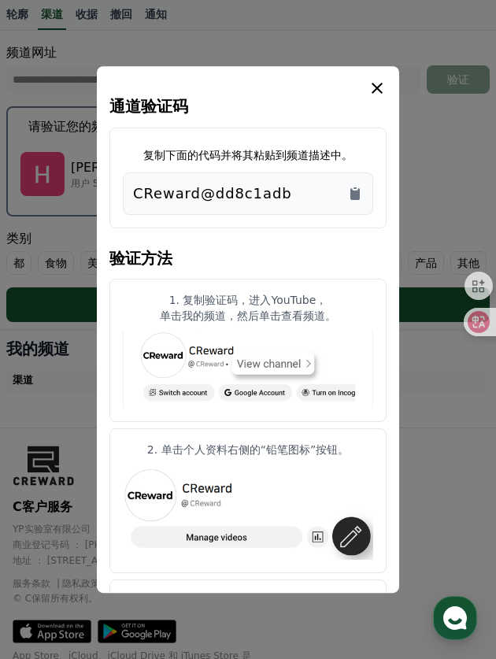
click at [383, 88] on icon "模 态" at bounding box center [377, 88] width 19 height 19
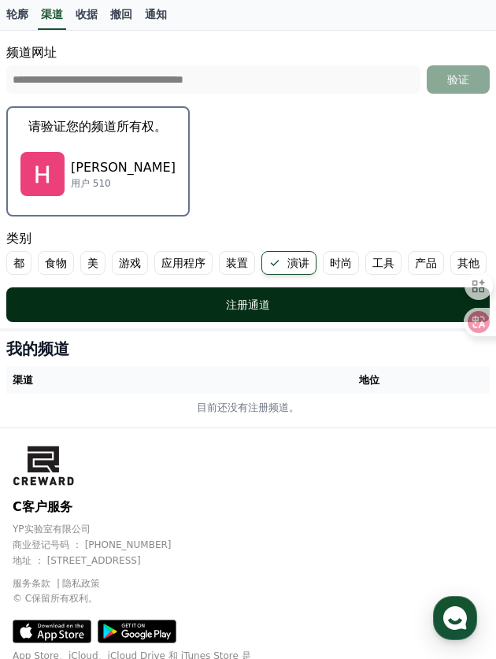
click at [226, 310] on font "注册通道" at bounding box center [248, 305] width 44 height 13
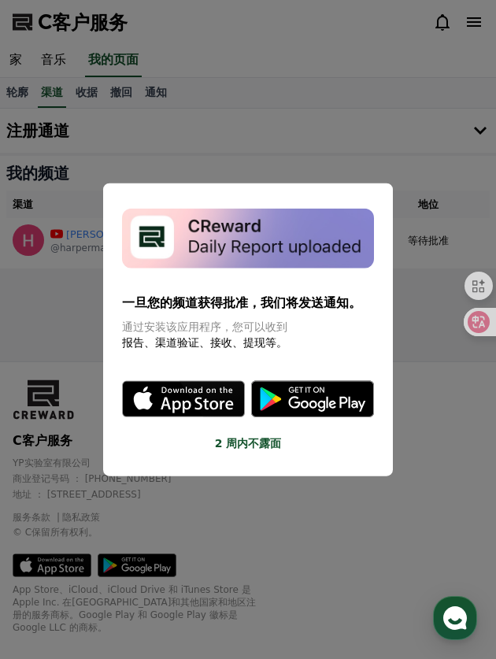
click at [85, 326] on button "关闭模态" at bounding box center [248, 329] width 496 height 659
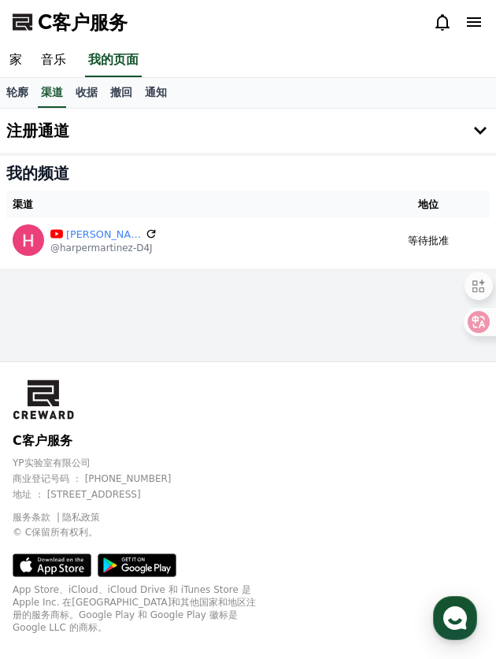
click at [136, 140] on button "注册通道" at bounding box center [248, 131] width 496 height 44
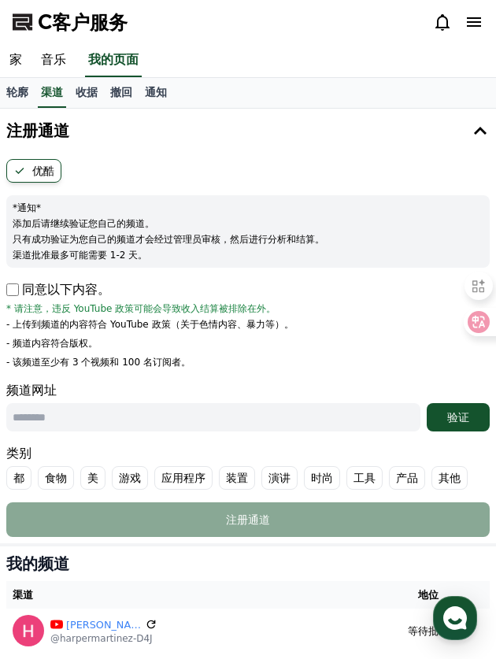
click at [74, 422] on input "text" at bounding box center [213, 417] width 414 height 28
paste input "**********"
type input "**********"
click at [466, 415] on font "验证" at bounding box center [458, 417] width 22 height 13
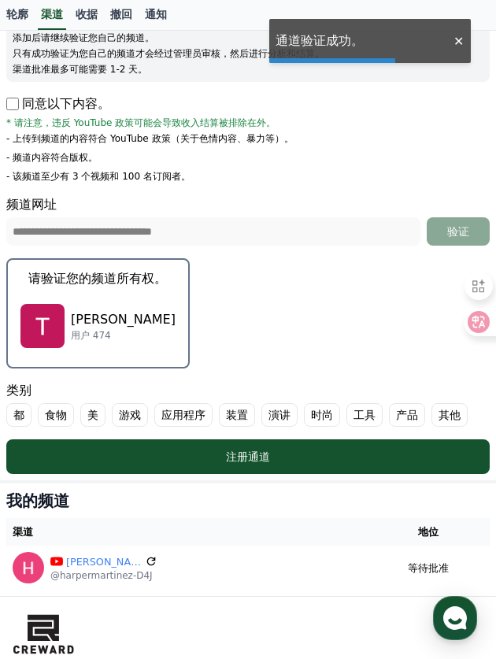
scroll to position [236, 0]
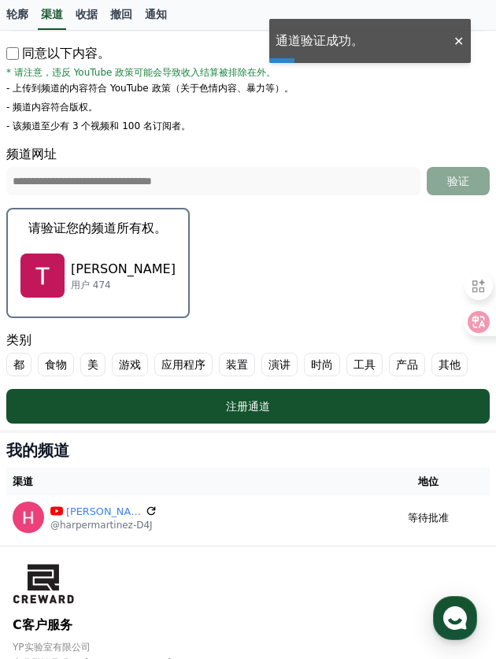
click at [87, 238] on button "请验证您的频道所有权。 图萨·朱塔迪 用户 474" at bounding box center [98, 263] width 184 height 110
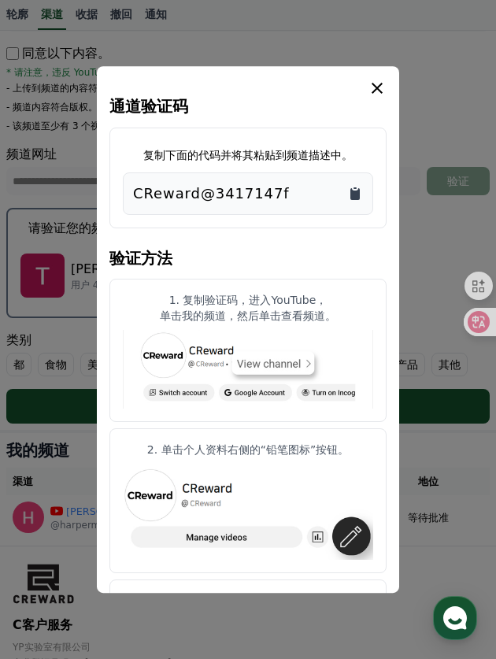
click at [358, 186] on icon "复制到剪贴板" at bounding box center [355, 194] width 16 height 16
click at [372, 87] on icon "模 态" at bounding box center [377, 88] width 19 height 19
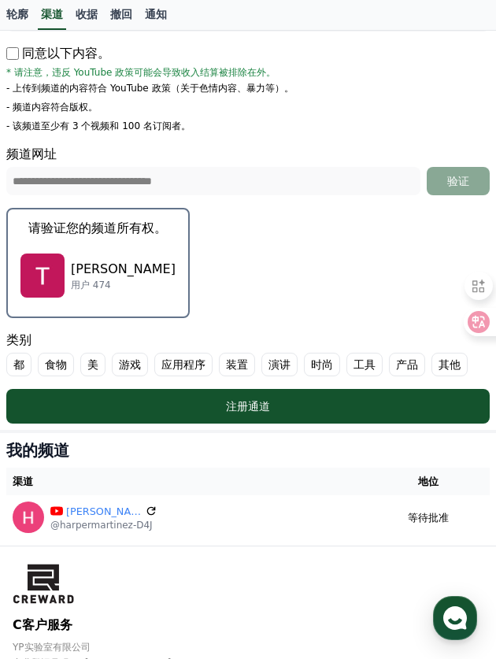
click at [281, 360] on font "演讲" at bounding box center [280, 365] width 22 height 16
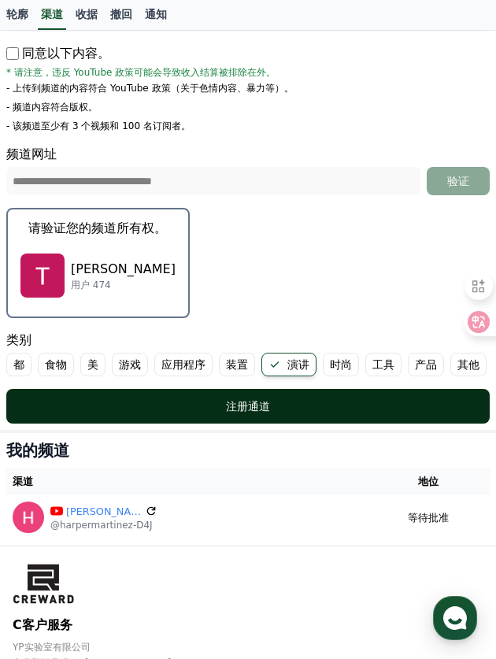
click at [262, 403] on font "注册通道" at bounding box center [248, 406] width 44 height 13
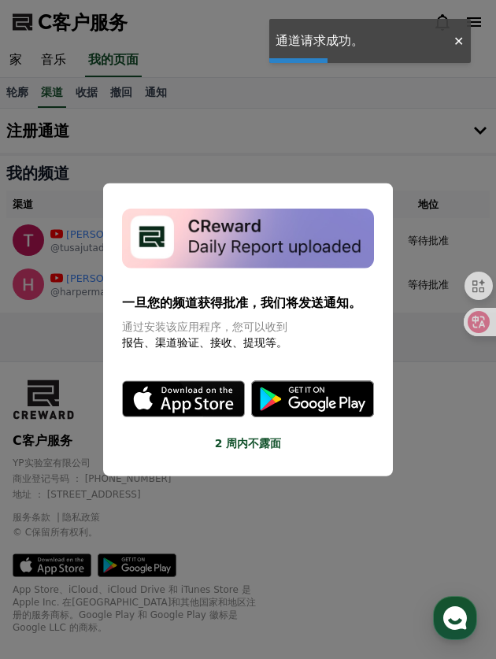
click at [69, 361] on button "关闭模态" at bounding box center [248, 329] width 496 height 659
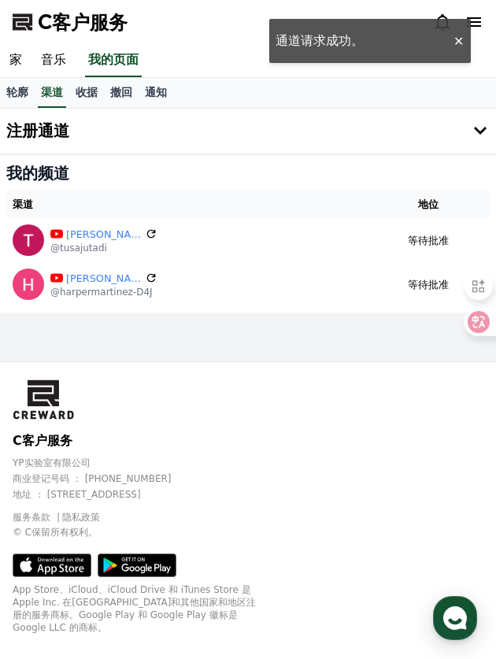
click at [98, 130] on button "注册通道" at bounding box center [248, 131] width 496 height 44
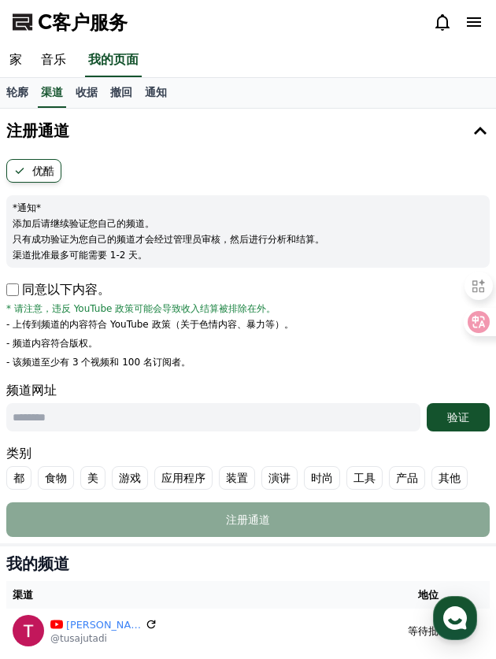
click at [93, 416] on input "text" at bounding box center [213, 417] width 414 height 28
paste input "**********"
type input "**********"
drag, startPoint x: 462, startPoint y: 421, endPoint x: 441, endPoint y: 423, distance: 21.3
click at [462, 421] on font "验证" at bounding box center [458, 417] width 22 height 13
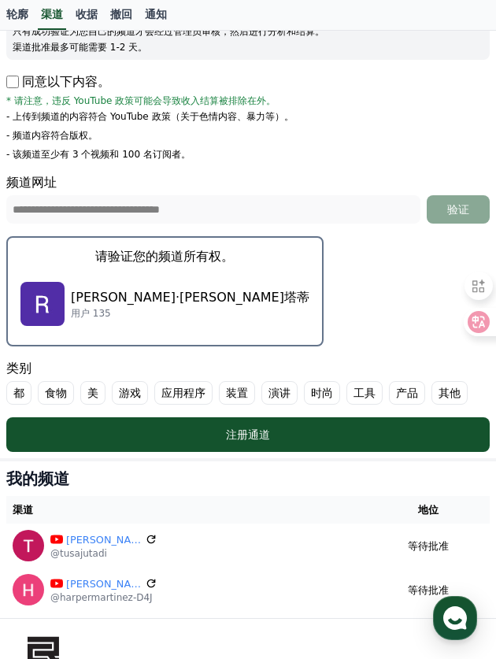
scroll to position [236, 0]
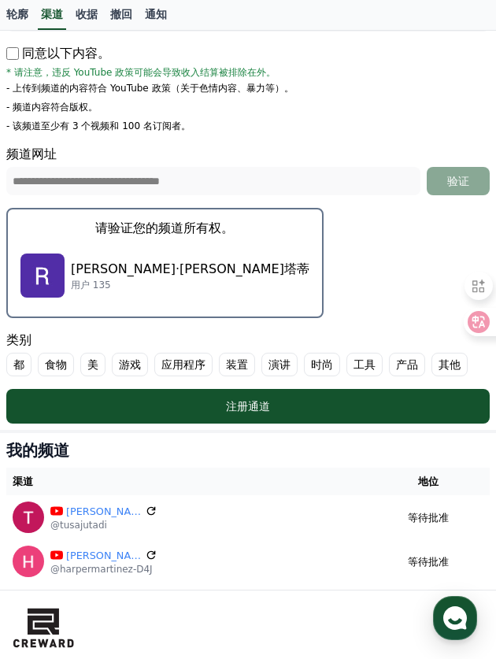
click at [280, 367] on font "演讲" at bounding box center [280, 365] width 22 height 16
click at [117, 267] on p "[PERSON_NAME]·[PERSON_NAME]塔蒂" at bounding box center [190, 269] width 239 height 19
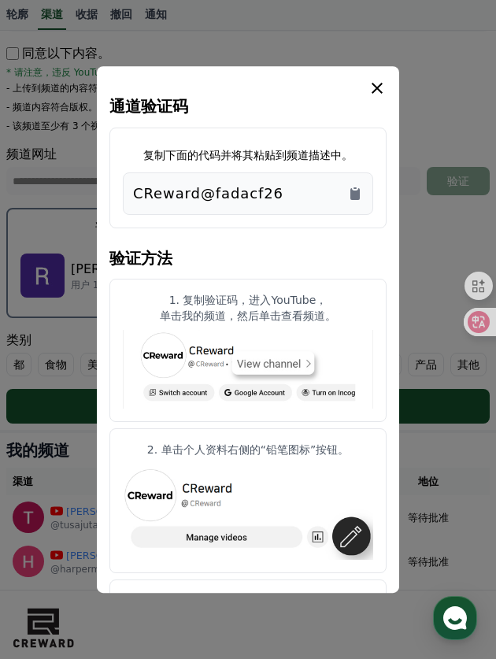
click at [347, 193] on div "CReward@fadacf26" at bounding box center [248, 194] width 230 height 22
click at [354, 197] on icon "复制到剪贴板" at bounding box center [355, 194] width 9 height 12
click at [386, 80] on icon "模 态" at bounding box center [377, 88] width 19 height 19
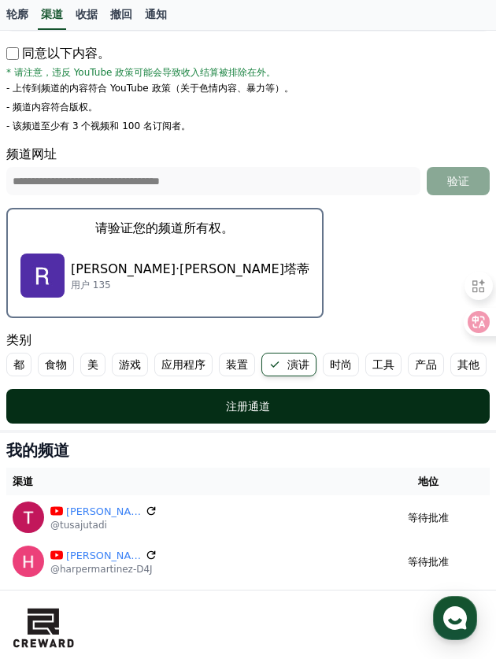
click at [239, 415] on button "注册通道" at bounding box center [248, 406] width 484 height 35
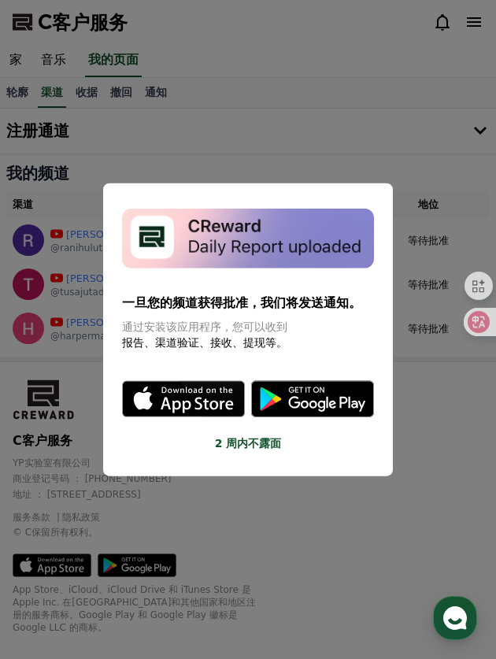
click at [200, 161] on button "关闭模态" at bounding box center [248, 329] width 496 height 659
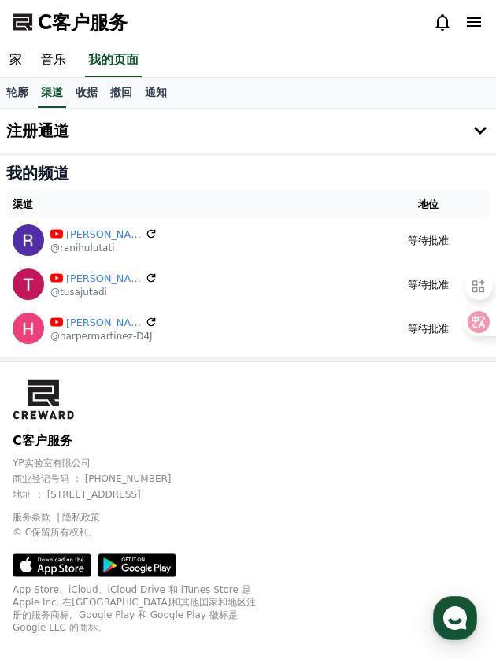
drag, startPoint x: 94, startPoint y: 134, endPoint x: 76, endPoint y: 147, distance: 22.5
click at [94, 134] on button "注册通道" at bounding box center [248, 131] width 496 height 44
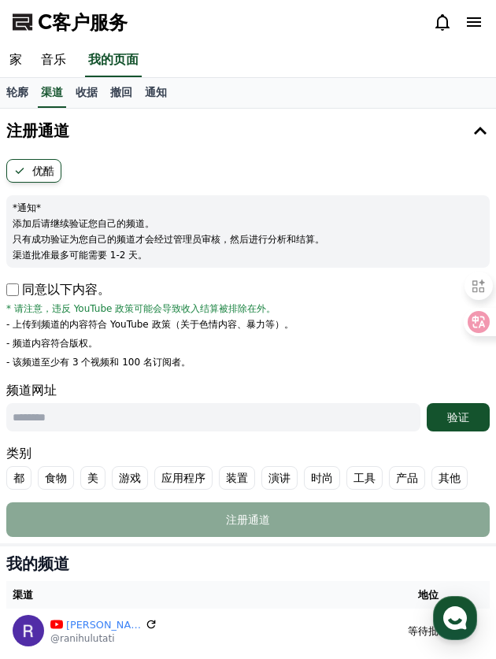
click at [12, 299] on div "同意以下内容。 * 请注意，违反 YouTube 政策可能会导致收入结算被排除在外。" at bounding box center [248, 297] width 484 height 35
click at [72, 415] on input "text" at bounding box center [213, 417] width 414 height 28
paste input "**********"
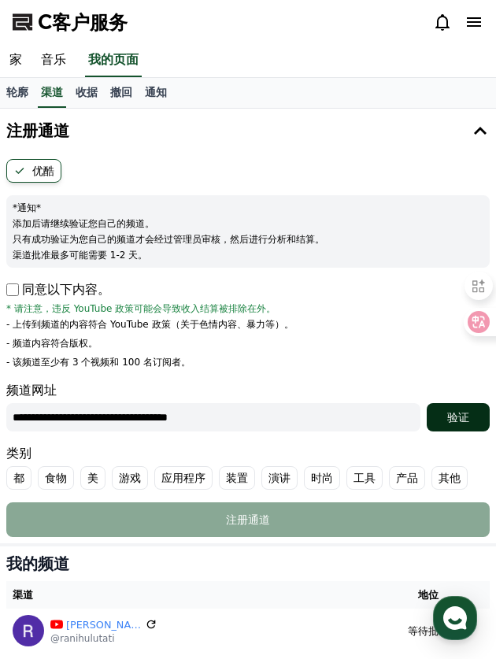
type input "**********"
click at [448, 422] on font "验证" at bounding box center [458, 417] width 22 height 13
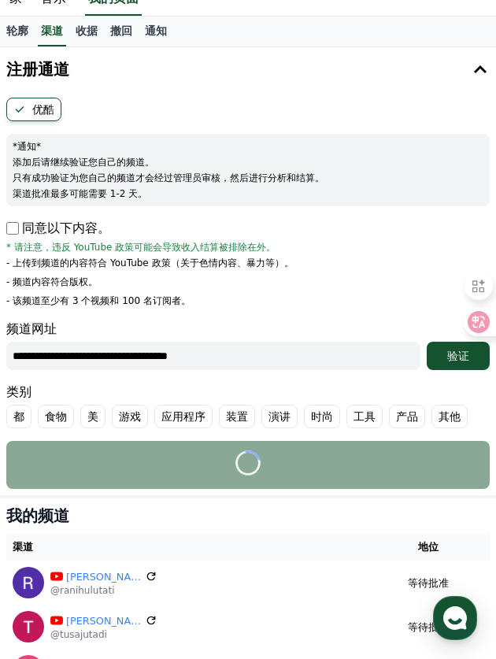
scroll to position [158, 0]
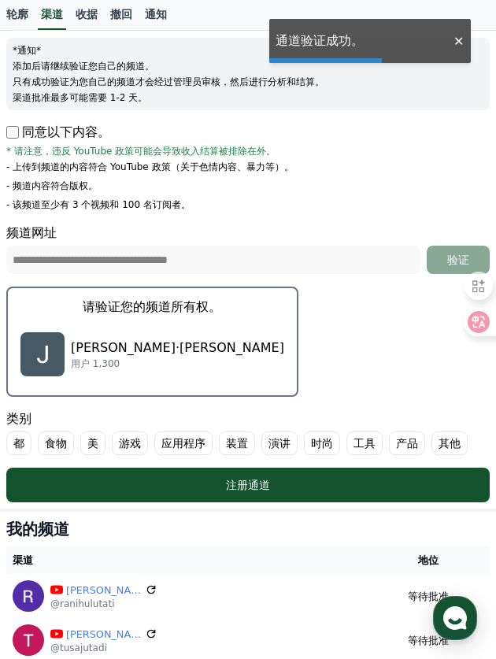
click at [115, 358] on p "用户 1,300" at bounding box center [177, 364] width 213 height 13
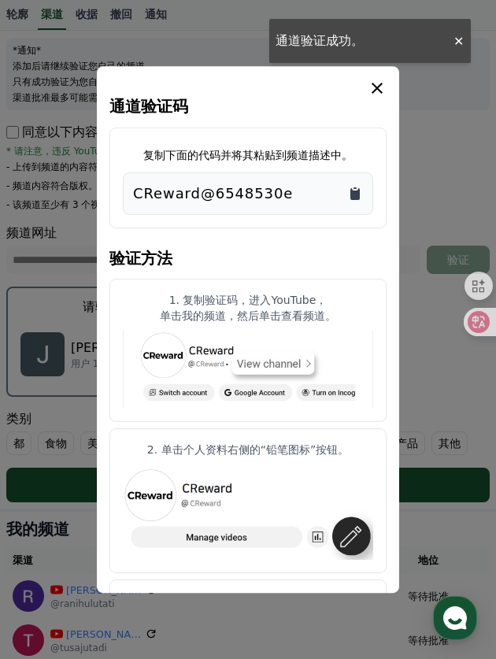
click at [362, 195] on icon "复制到剪贴板" at bounding box center [355, 194] width 16 height 16
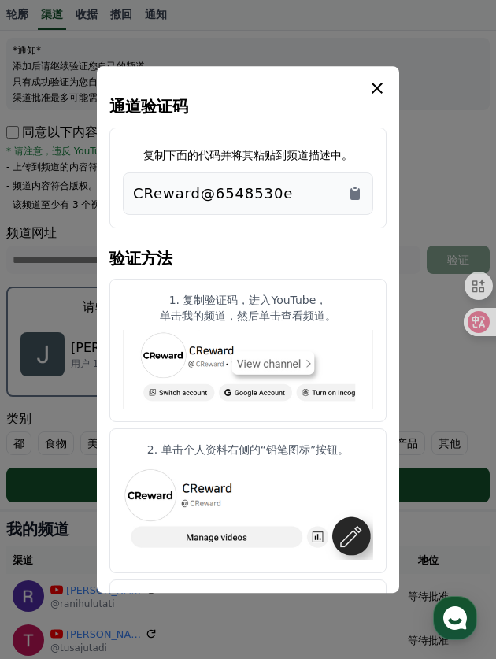
click at [447, 189] on button "关闭模态" at bounding box center [248, 329] width 496 height 659
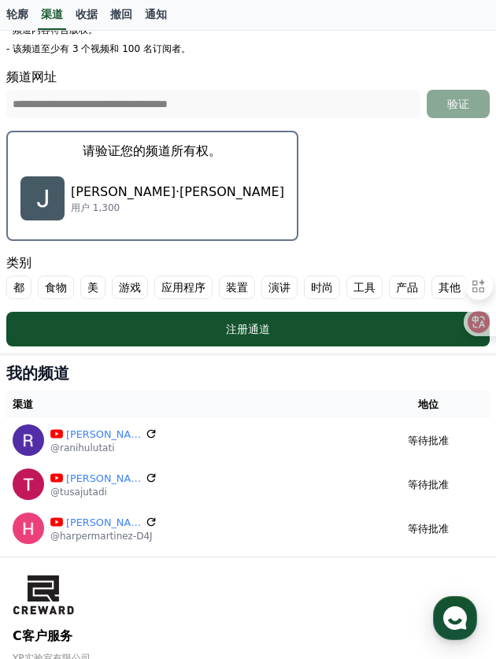
scroll to position [315, 0]
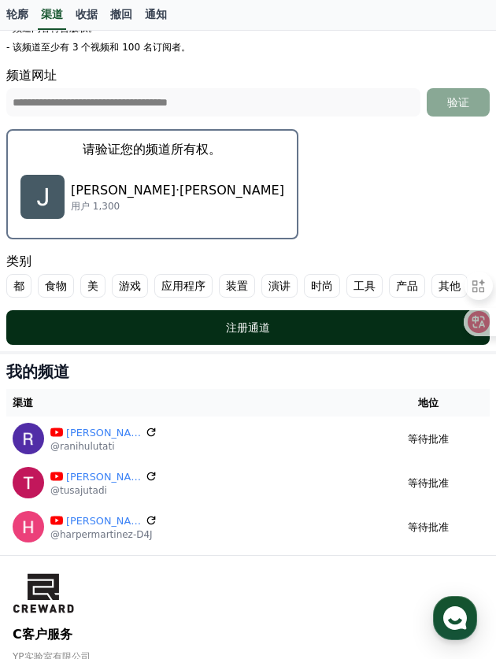
click at [233, 327] on font "注册通道" at bounding box center [248, 327] width 44 height 13
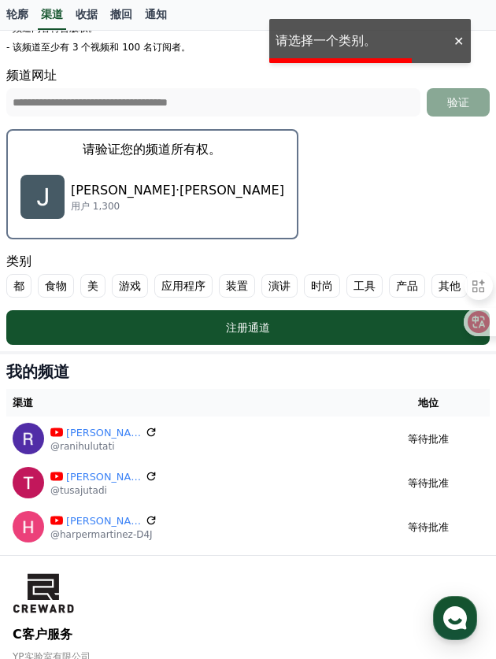
click at [271, 283] on font "演讲" at bounding box center [280, 286] width 22 height 16
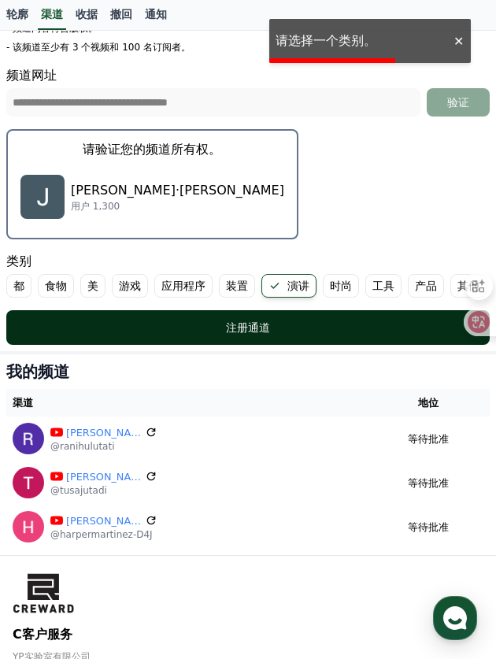
click at [257, 337] on button "注册通道" at bounding box center [248, 327] width 484 height 35
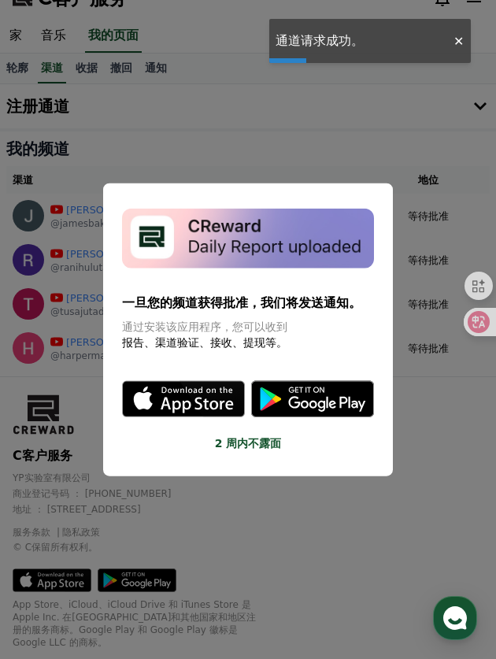
click at [338, 84] on button "关闭模态" at bounding box center [248, 329] width 496 height 659
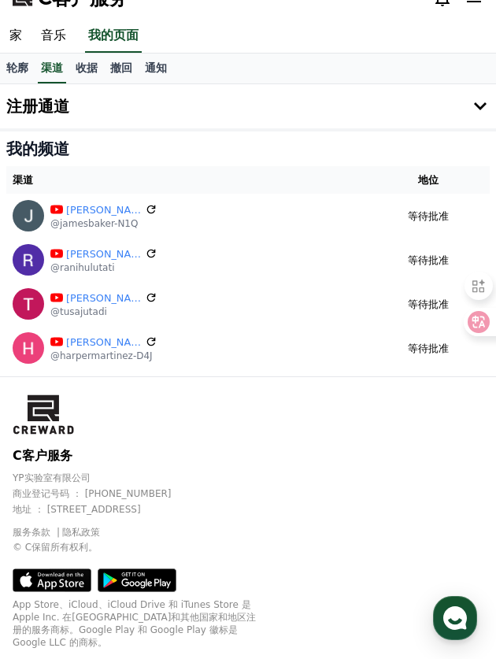
drag, startPoint x: 65, startPoint y: 101, endPoint x: 76, endPoint y: 123, distance: 24.7
click at [65, 102] on h4 "注册通道" at bounding box center [37, 106] width 63 height 17
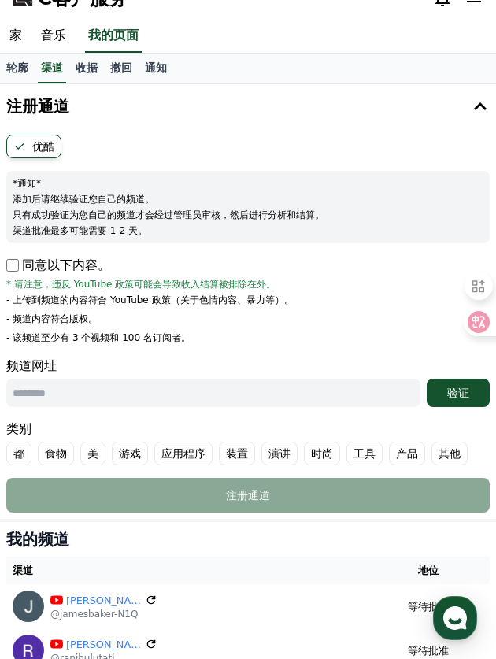
click at [59, 388] on input "text" at bounding box center [213, 393] width 414 height 28
paste input "**********"
type input "**********"
click at [463, 395] on font "验证" at bounding box center [458, 393] width 22 height 13
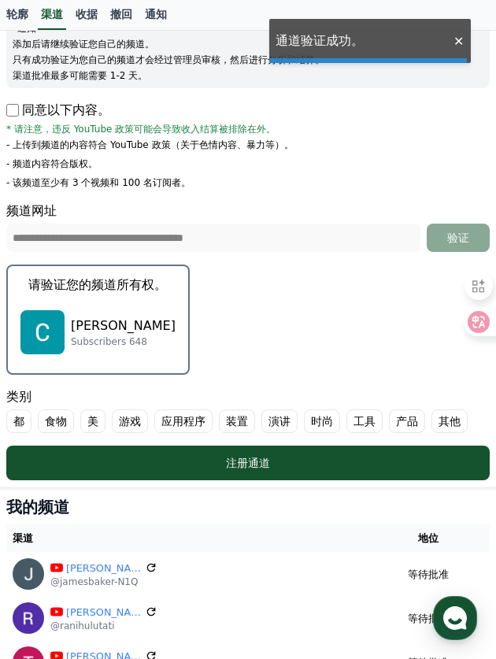
scroll to position [182, 0]
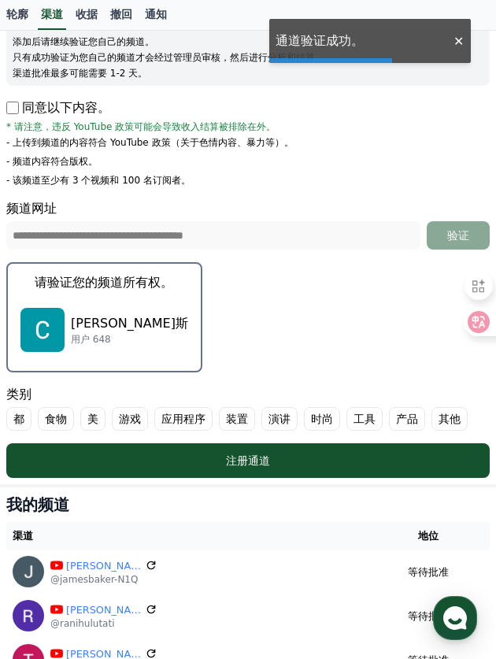
click at [98, 322] on p "[PERSON_NAME]斯" at bounding box center [129, 323] width 117 height 19
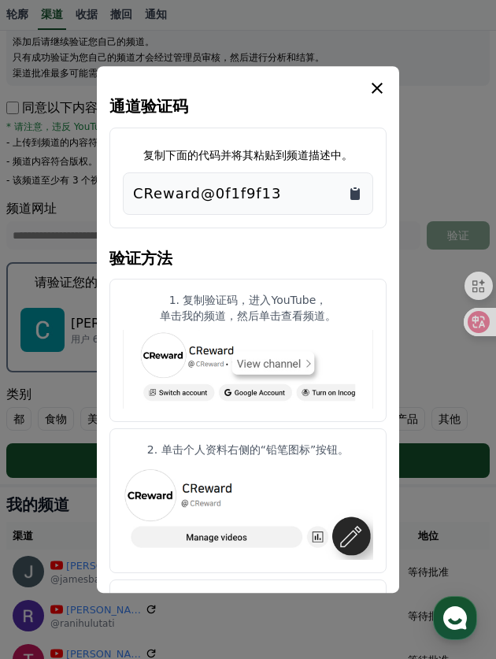
click at [348, 195] on icon "复制到剪贴板" at bounding box center [355, 194] width 16 height 16
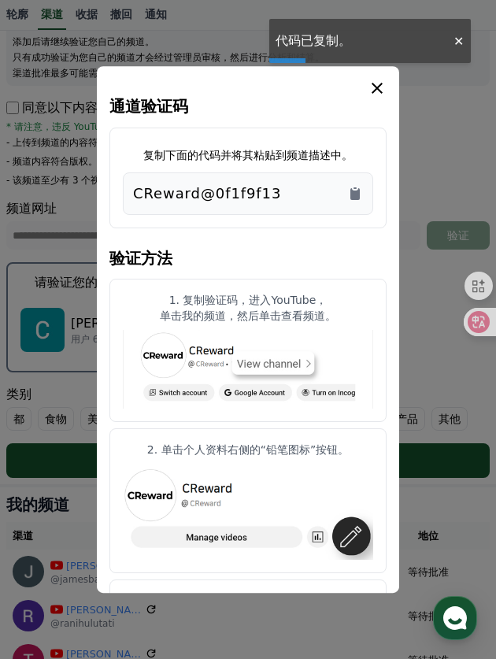
click at [381, 87] on icon "模 态" at bounding box center [377, 88] width 19 height 19
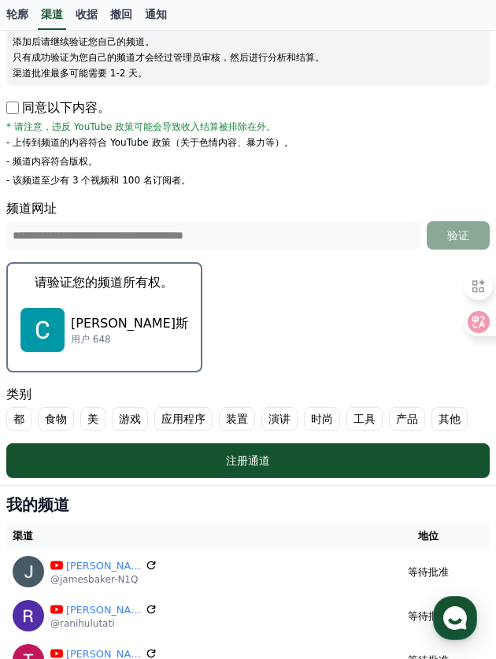
click at [112, 345] on p "用户 648" at bounding box center [129, 339] width 117 height 13
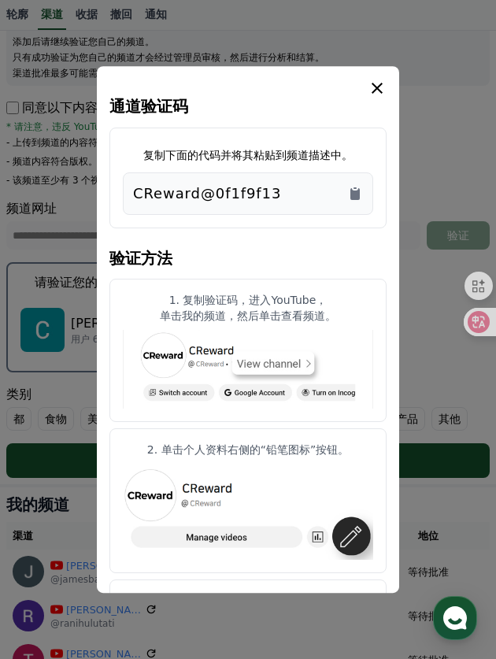
click at [347, 201] on div "CReward@0f1f9f13" at bounding box center [248, 194] width 230 height 22
click at [371, 83] on icon "模 态" at bounding box center [377, 88] width 19 height 19
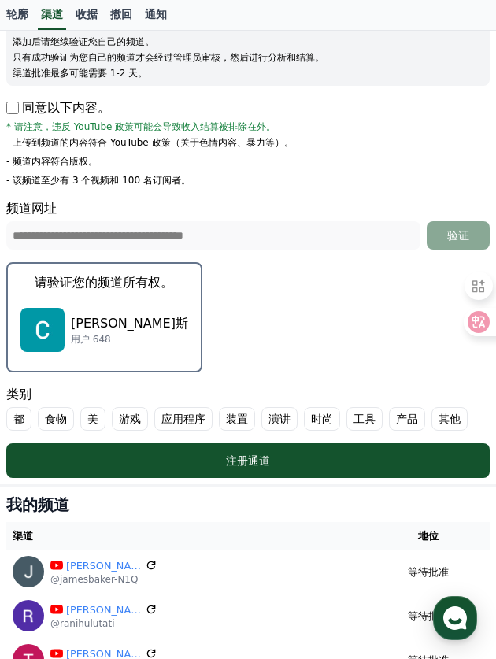
click at [274, 418] on font "演讲" at bounding box center [280, 419] width 22 height 16
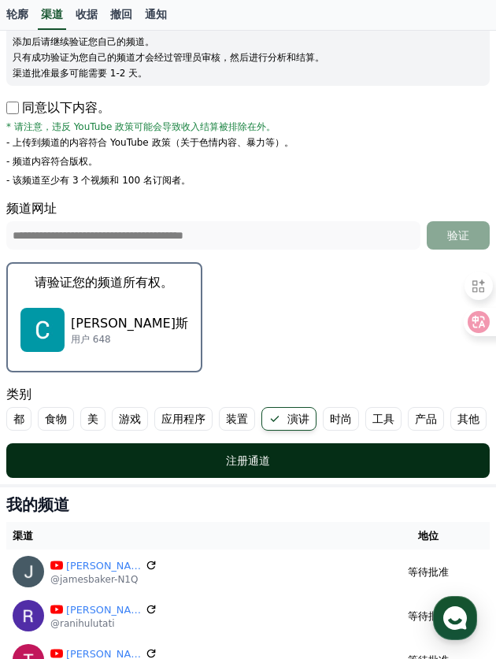
click at [258, 466] on font "注册通道" at bounding box center [248, 461] width 44 height 13
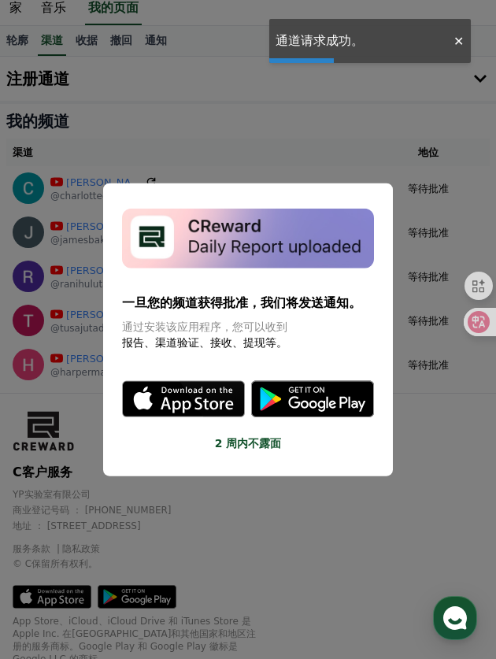
click at [455, 43] on div at bounding box center [458, 41] width 25 height 15
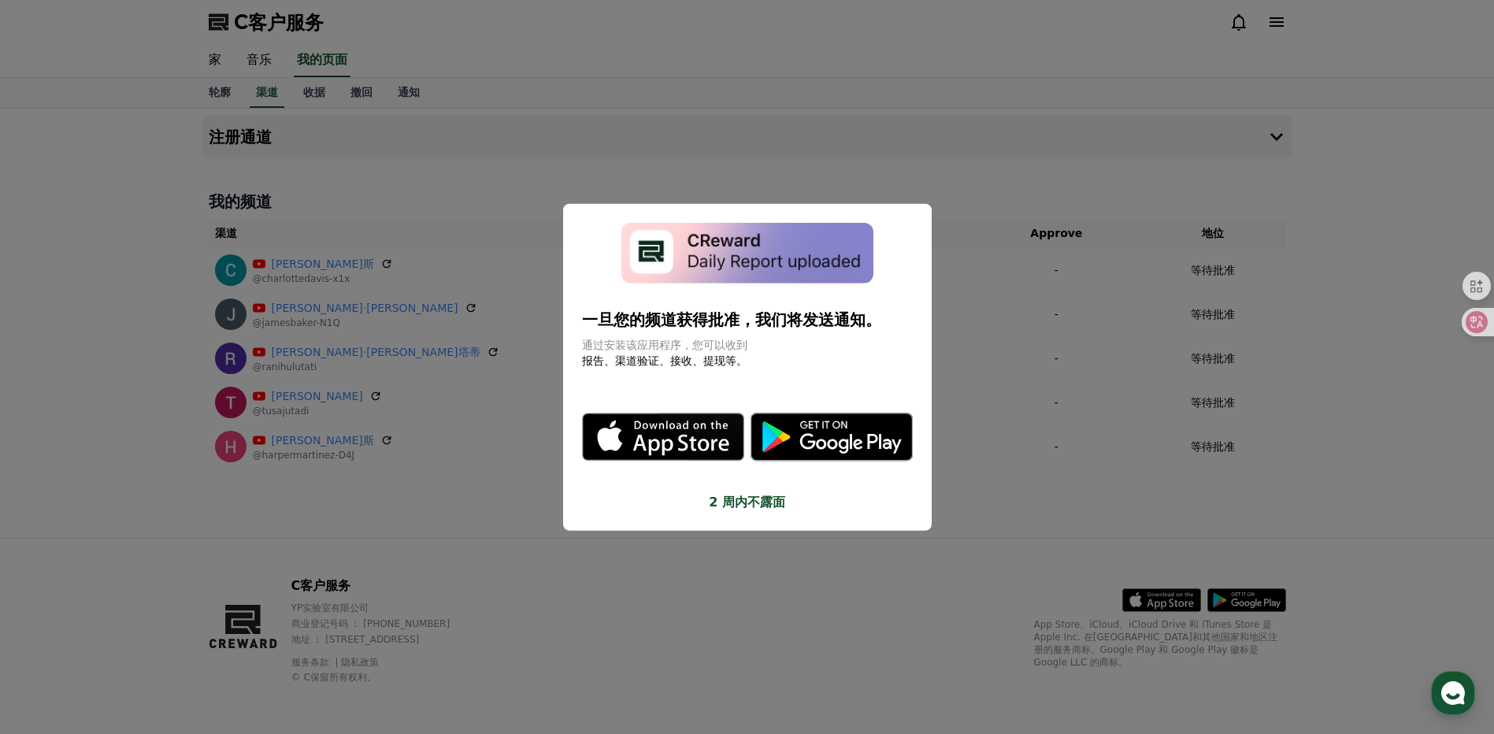
click at [496, 139] on button "关闭模态" at bounding box center [747, 367] width 1494 height 734
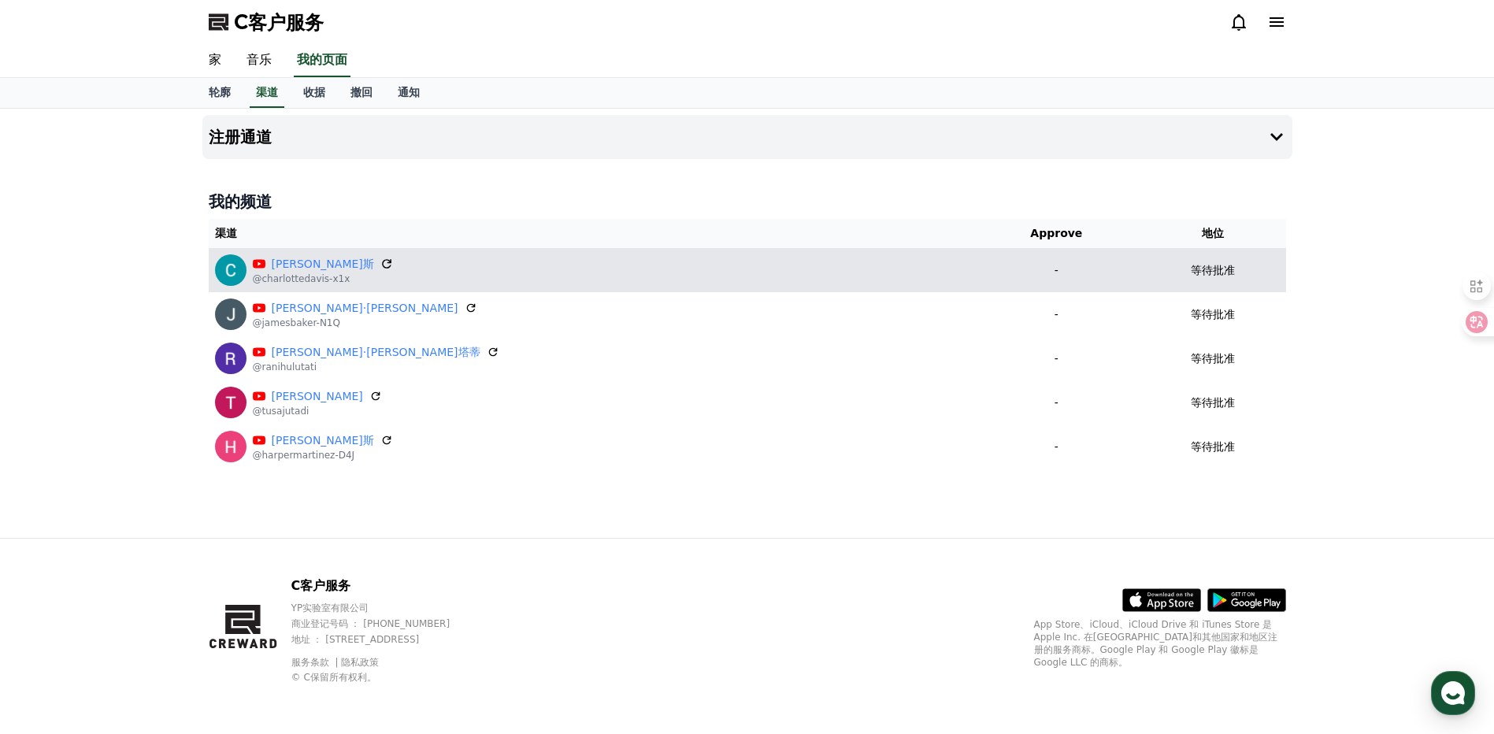
click at [380, 262] on icon at bounding box center [387, 264] width 14 height 14
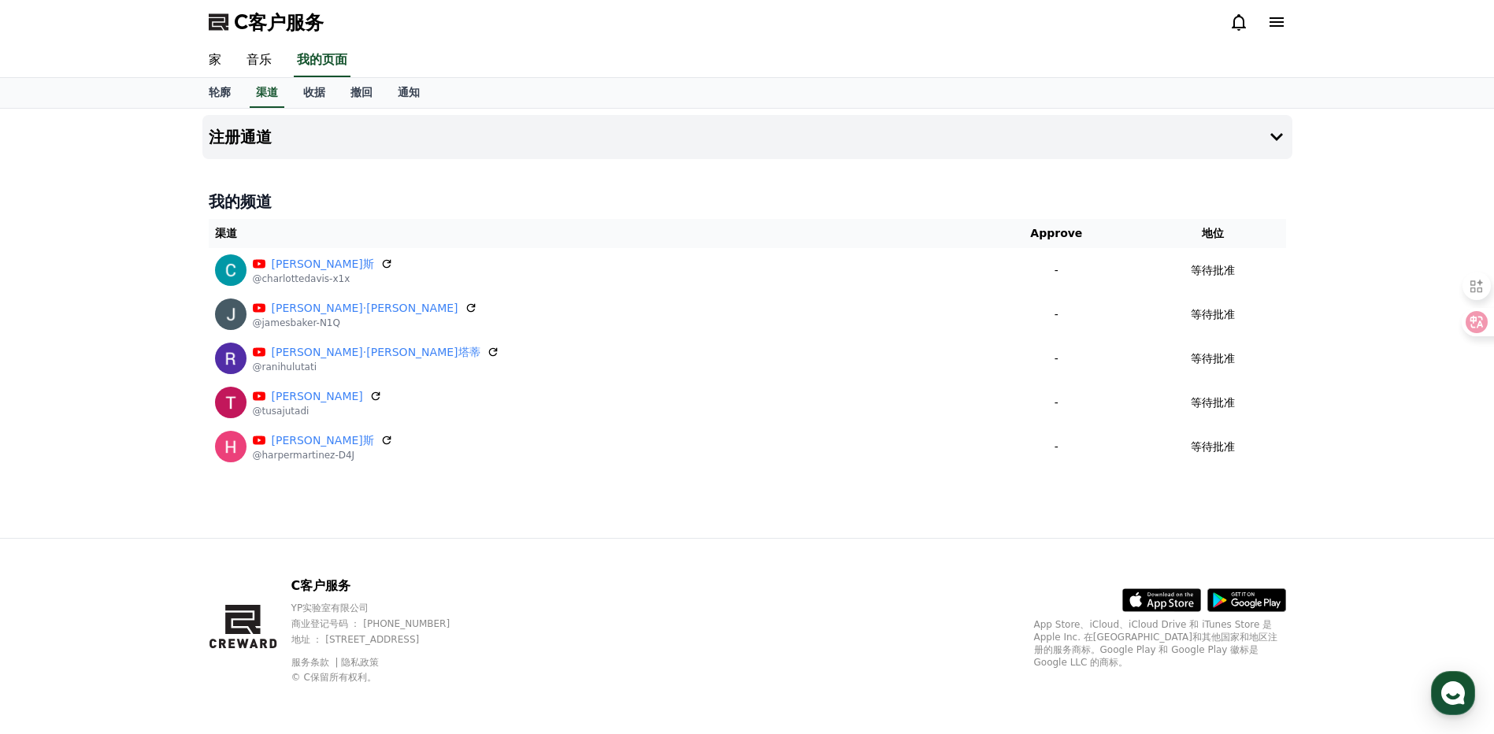
drag, startPoint x: 450, startPoint y: 203, endPoint x: 364, endPoint y: 187, distance: 87.4
click at [364, 187] on div "我的频道 渠道 Approve 地位 夏洛特·戴维斯 @charlottedavis-x1x - 等待批准 詹姆斯·贝克 @jamesbaker-N1Q - …" at bounding box center [747, 329] width 1090 height 291
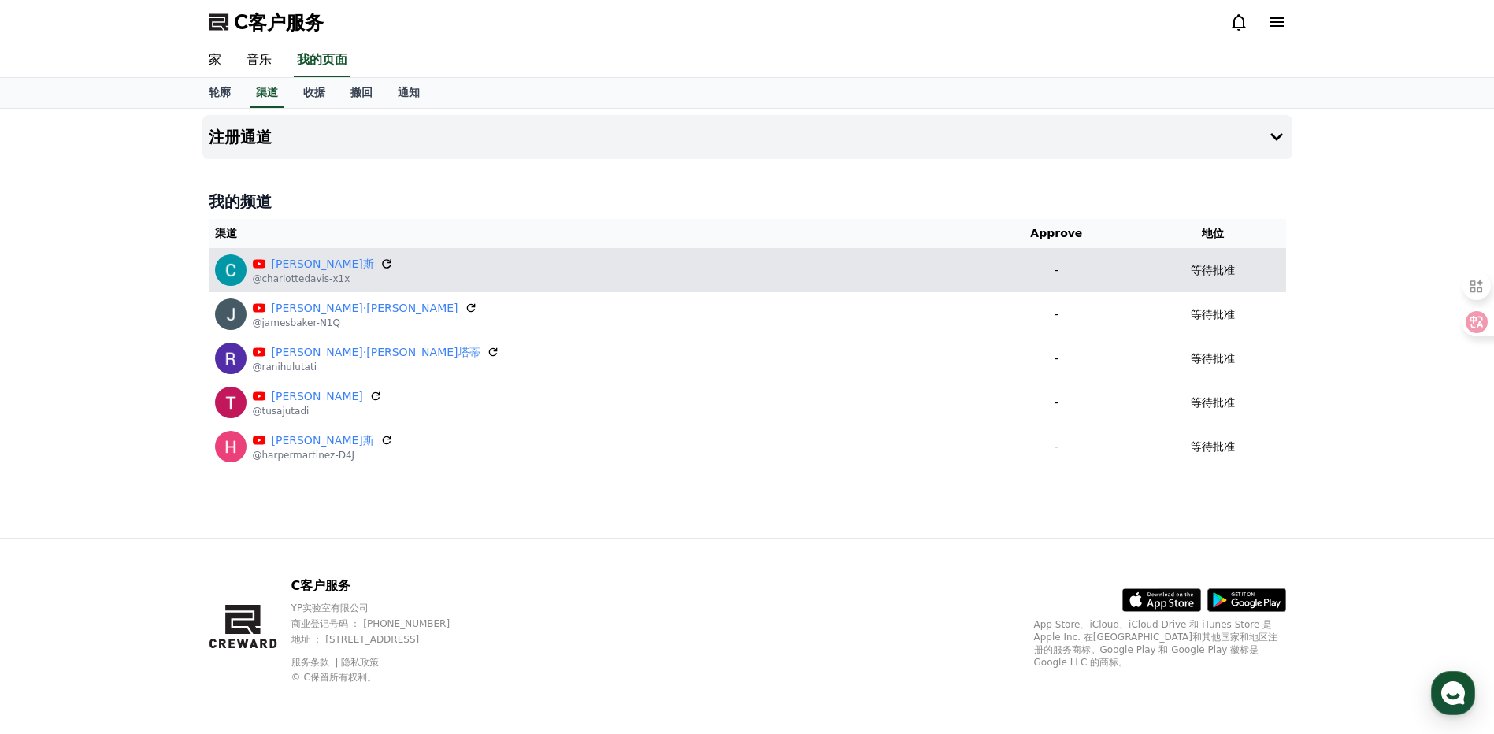
click at [380, 266] on icon at bounding box center [387, 264] width 14 height 14
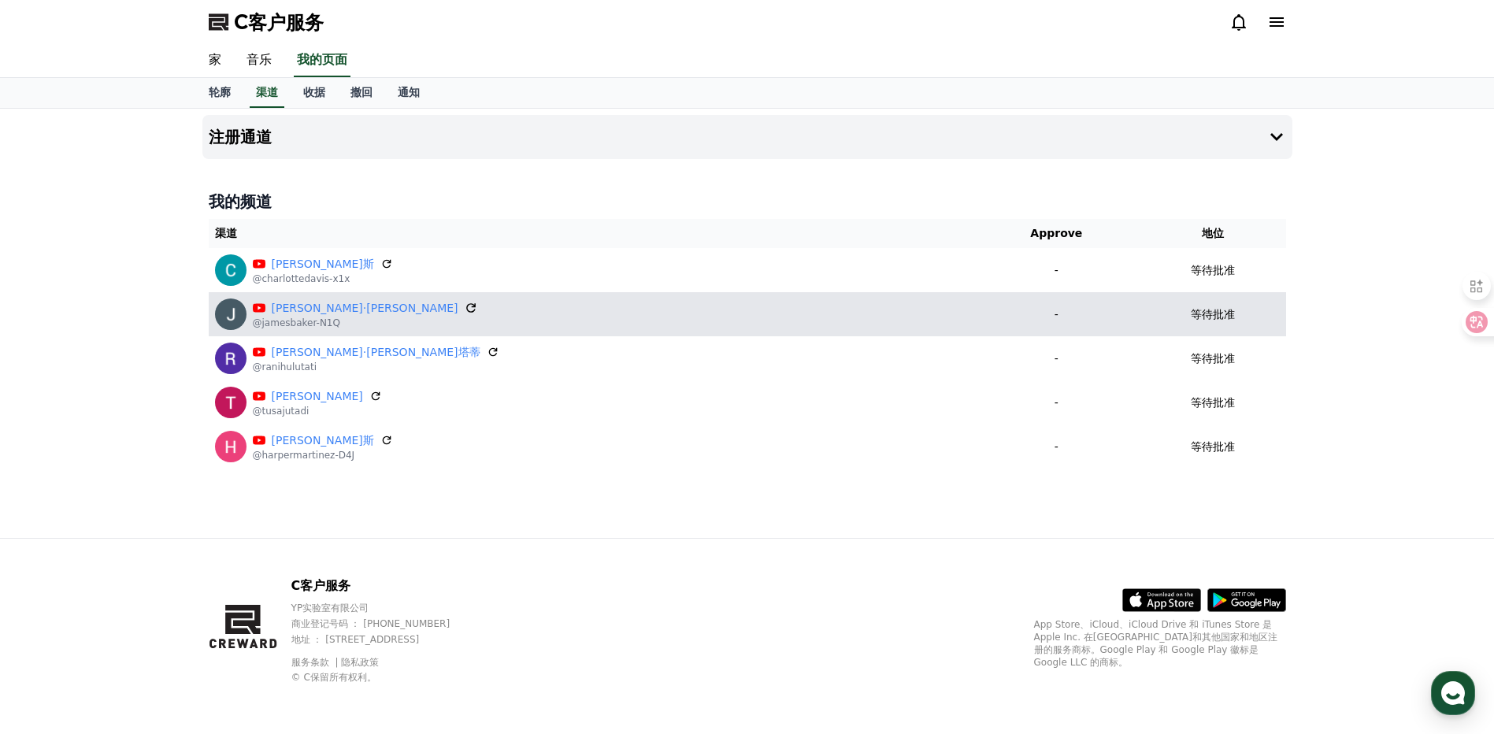
click at [464, 305] on icon at bounding box center [471, 308] width 14 height 14
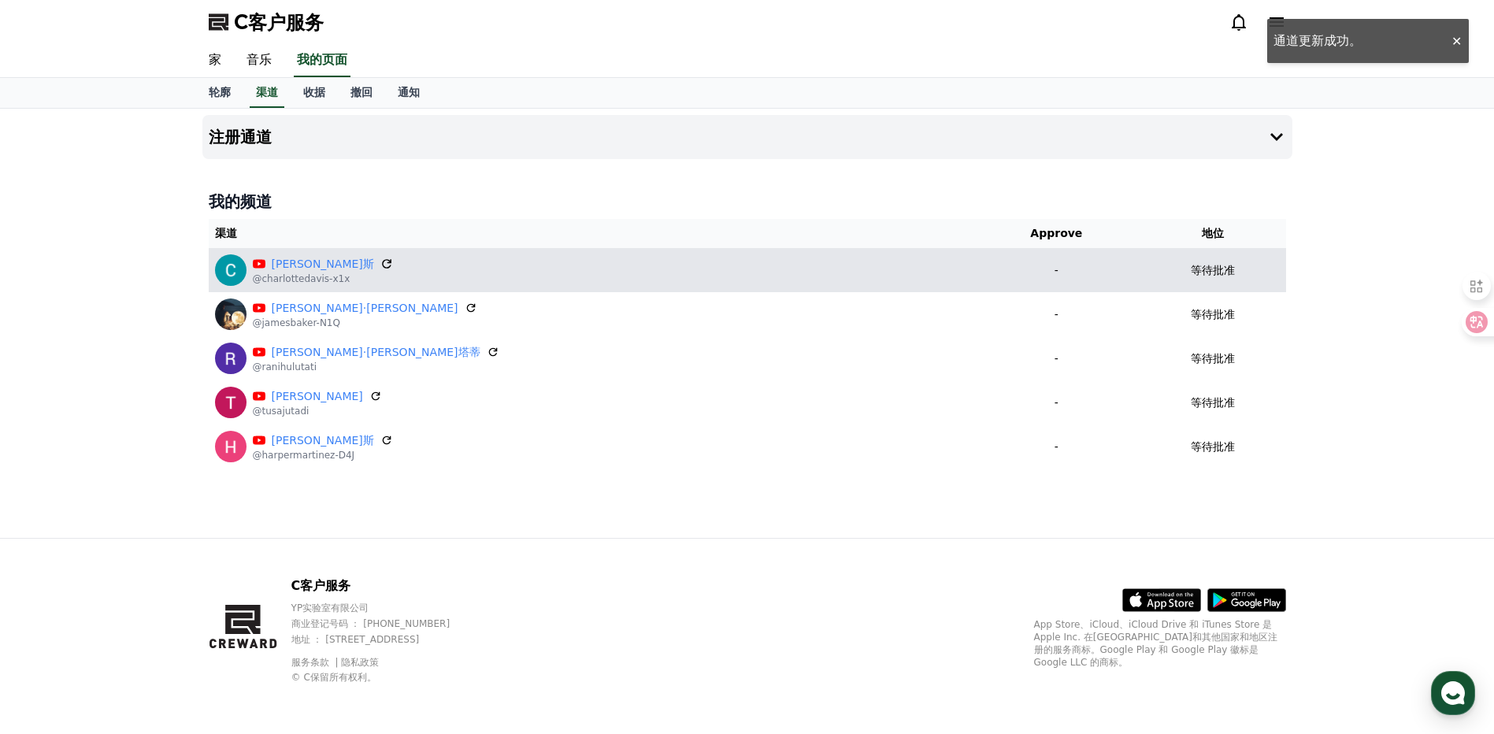
click at [380, 263] on icon at bounding box center [387, 264] width 14 height 14
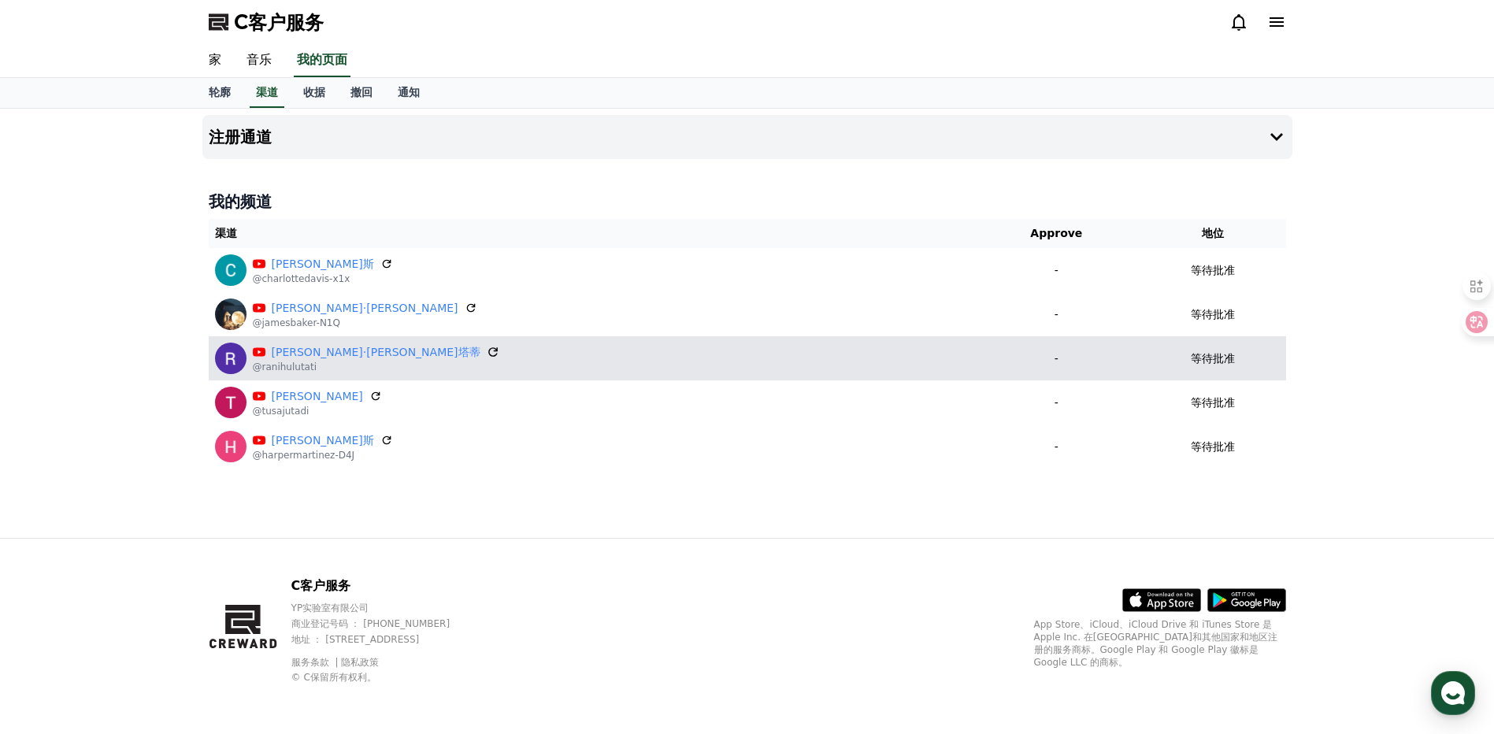
click at [486, 351] on icon at bounding box center [493, 352] width 14 height 14
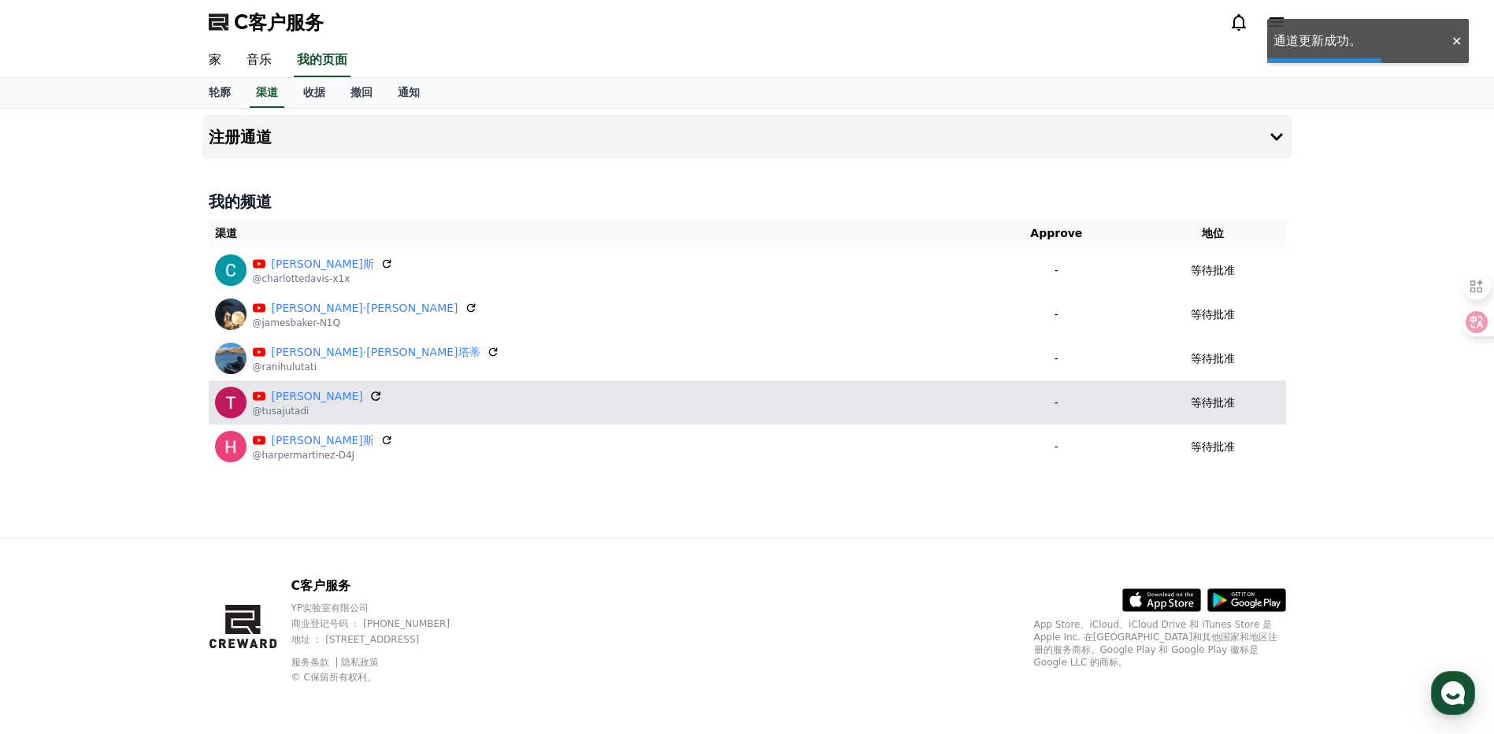
click at [369, 402] on icon at bounding box center [376, 396] width 14 height 14
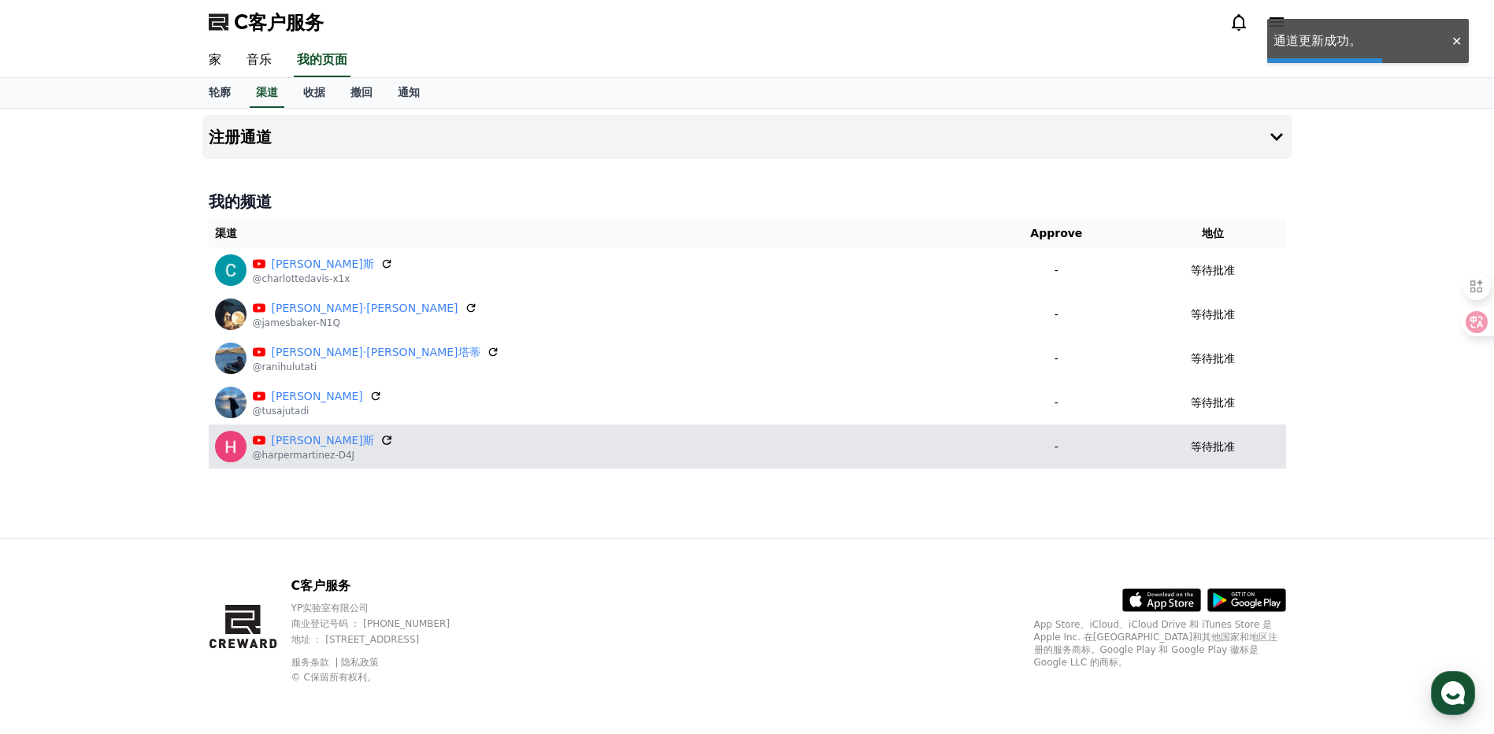
click at [380, 446] on icon at bounding box center [387, 440] width 14 height 14
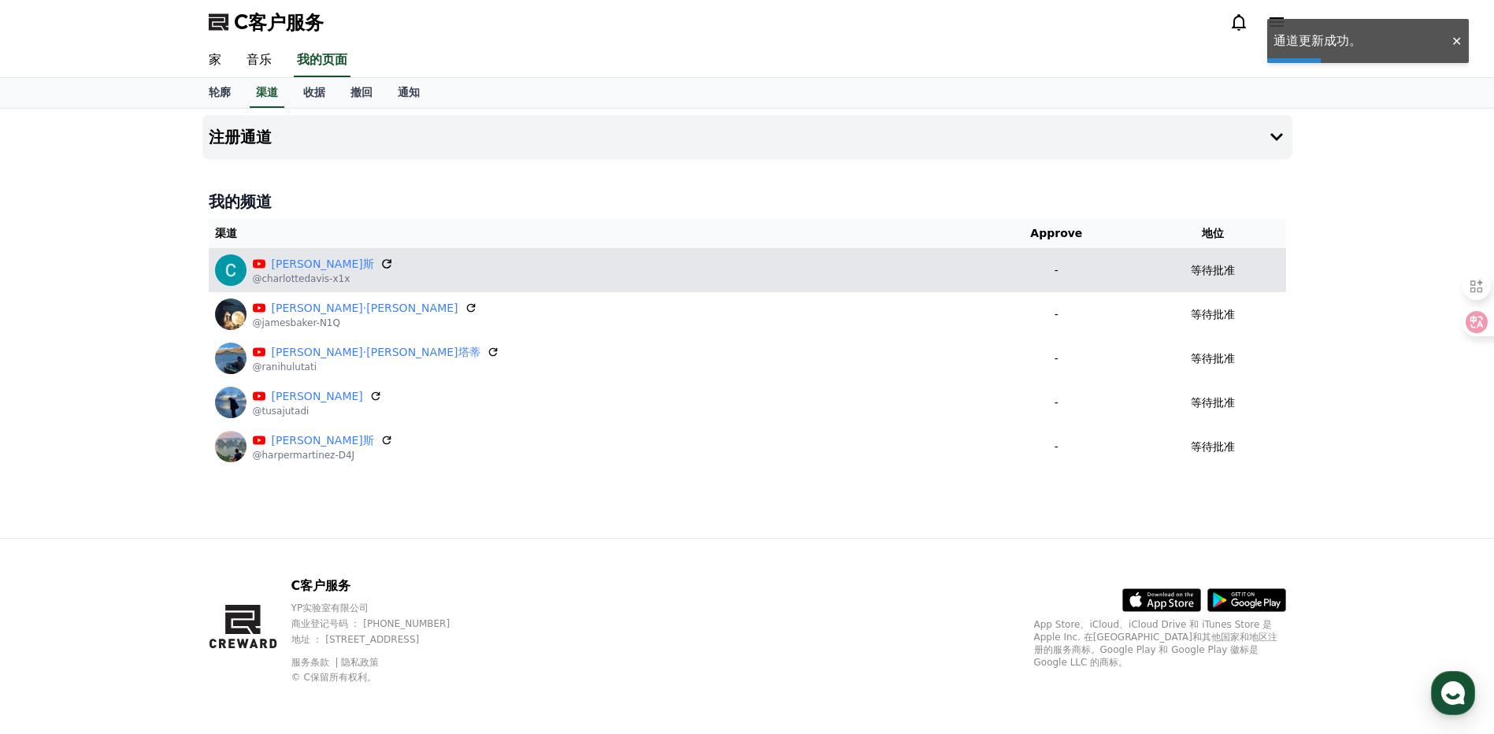
click at [380, 265] on icon at bounding box center [387, 264] width 14 height 14
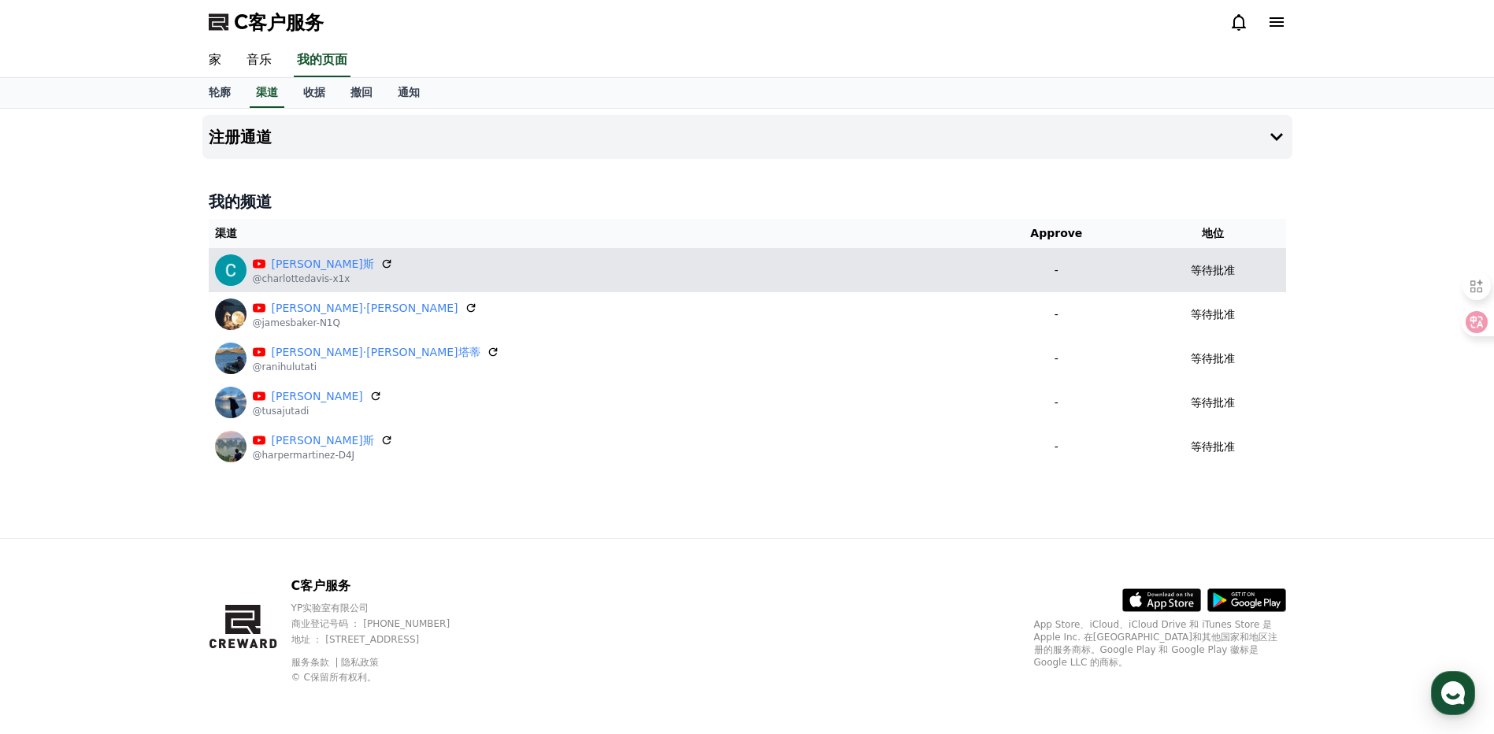
click at [267, 280] on p "@charlottedavis-x1x" at bounding box center [323, 279] width 140 height 13
click at [310, 264] on link "夏洛特·戴维斯" at bounding box center [323, 264] width 102 height 17
click at [380, 265] on icon at bounding box center [387, 264] width 14 height 14
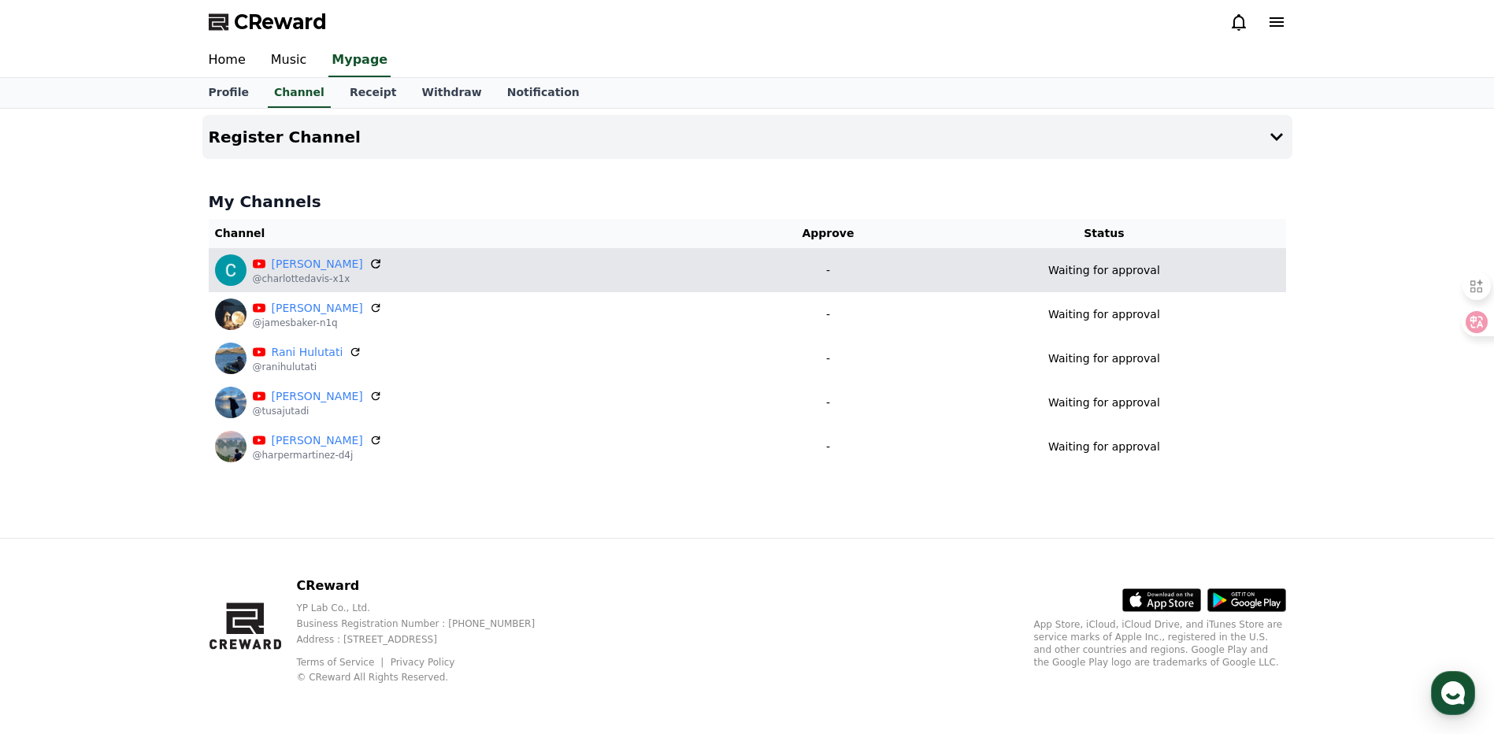
click at [369, 270] on icon at bounding box center [376, 264] width 14 height 14
